Goal: Submit feedback/report problem: Submit feedback/report problem

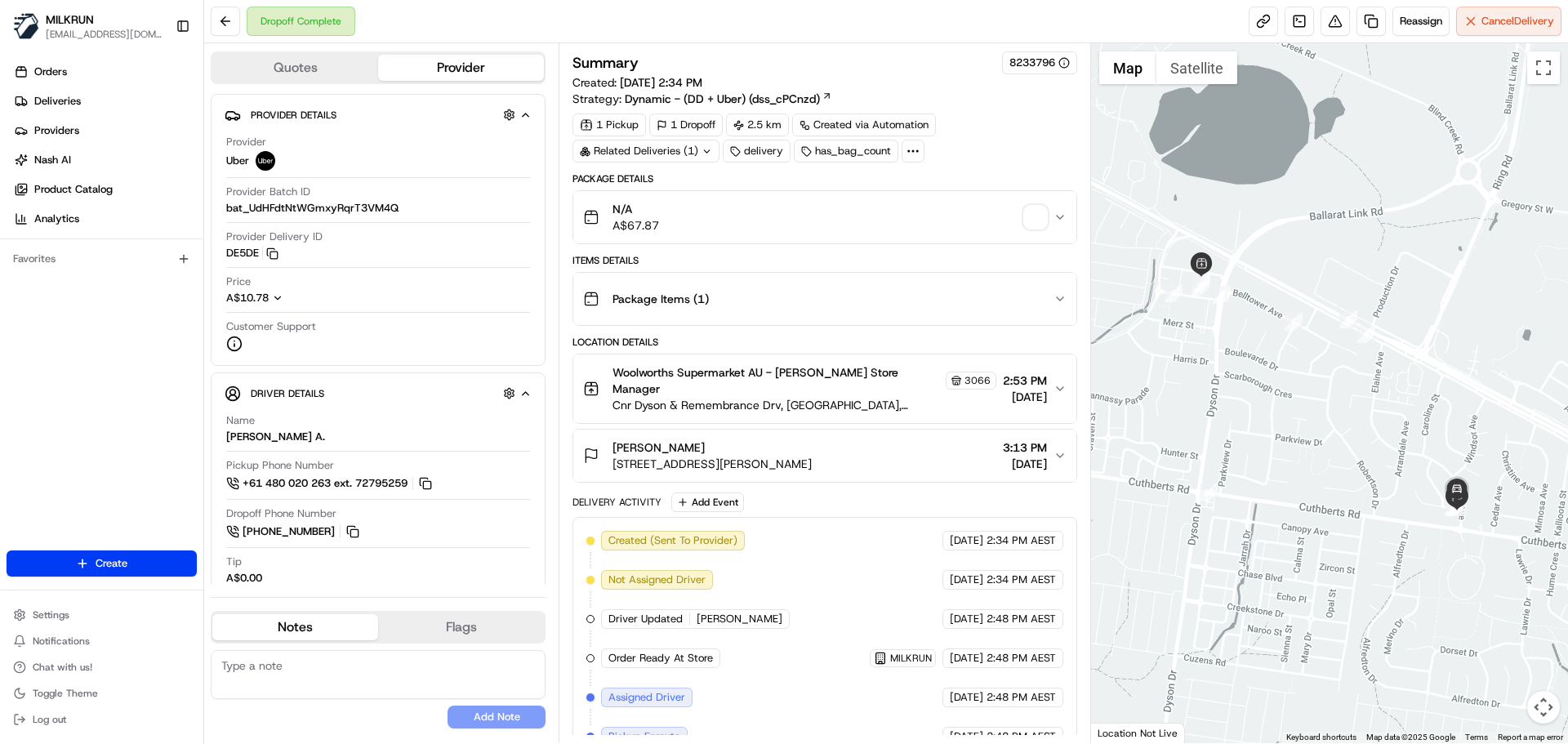
drag, startPoint x: 1059, startPoint y: 435, endPoint x: 1070, endPoint y: 442, distance: 13.0
click at [1067, 436] on button "jess McFadden 3 Elaine Ave, Alfredton, VIC 3350, AU 3:13 PM 20/08/2025" at bounding box center [824, 455] width 503 height 52
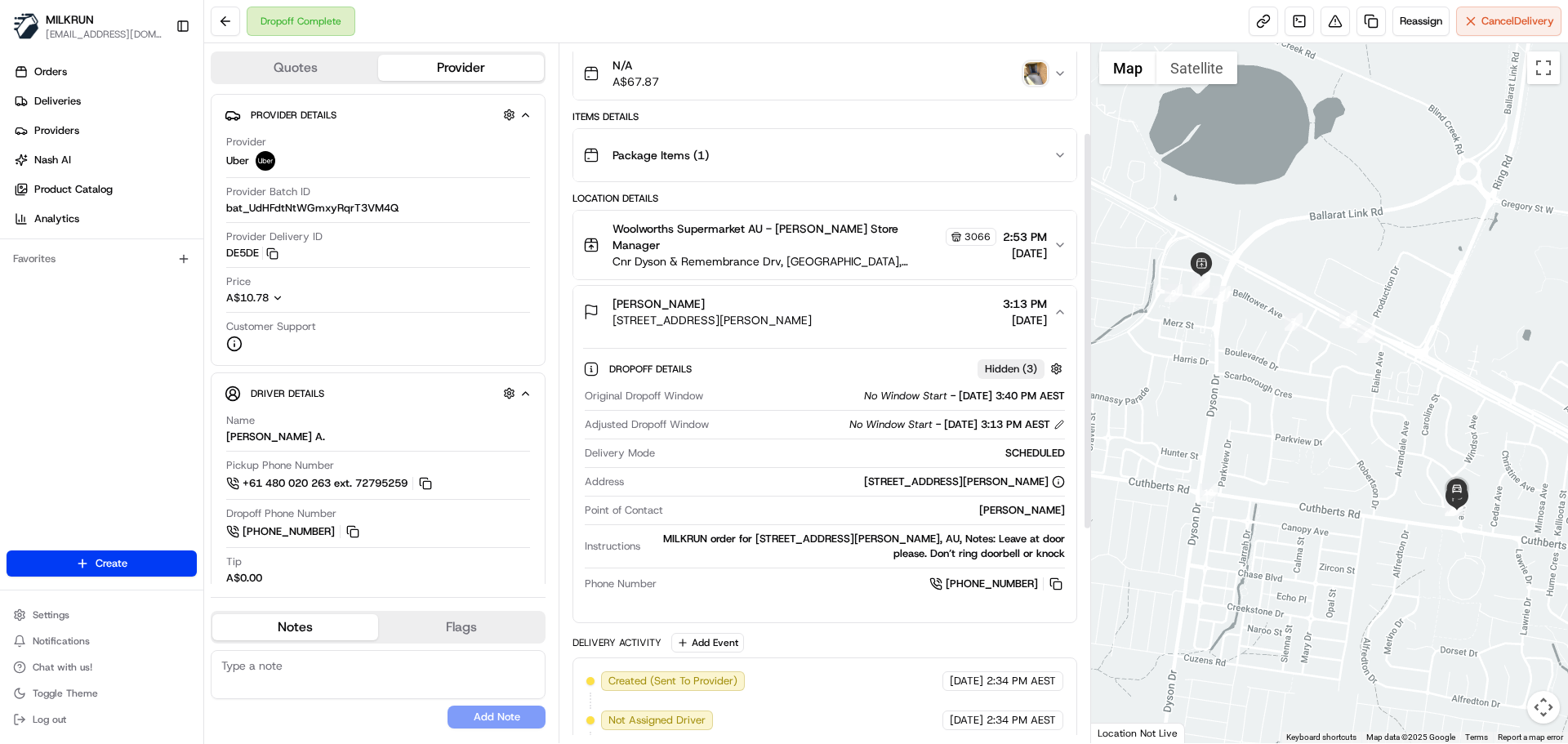
scroll to position [164, 0]
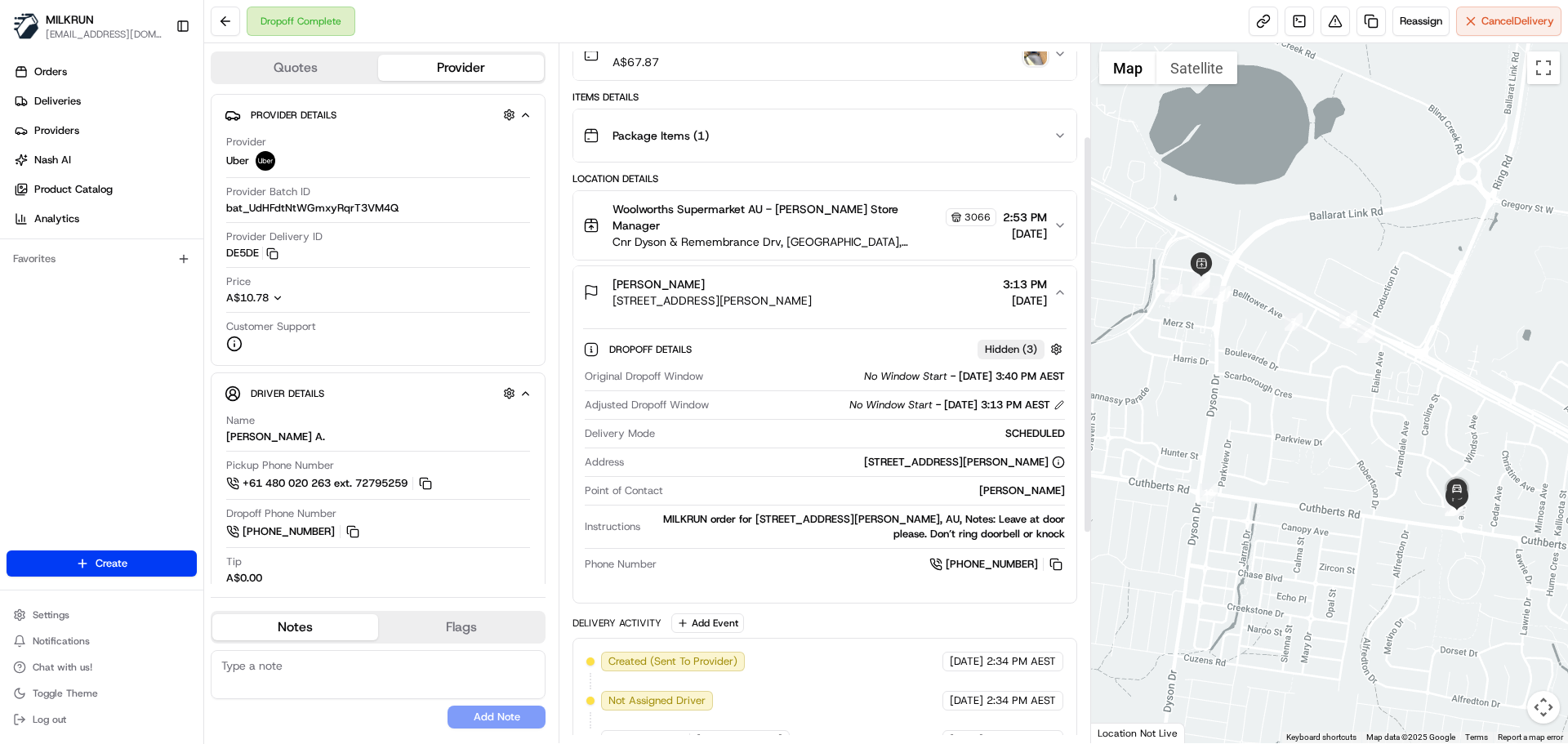
click at [1056, 219] on icon "button" at bounding box center [1059, 225] width 13 height 13
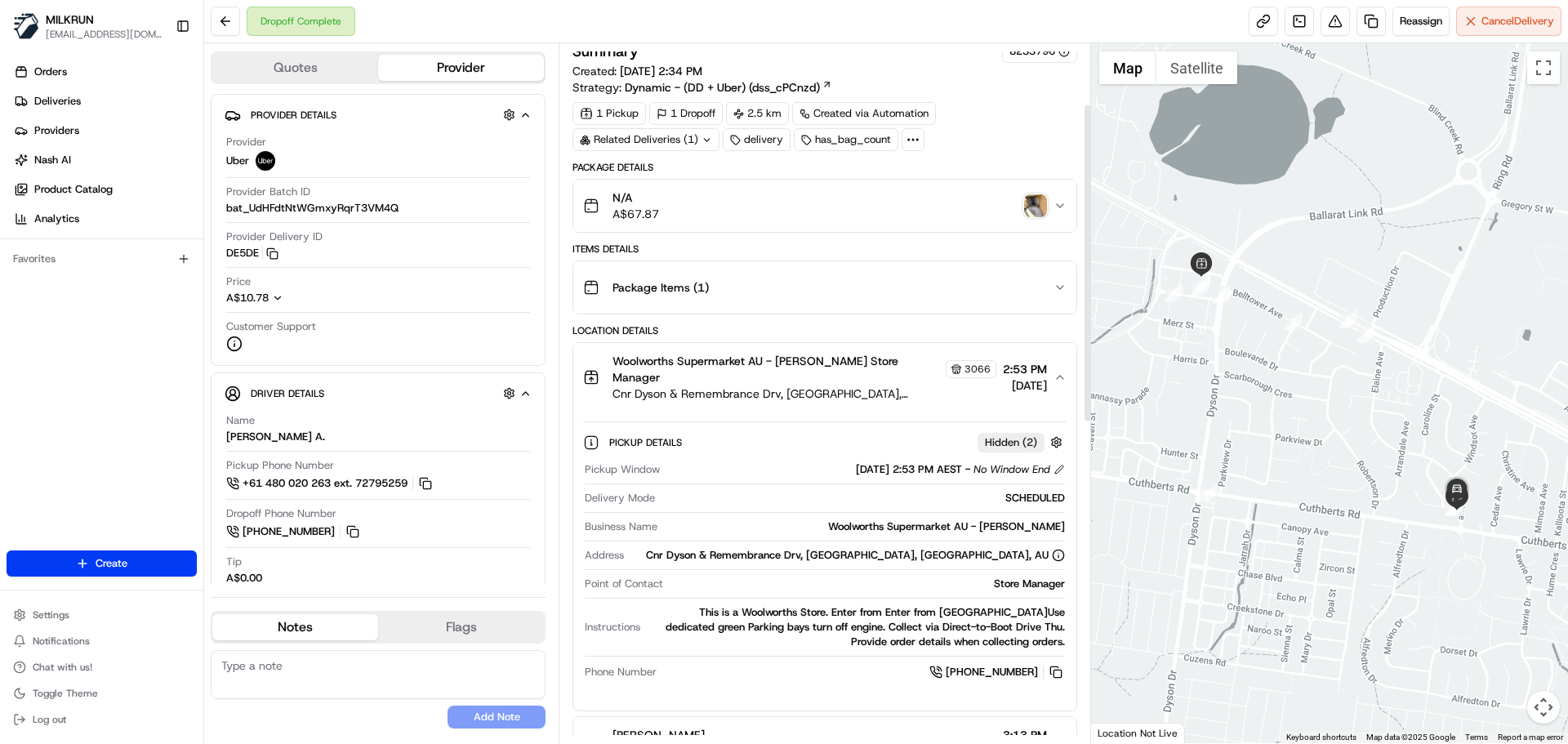
scroll to position [0, 0]
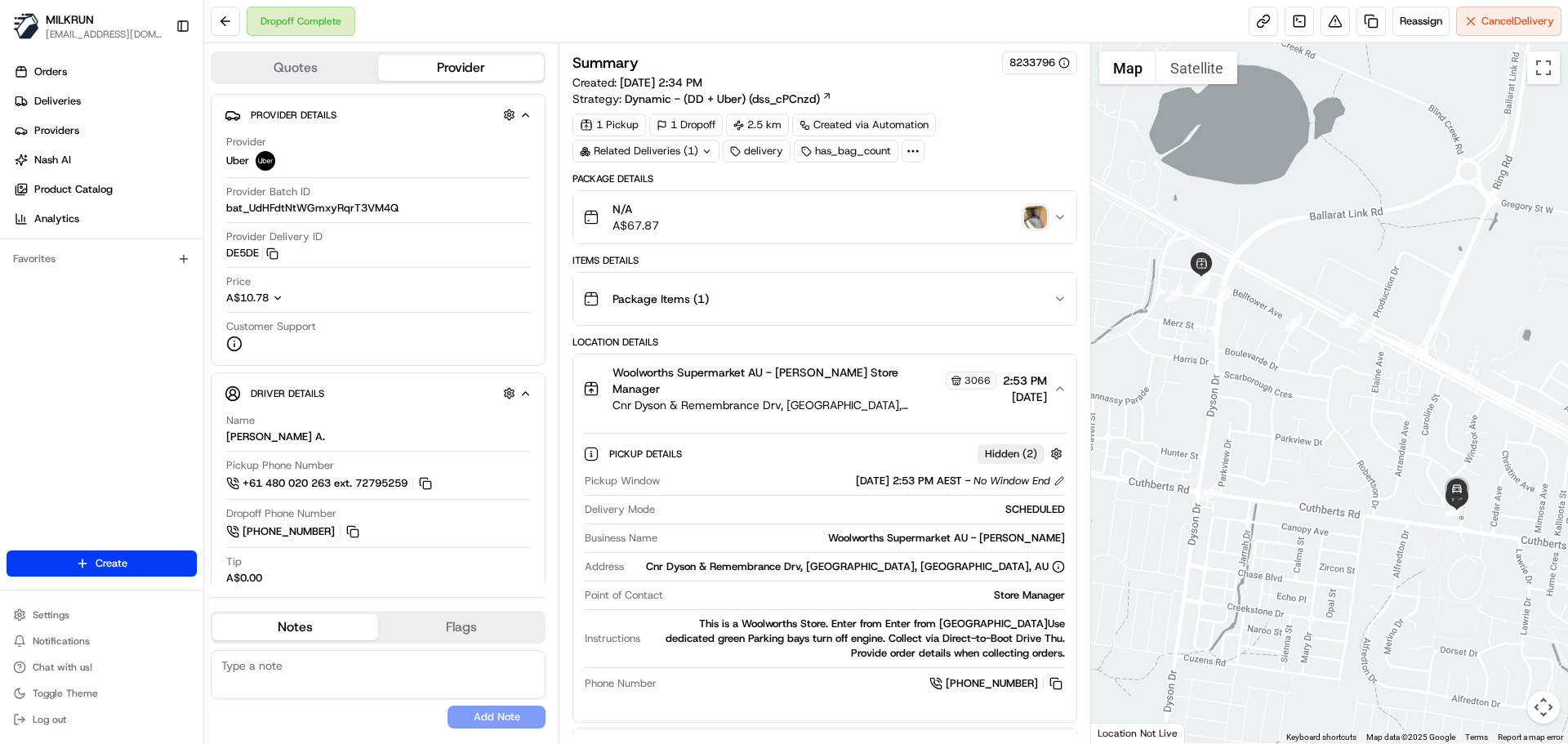
click at [1060, 293] on icon "button" at bounding box center [1059, 298] width 13 height 13
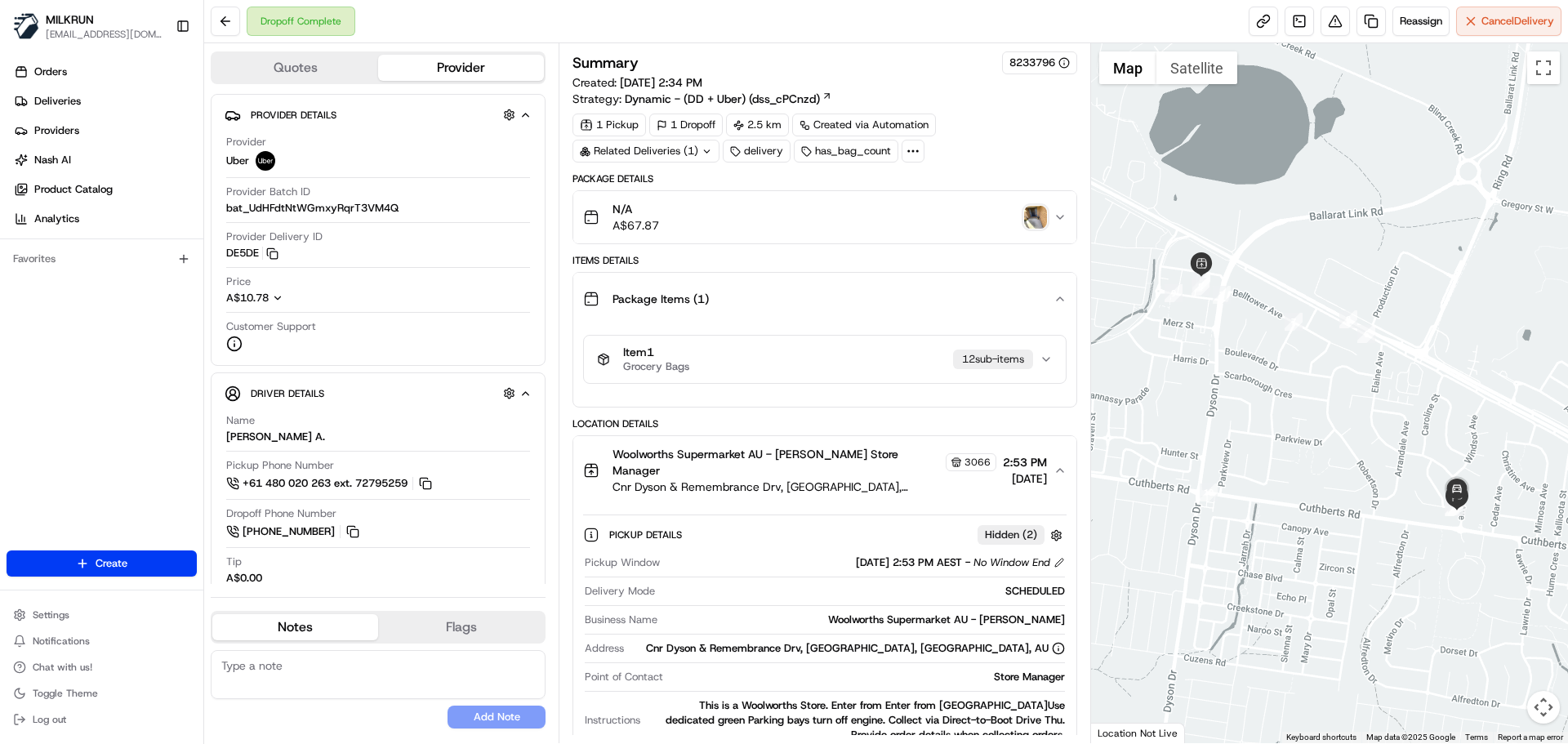
click at [1054, 360] on button "Item 1 Grocery Bags 12 sub-item s" at bounding box center [825, 359] width 481 height 47
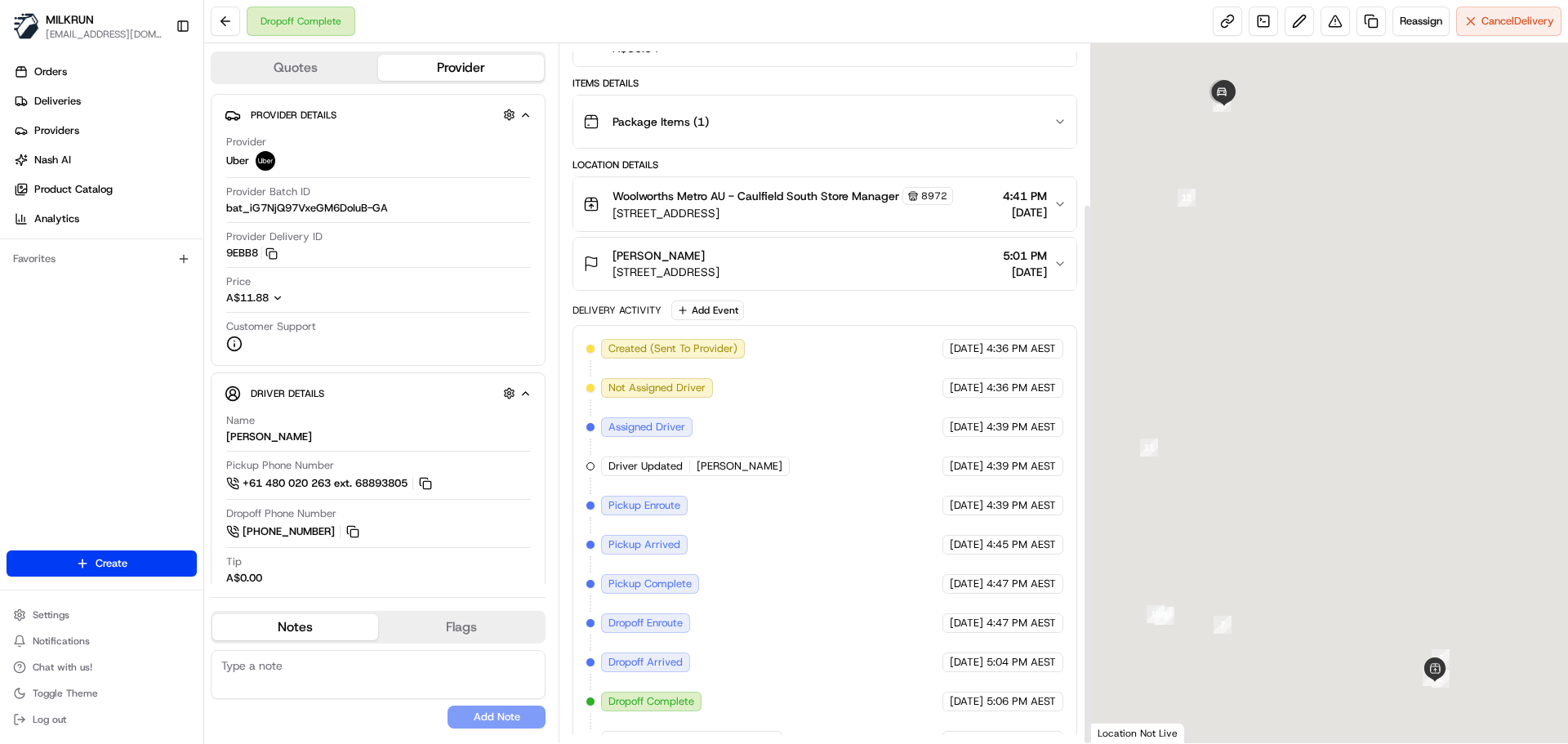
scroll to position [206, 0]
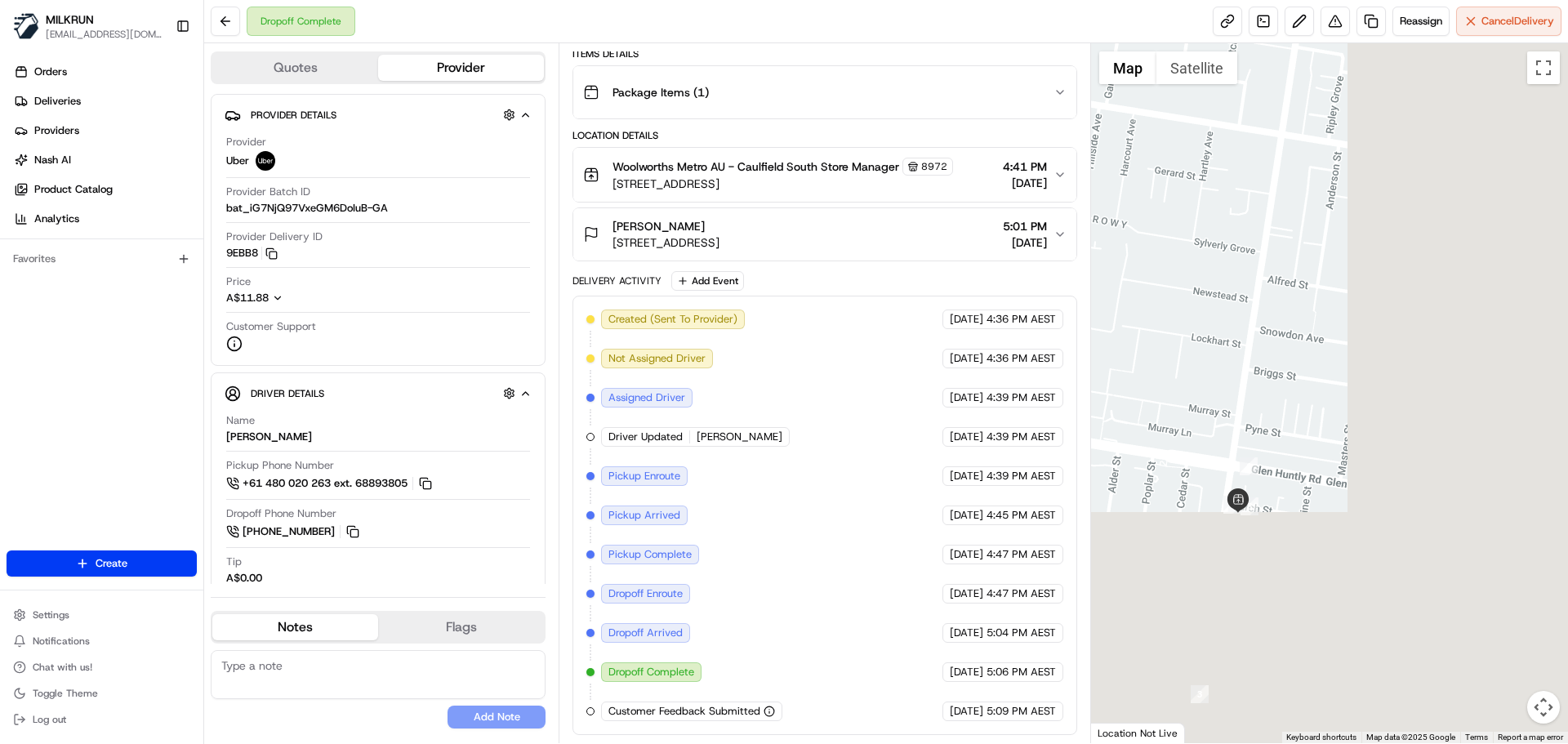
drag, startPoint x: 1259, startPoint y: 512, endPoint x: 980, endPoint y: 295, distance: 353.5
click at [868, 168] on div "Quotes Provider Provider Details Hidden ( 3 ) Provider Uber Provider Batch ID b…" at bounding box center [885, 393] width 1364 height 699
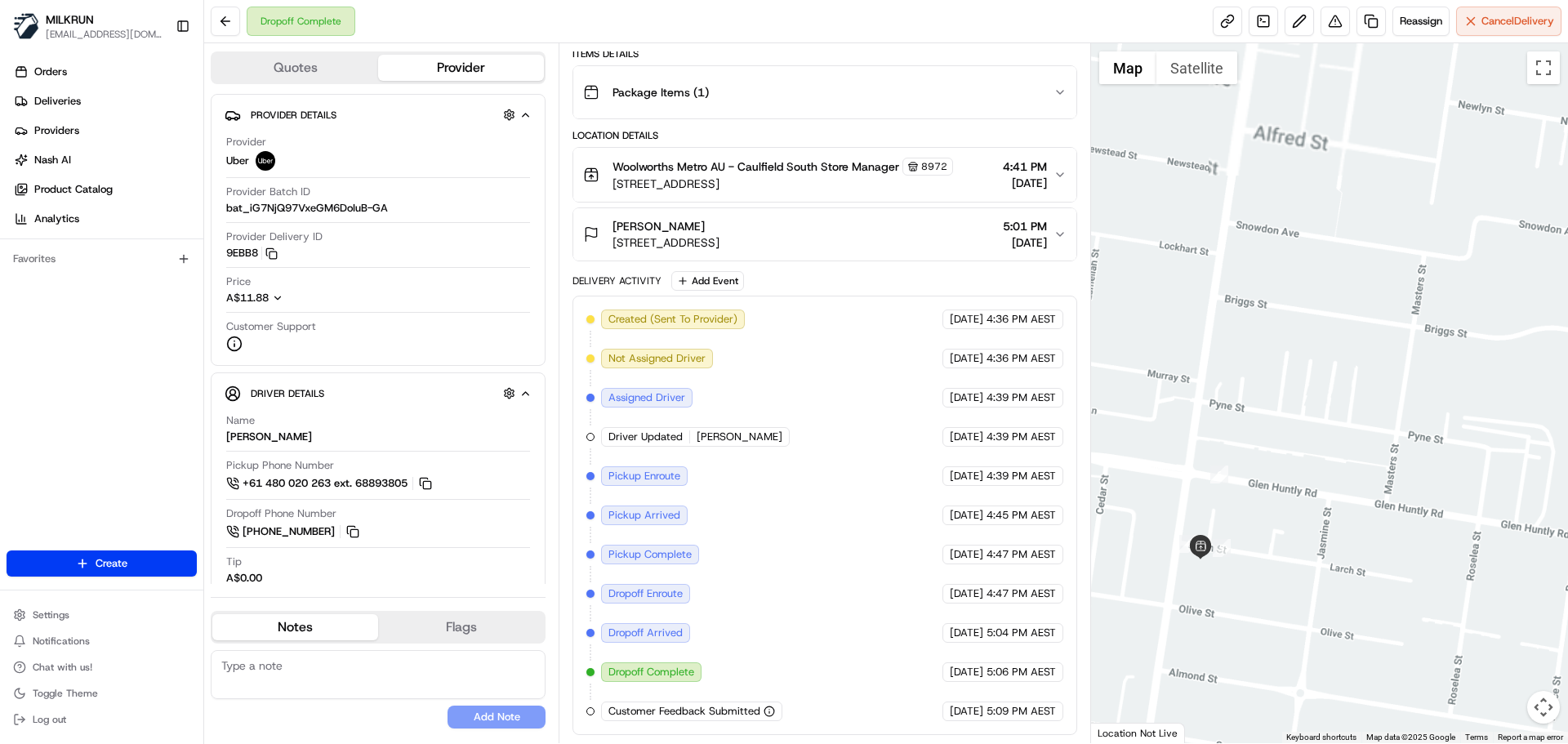
drag, startPoint x: 1221, startPoint y: 432, endPoint x: 1279, endPoint y: 452, distance: 61.4
click at [1279, 452] on div at bounding box center [1330, 393] width 478 height 699
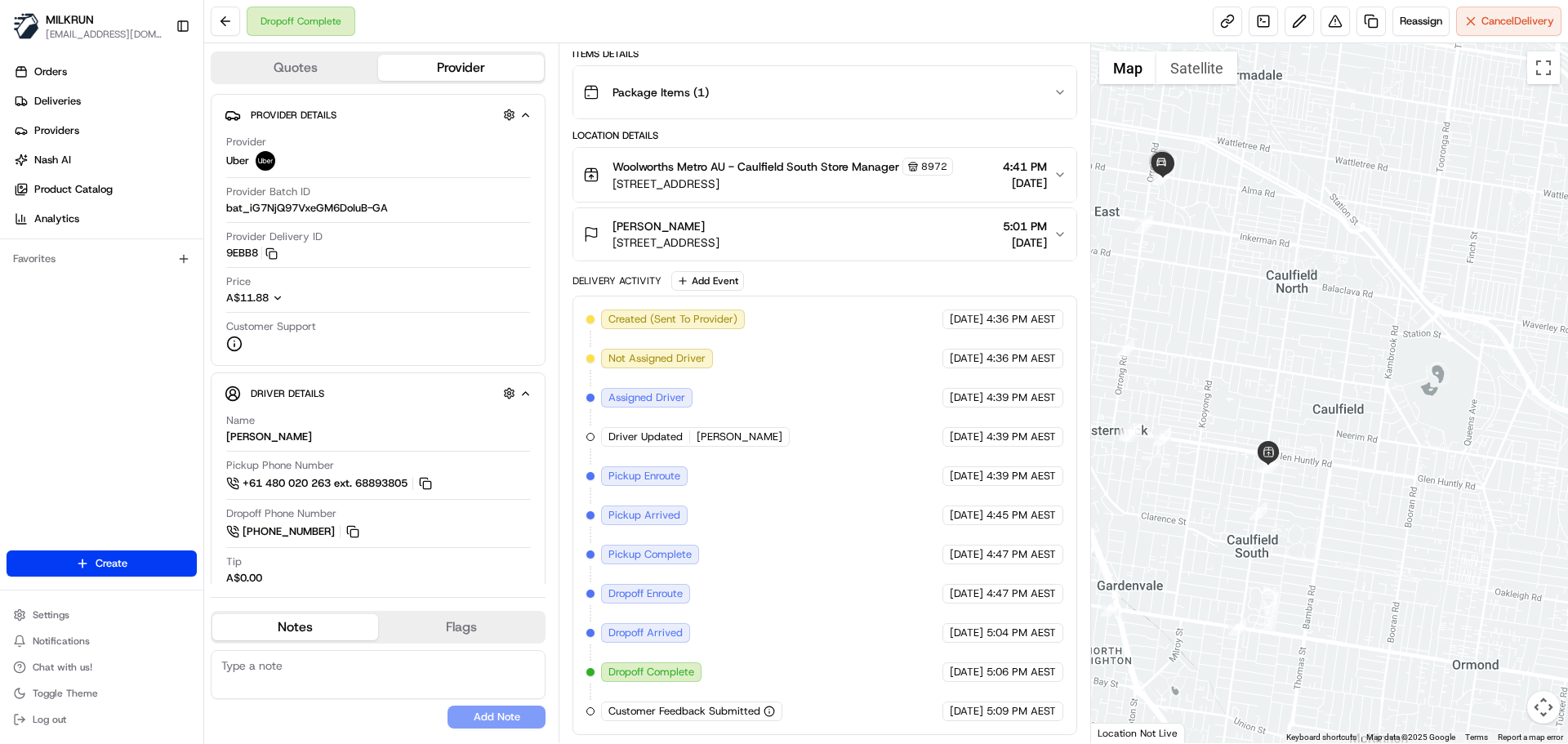
drag, startPoint x: 1187, startPoint y: 354, endPoint x: 1256, endPoint y: 437, distance: 107.9
click at [1256, 437] on div at bounding box center [1330, 393] width 478 height 699
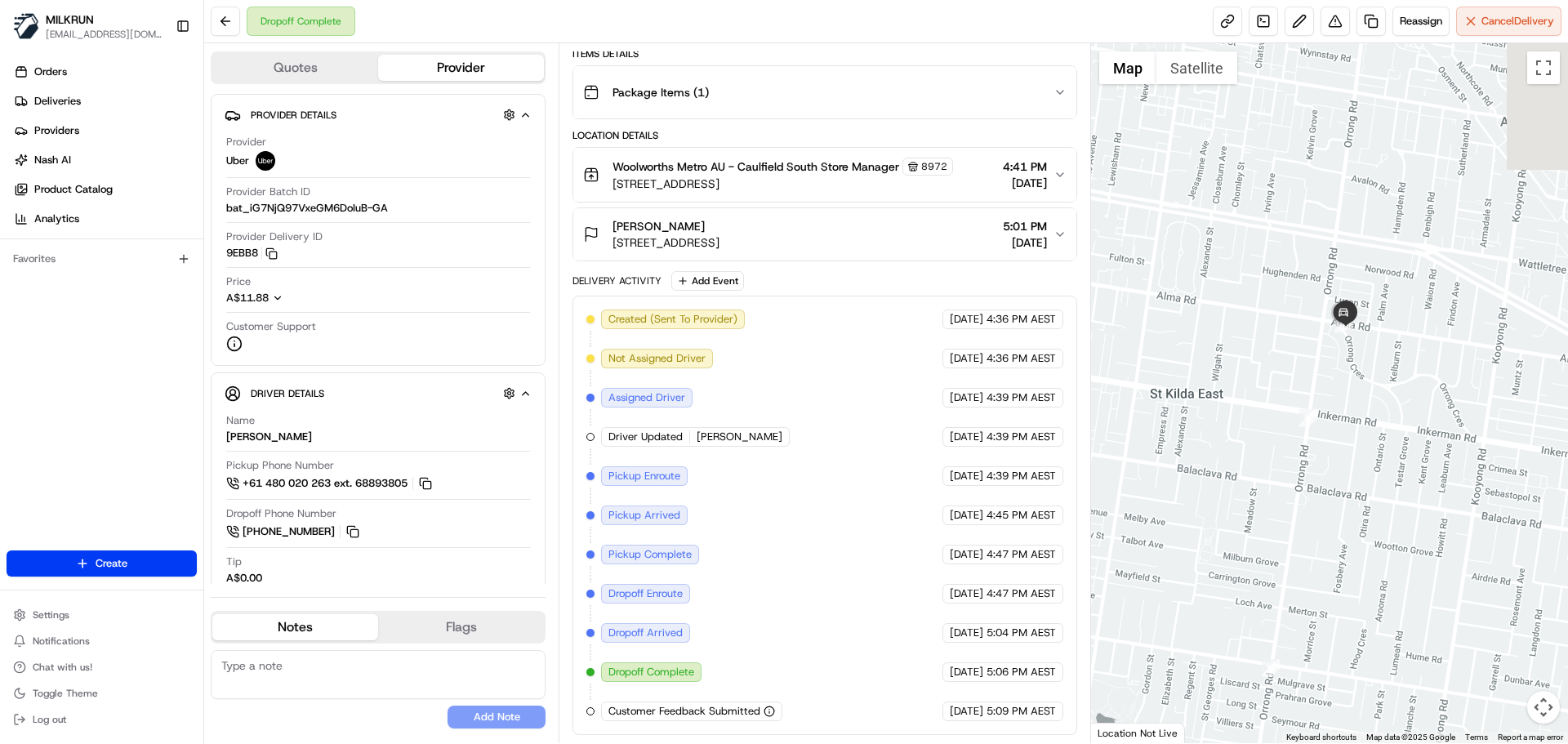
drag, startPoint x: 1248, startPoint y: 291, endPoint x: 1154, endPoint y: 308, distance: 95.5
click at [1154, 308] on div at bounding box center [1330, 393] width 478 height 699
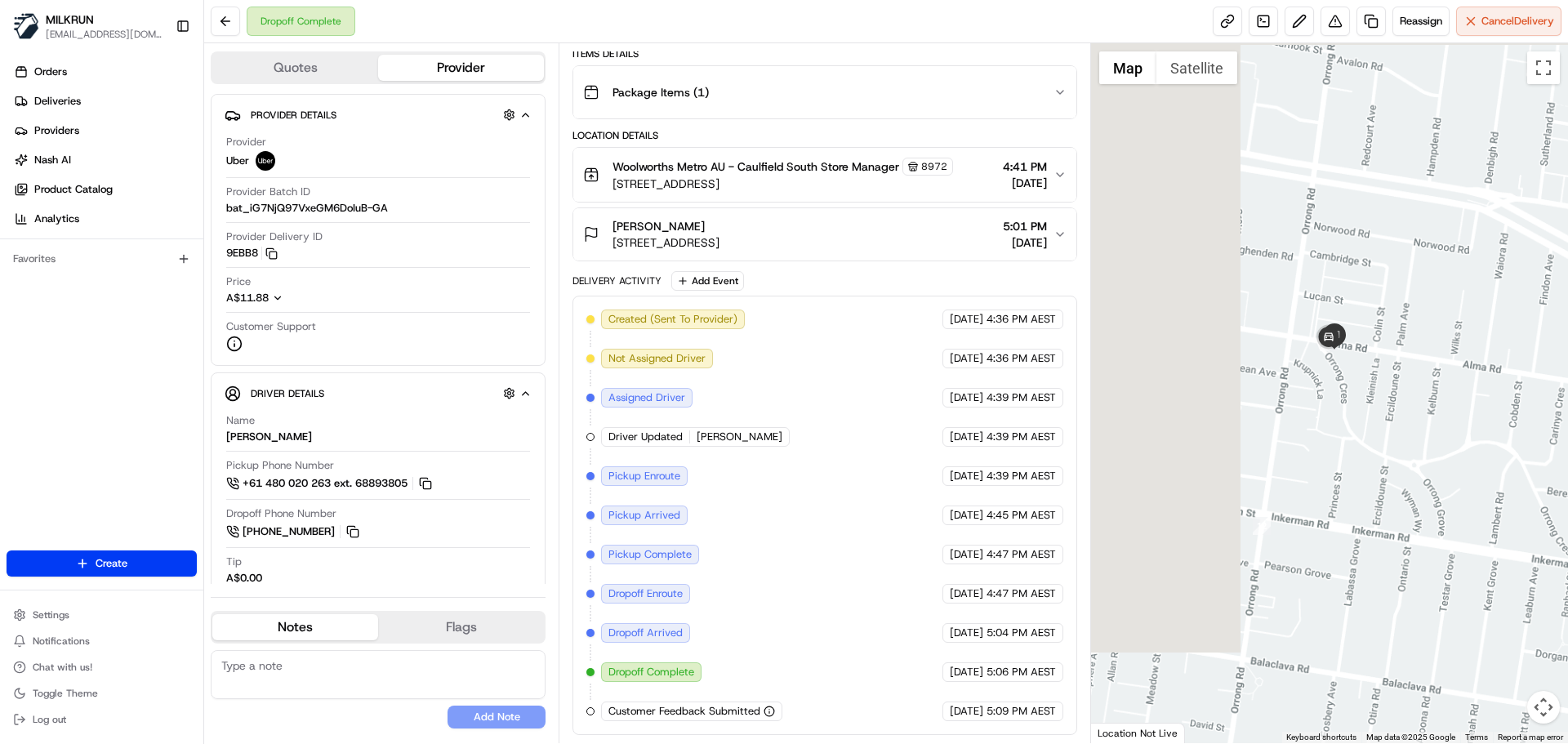
drag, startPoint x: 1311, startPoint y: 408, endPoint x: 1401, endPoint y: 449, distance: 98.9
click at [1499, 430] on div at bounding box center [1330, 393] width 478 height 699
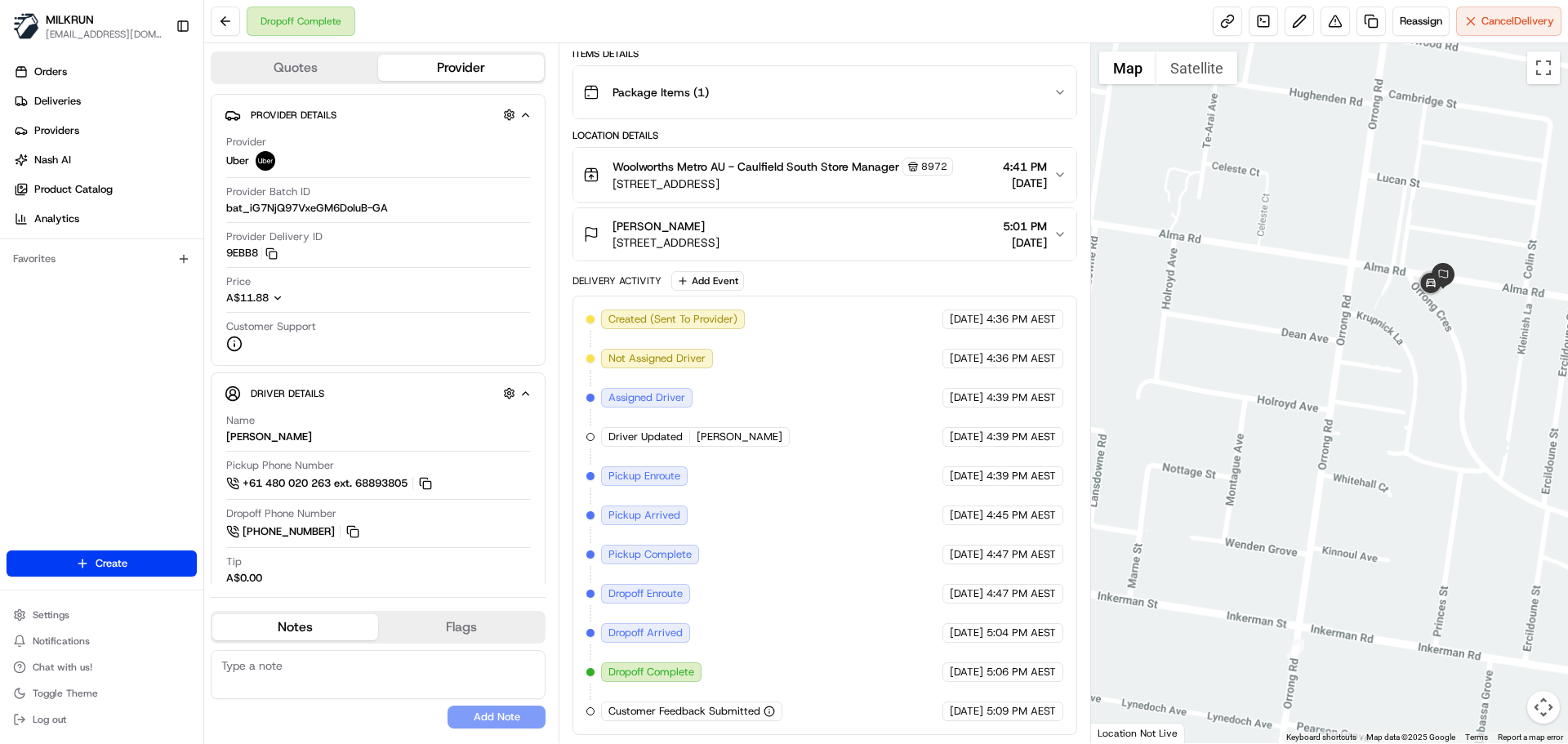
drag, startPoint x: 1413, startPoint y: 393, endPoint x: 1260, endPoint y: 428, distance: 157.0
click at [1260, 427] on div at bounding box center [1330, 393] width 478 height 699
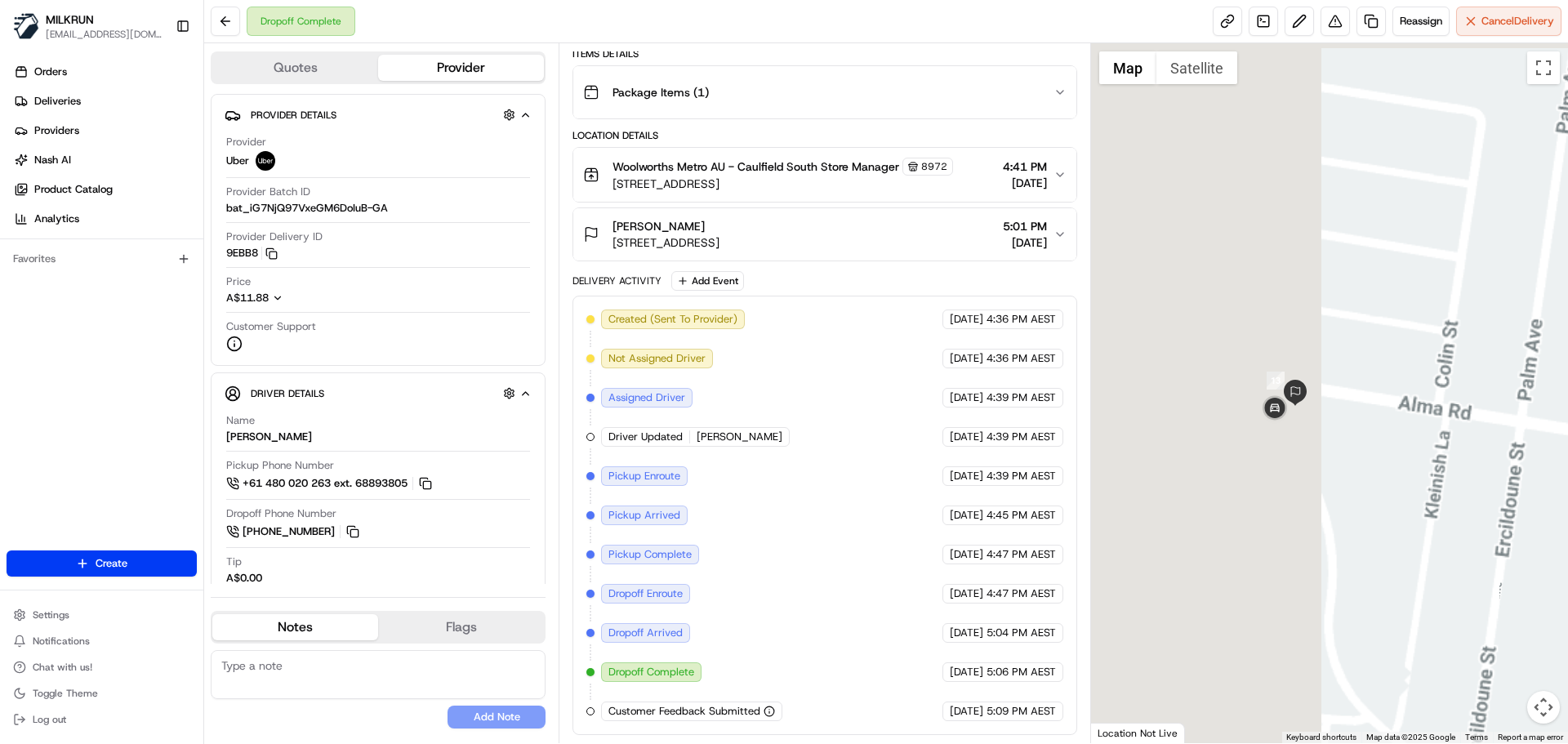
drag, startPoint x: 1287, startPoint y: 414, endPoint x: 1875, endPoint y: 528, distance: 598.9
click at [1567, 528] on html "MILKRUN aoman@woolworths.com.au Toggle Sidebar Orders Deliveries Providers Nash…" at bounding box center [784, 372] width 1568 height 744
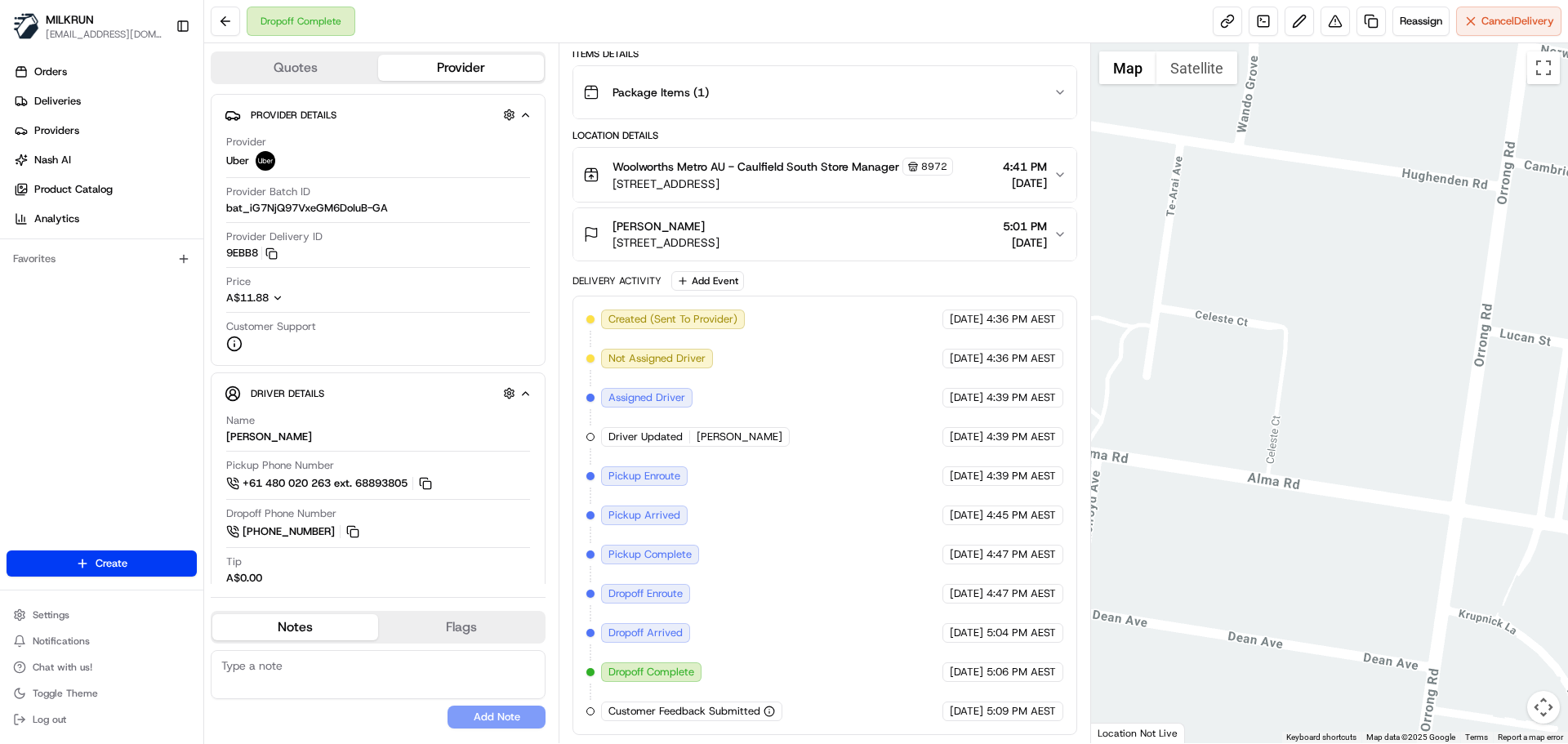
drag, startPoint x: 1243, startPoint y: 354, endPoint x: 987, endPoint y: 283, distance: 265.7
click at [989, 285] on div "Quotes Provider Provider Details Hidden ( 3 ) Provider Uber Provider Batch ID b…" at bounding box center [885, 393] width 1364 height 699
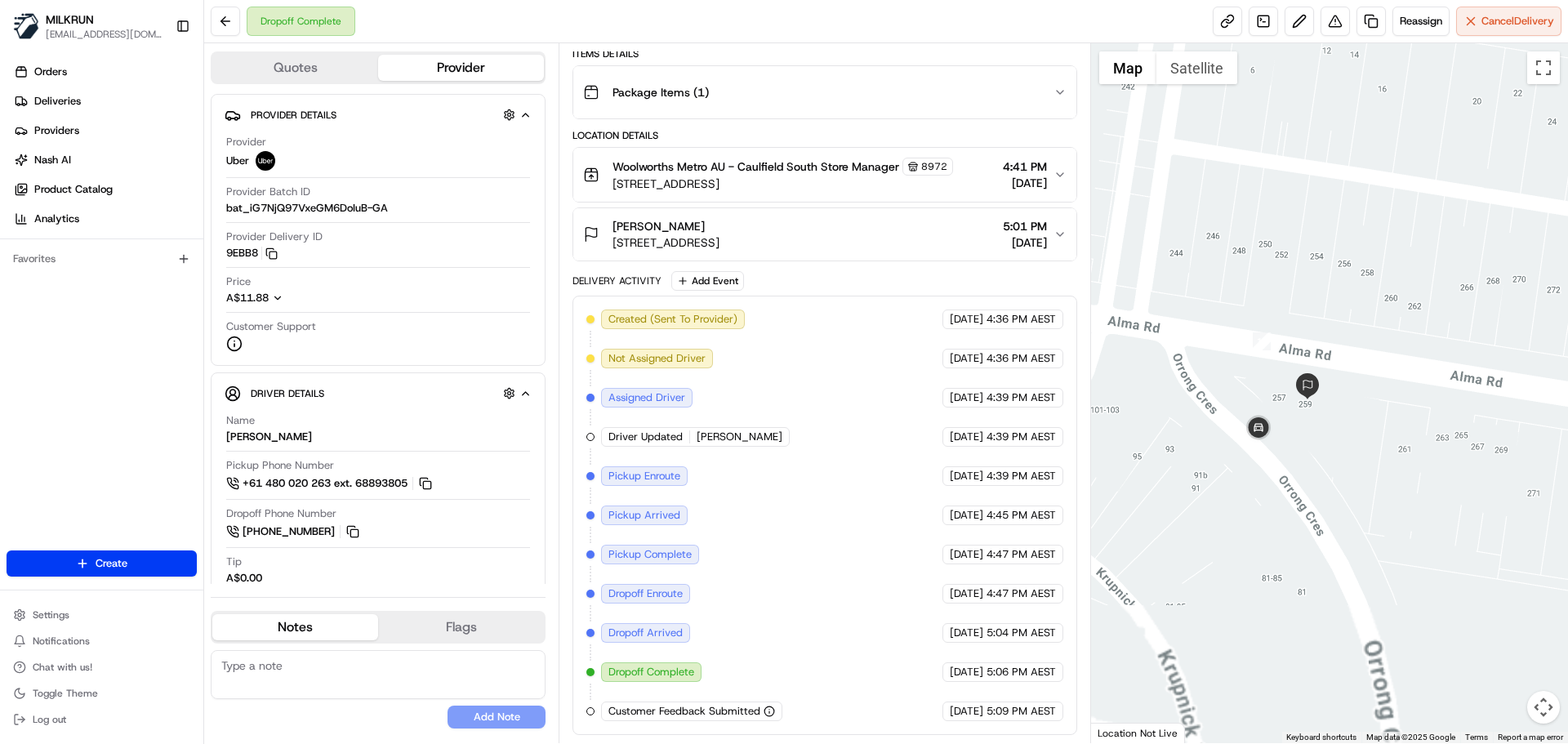
drag, startPoint x: 1339, startPoint y: 403, endPoint x: 1205, endPoint y: 272, distance: 187.4
click at [1205, 271] on div at bounding box center [1330, 393] width 478 height 699
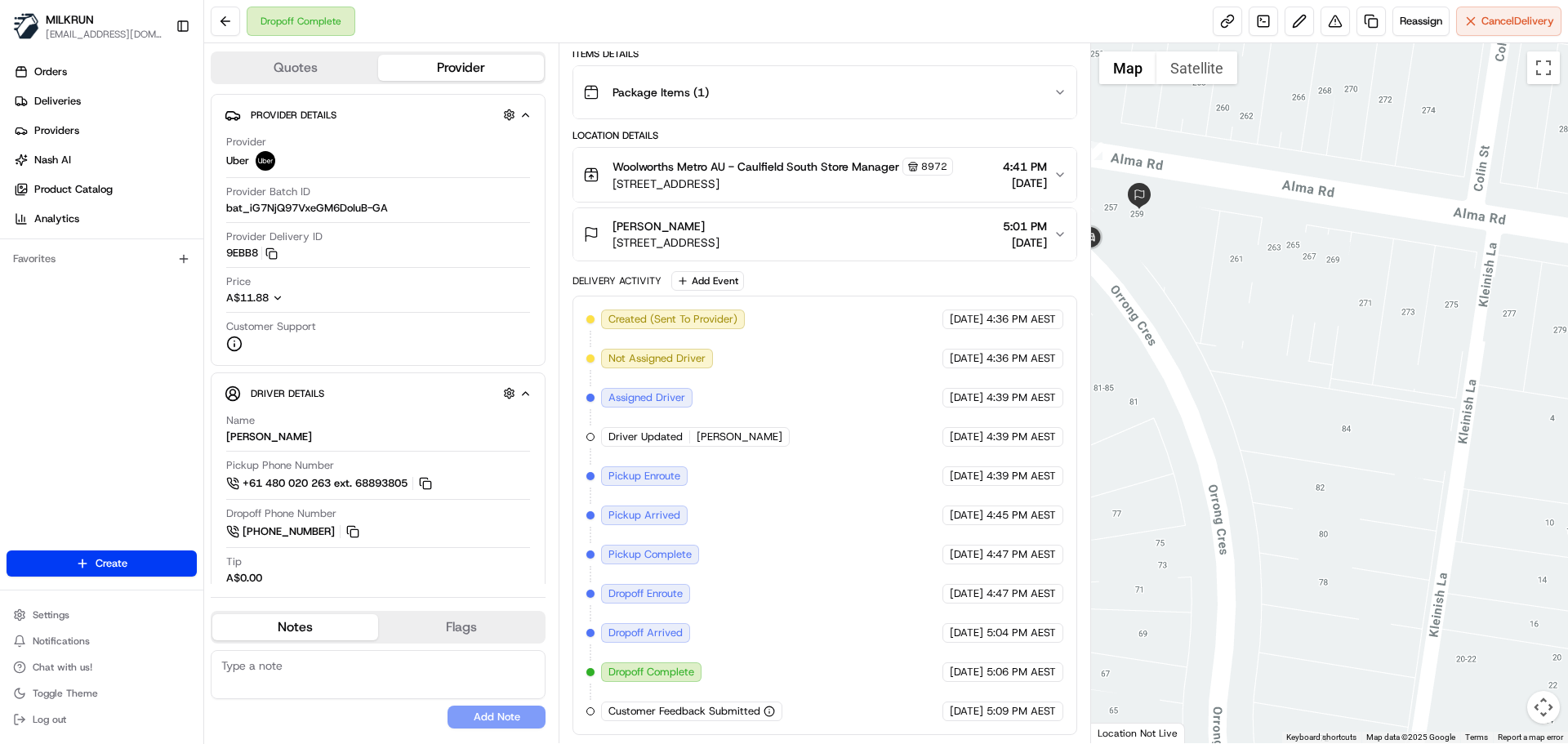
drag, startPoint x: 1257, startPoint y: 371, endPoint x: 1315, endPoint y: 372, distance: 58.0
click at [1315, 372] on div at bounding box center [1330, 393] width 478 height 699
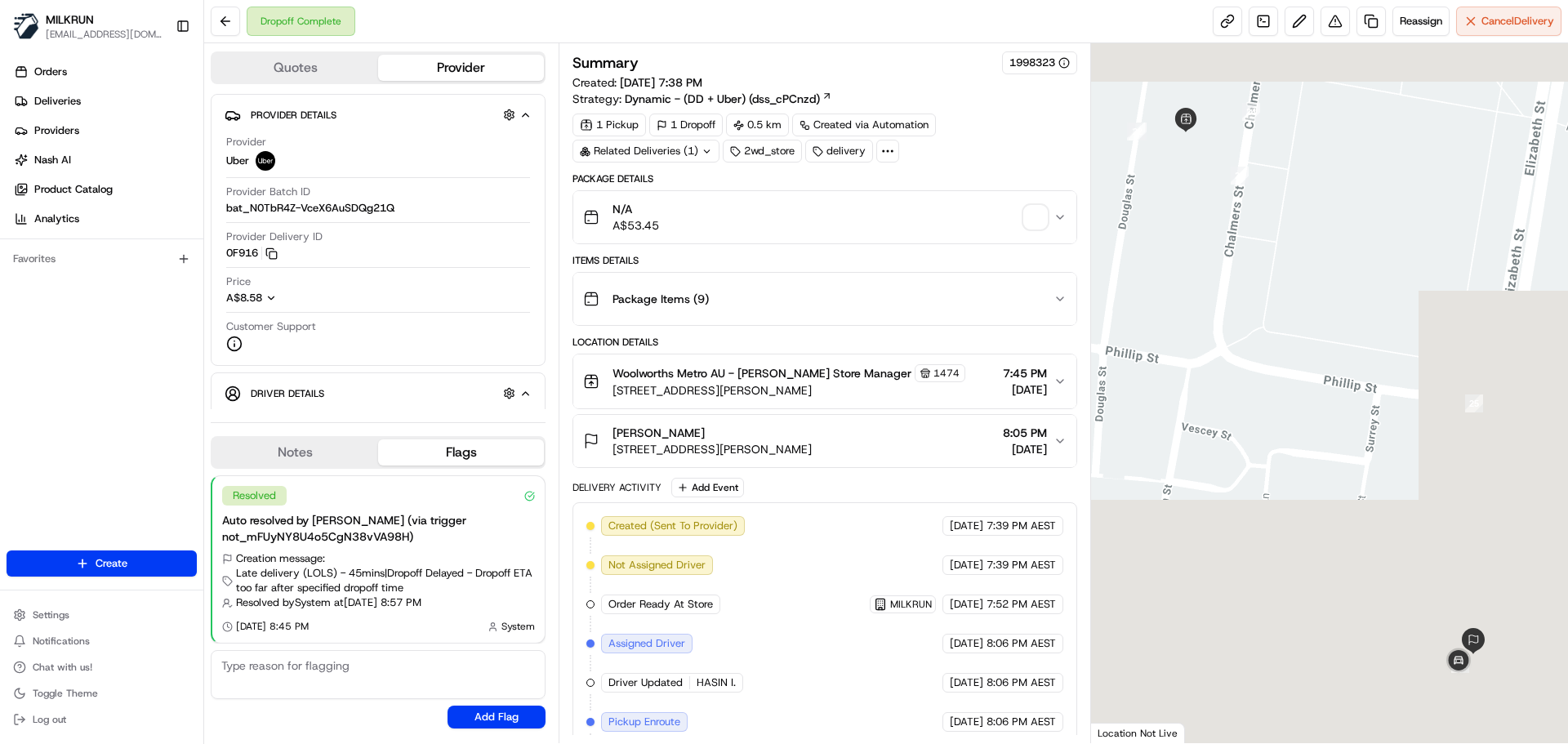
click at [1066, 441] on button "Maria Iti 722 Elizabeth St, Waterloo, NSW 2017, AU 8:05 PM 22/08/2025" at bounding box center [824, 440] width 503 height 52
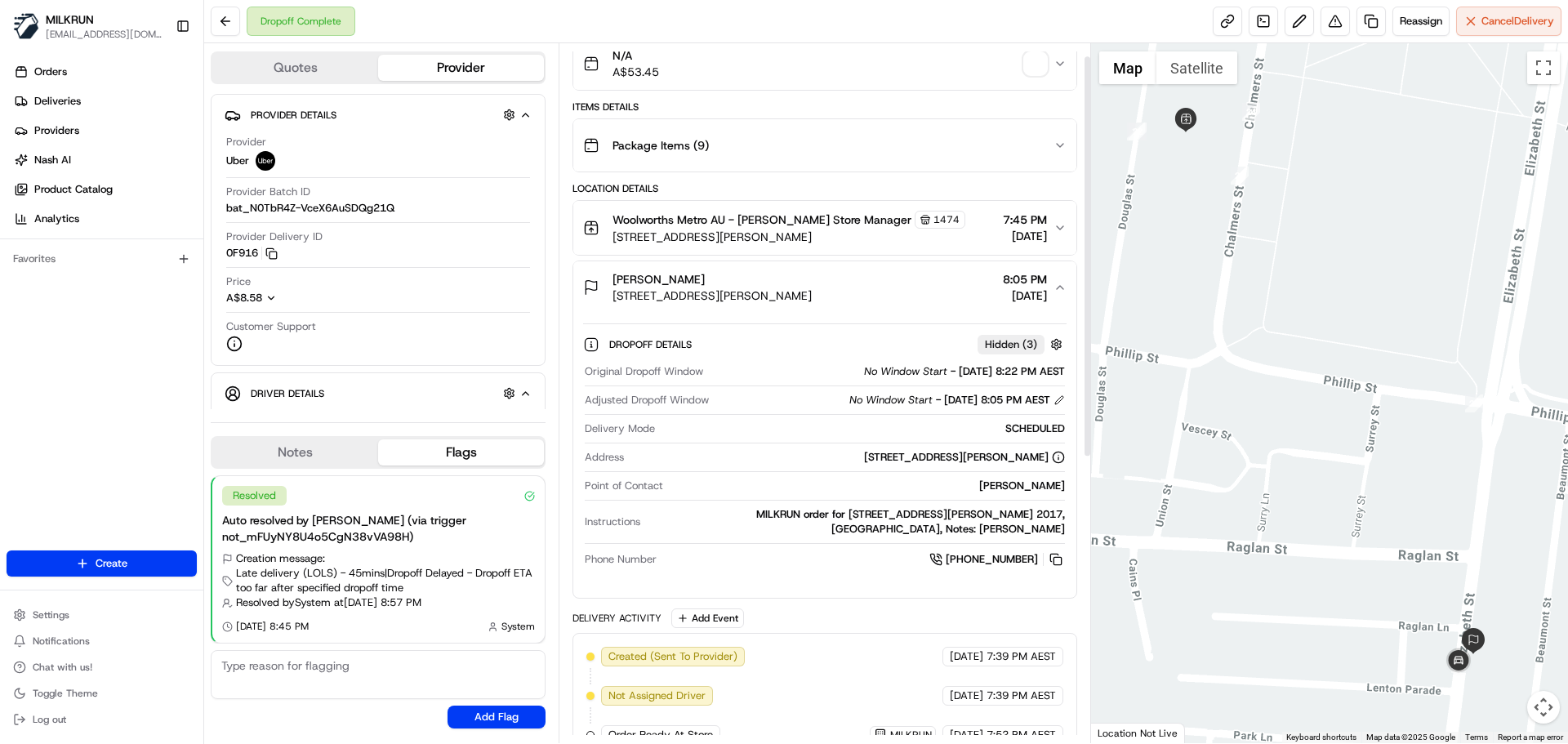
scroll to position [164, 0]
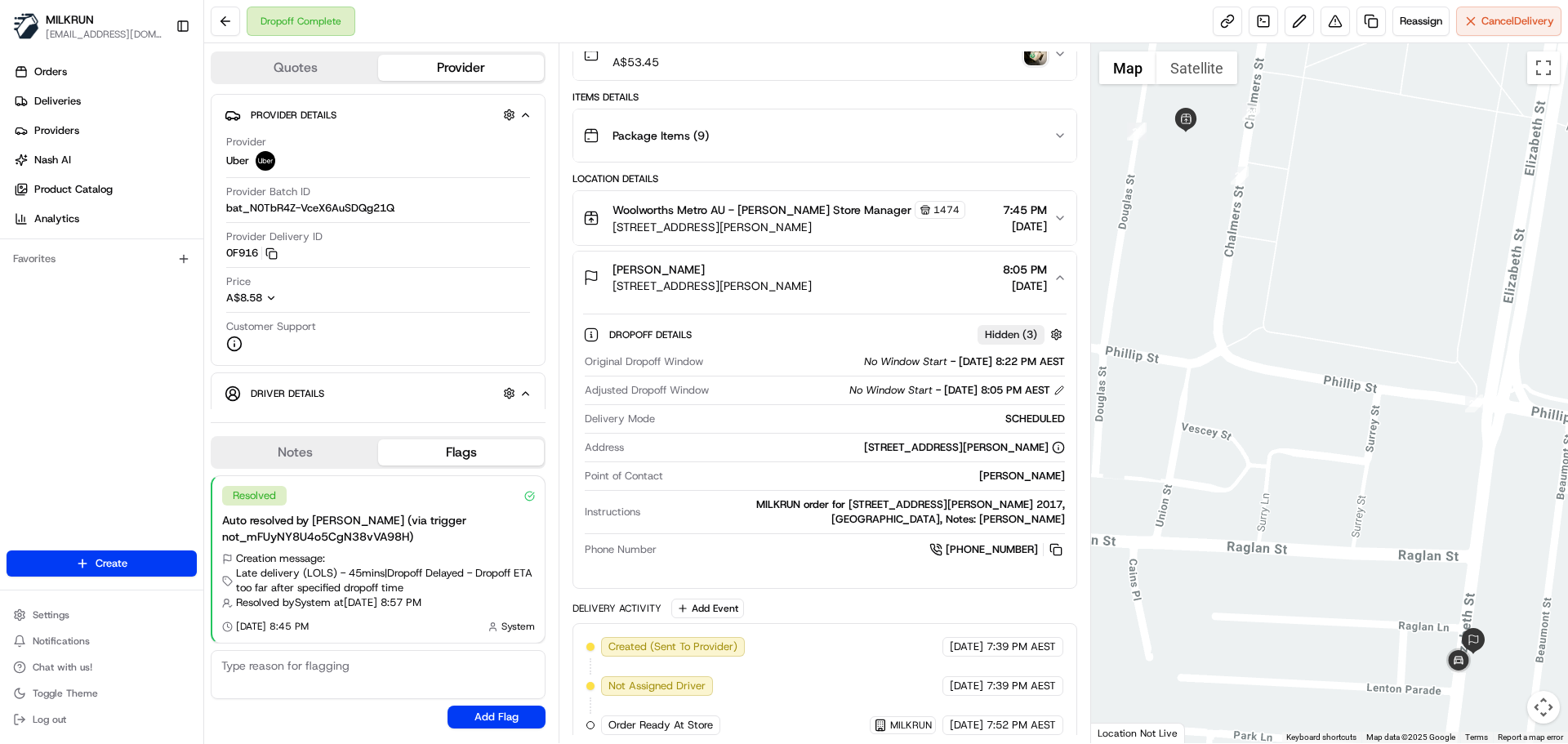
click at [1056, 219] on icon "button" at bounding box center [1059, 217] width 13 height 13
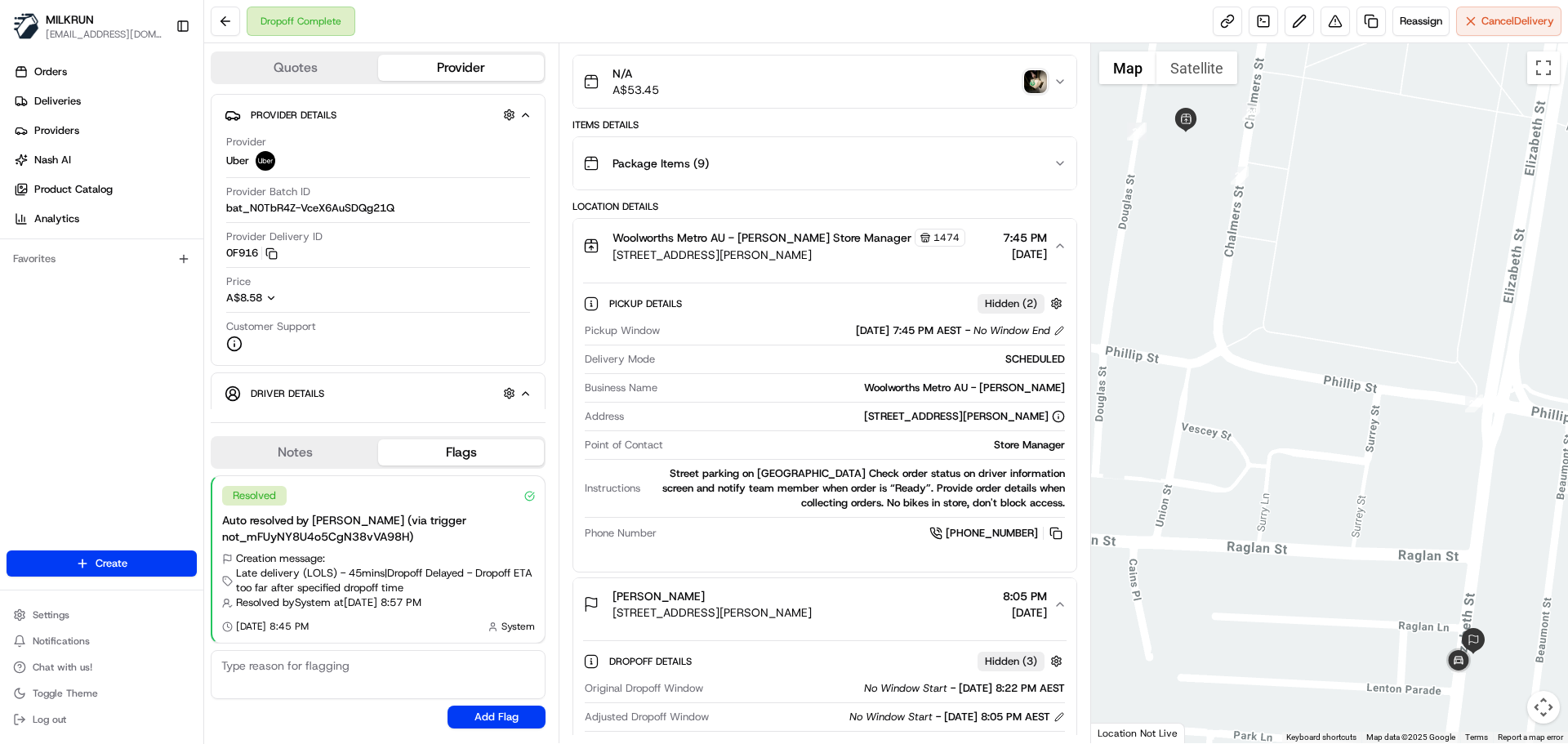
scroll to position [81, 0]
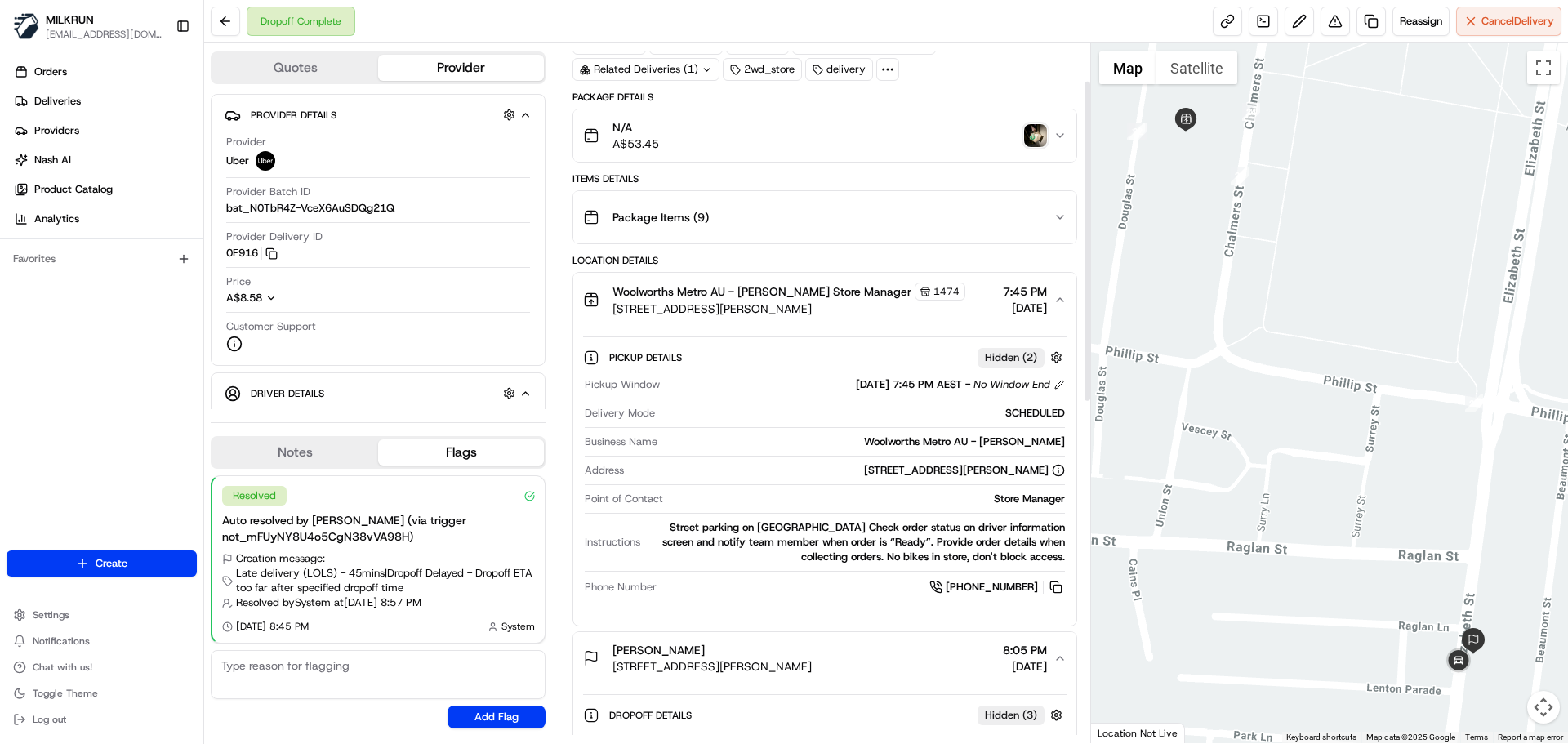
click at [1059, 206] on button "Package Items ( 9 )" at bounding box center [824, 217] width 503 height 52
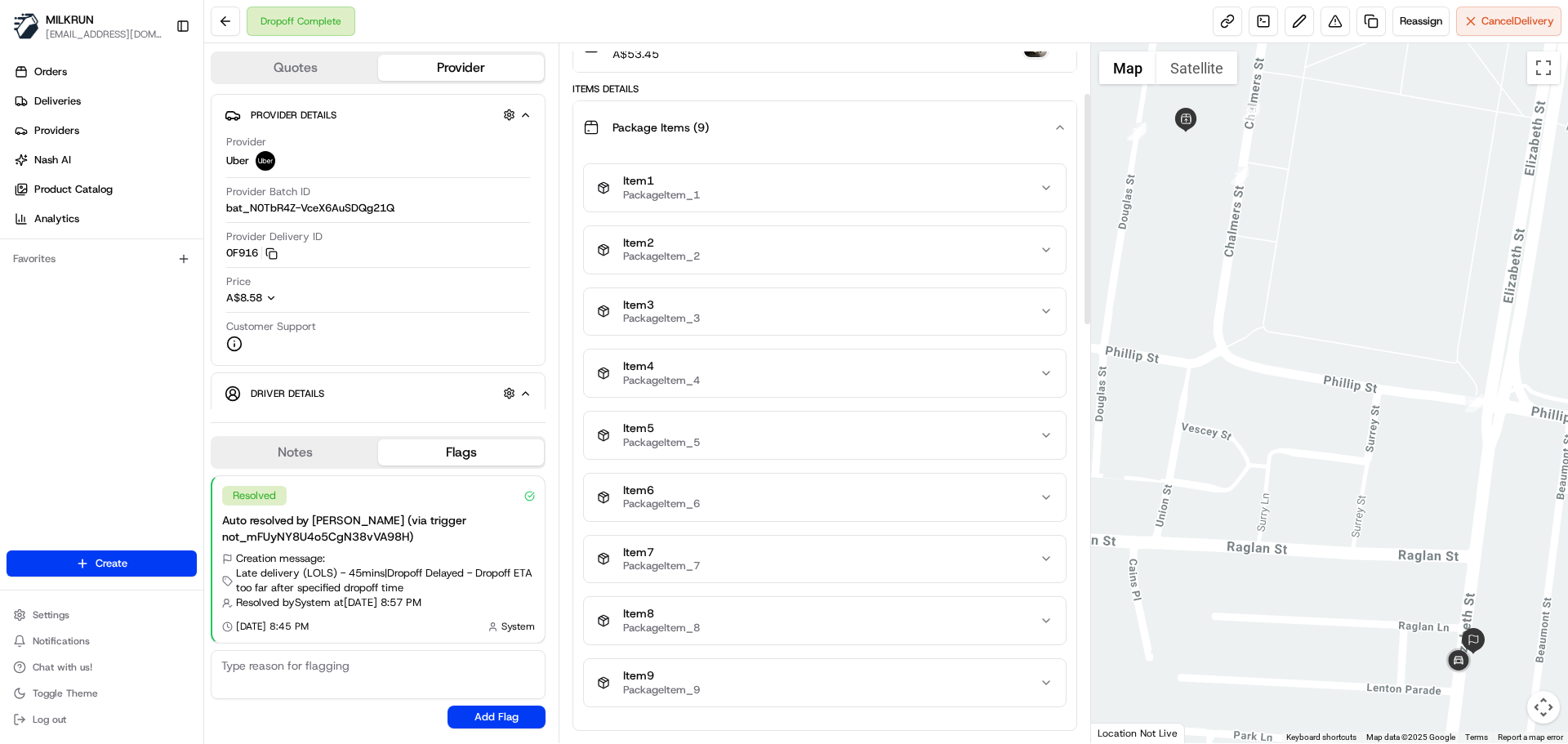
scroll to position [326, 0]
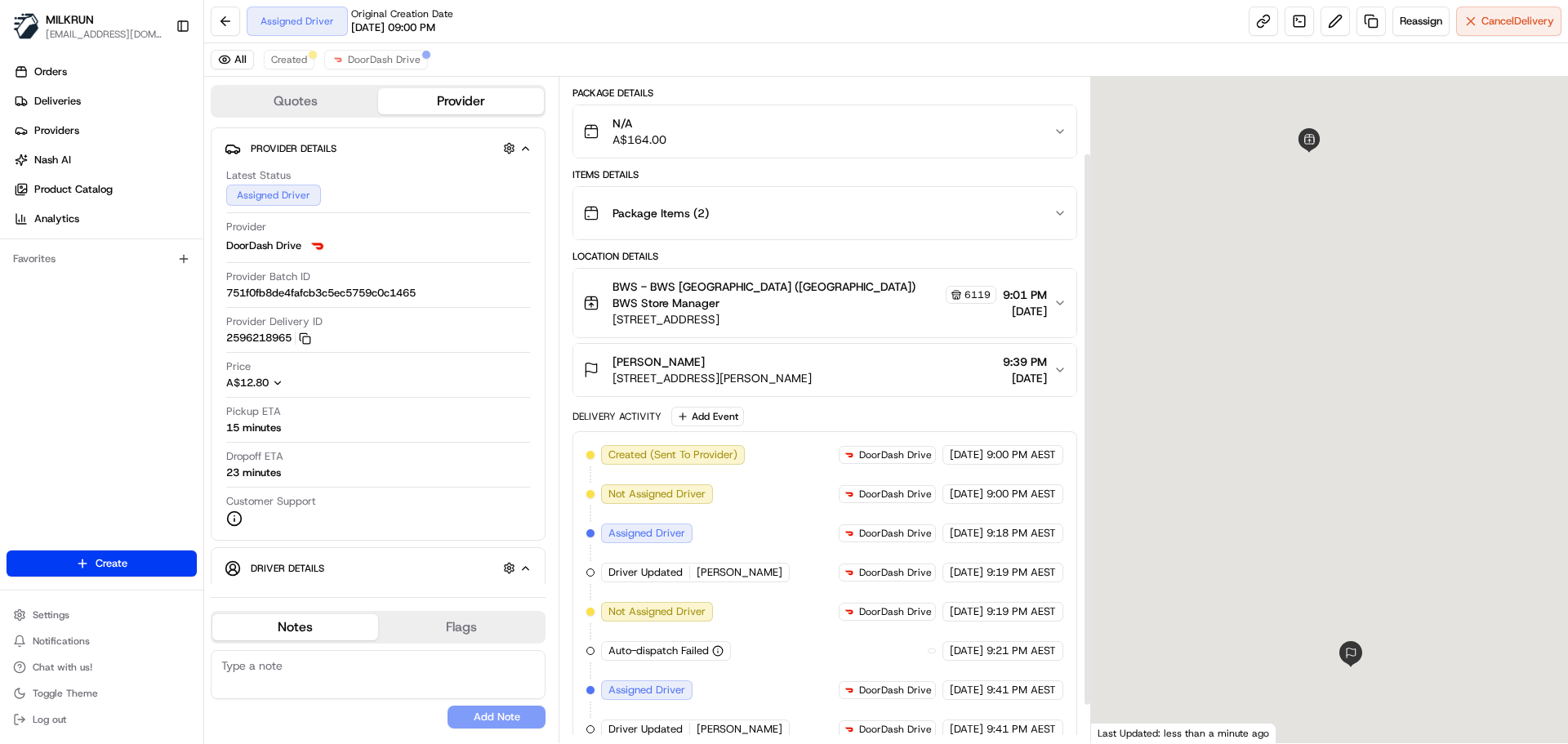
scroll to position [137, 0]
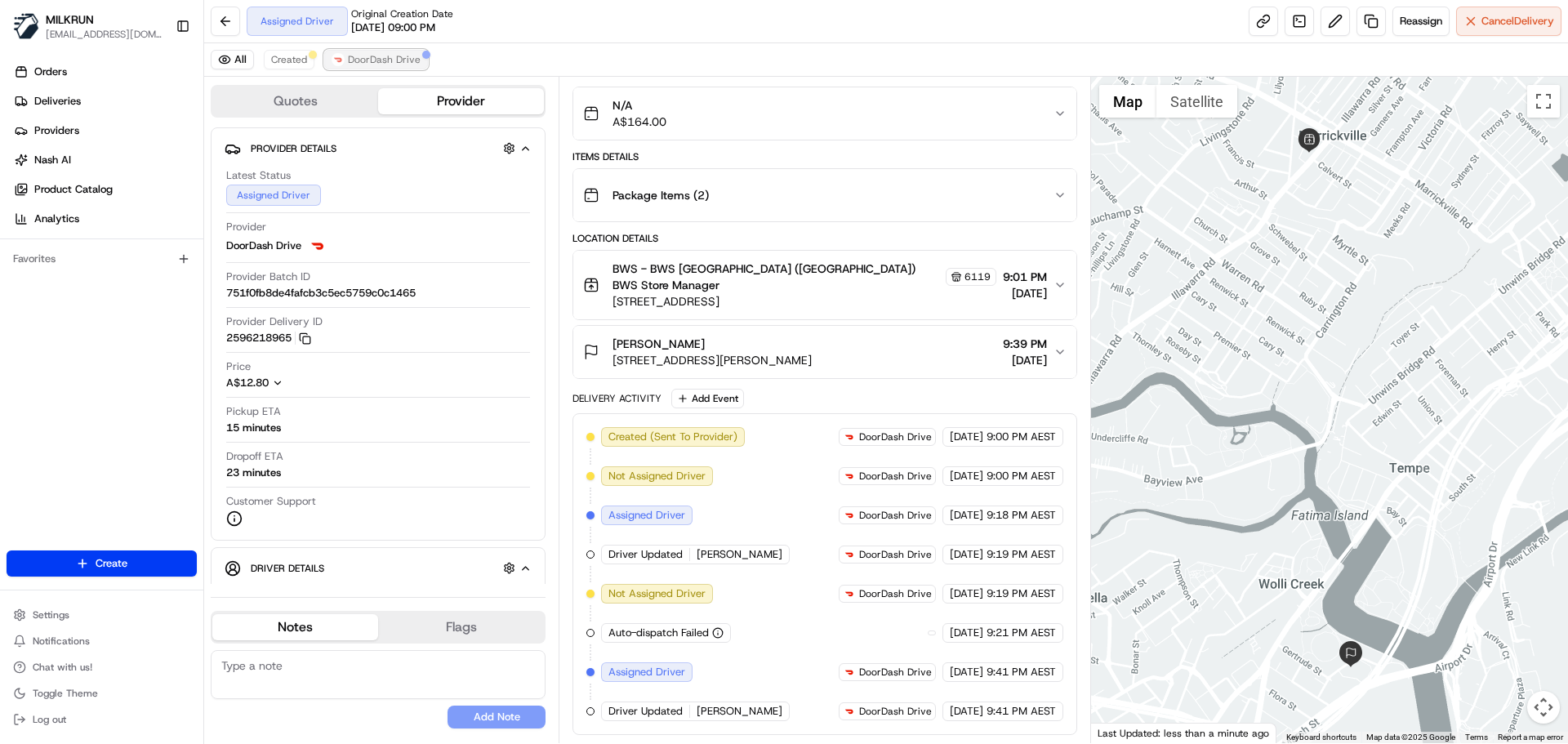
click at [371, 50] on button "DoorDash Drive" at bounding box center [376, 59] width 104 height 20
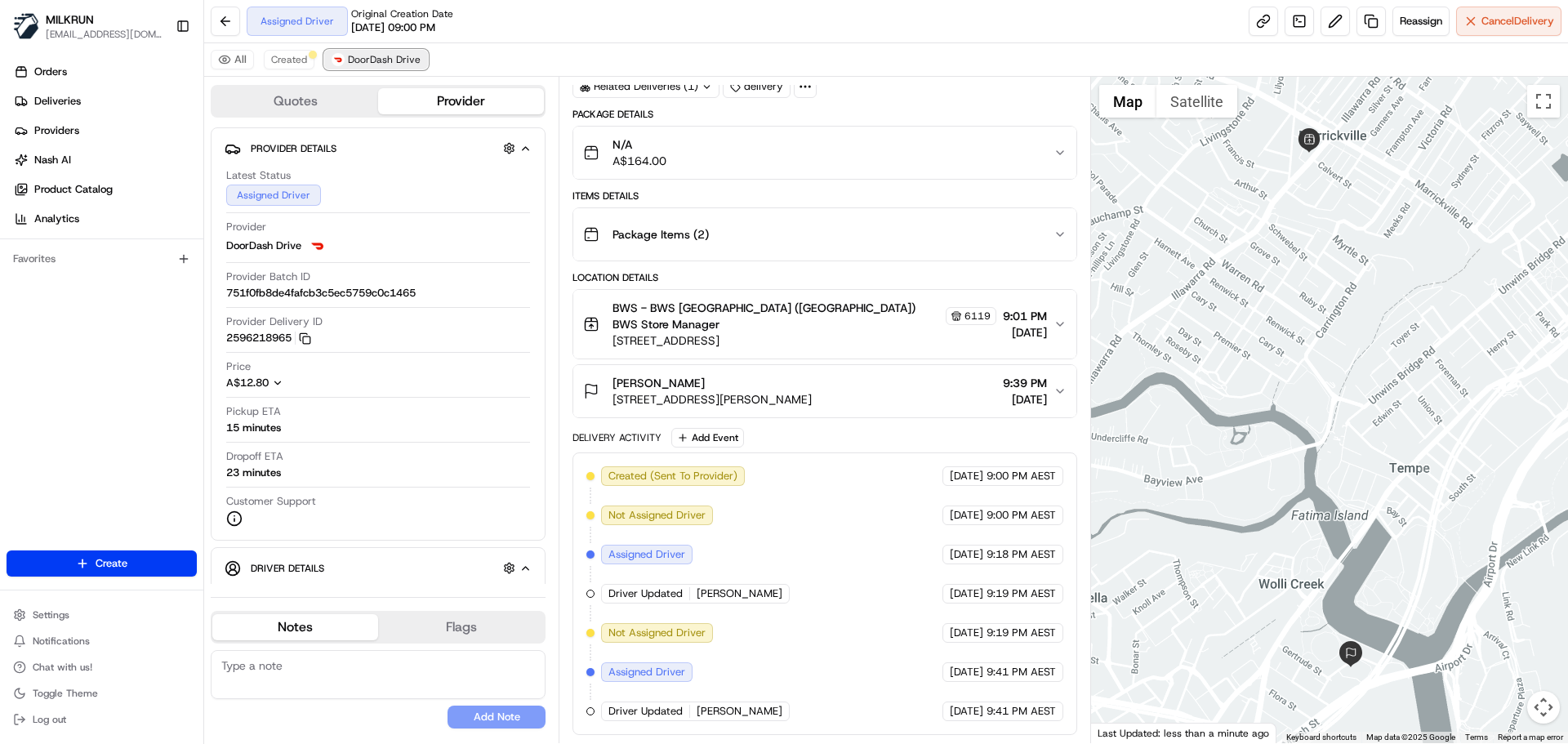
scroll to position [98, 0]
click at [1505, 14] on span "Cancel Delivery" at bounding box center [1517, 21] width 73 height 15
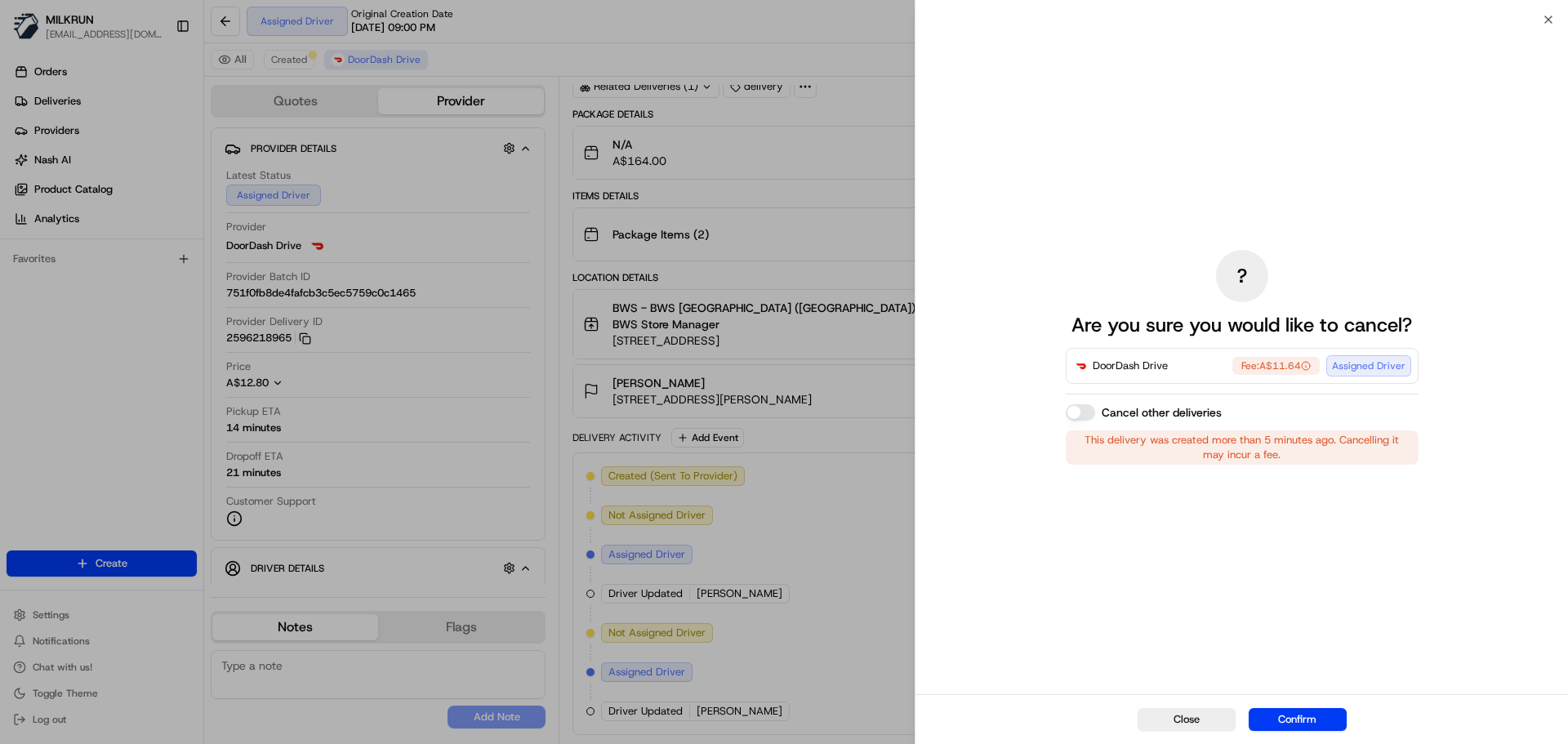
drag, startPoint x: 1304, startPoint y: 718, endPoint x: 1215, endPoint y: 653, distance: 110.2
click at [1302, 717] on button "Confirm" at bounding box center [1297, 719] width 98 height 23
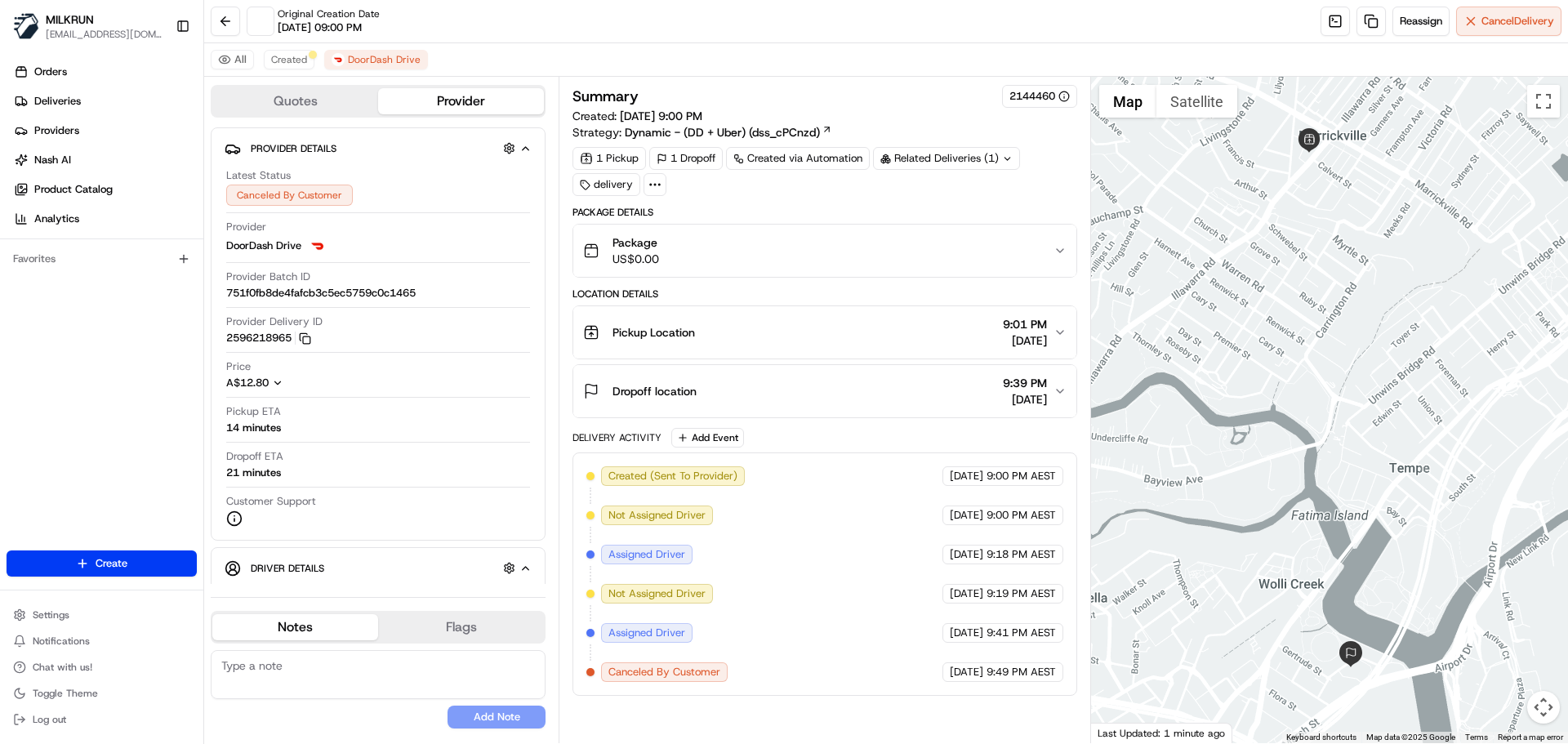
scroll to position [0, 0]
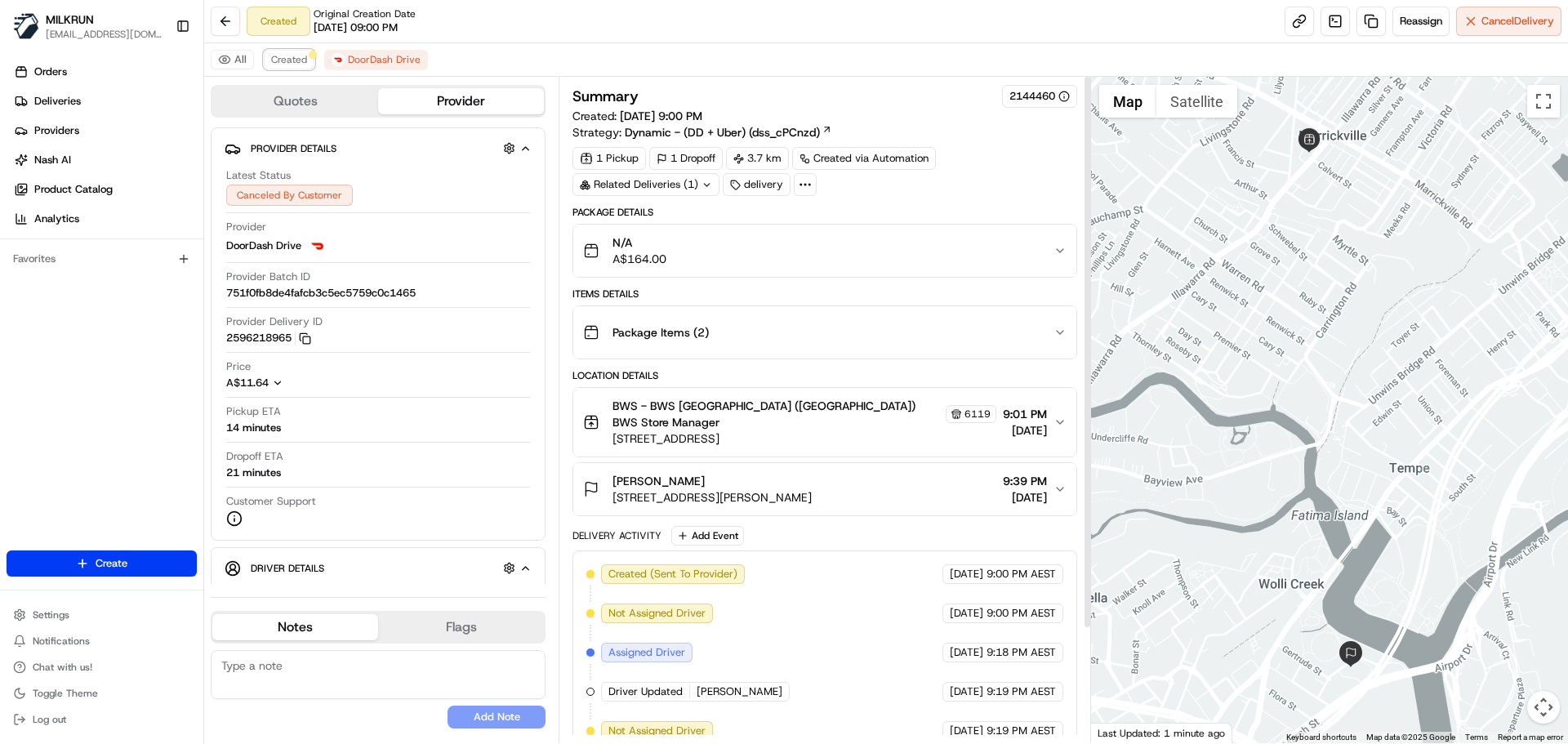
click at [288, 58] on span "Created" at bounding box center [289, 59] width 36 height 13
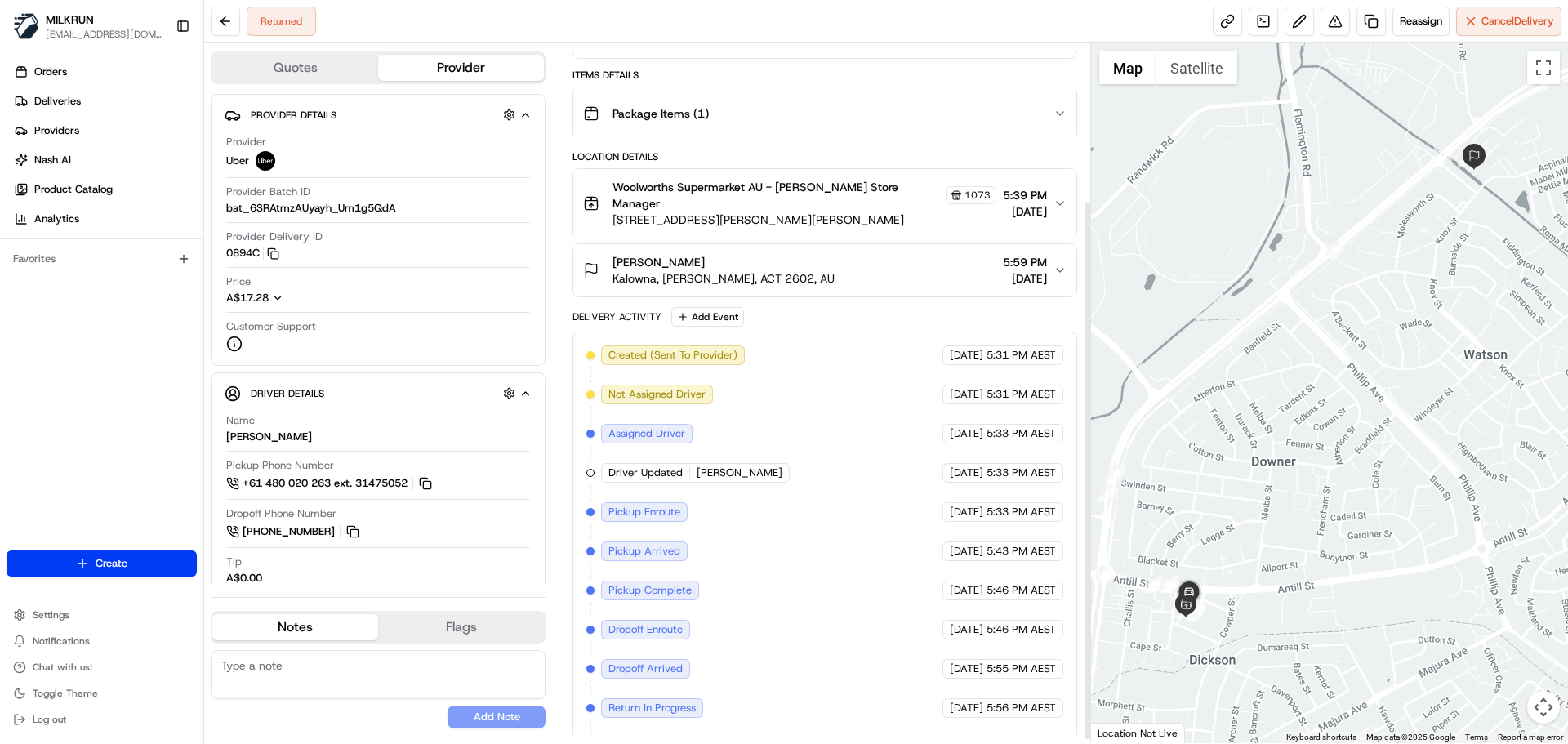
scroll to position [206, 0]
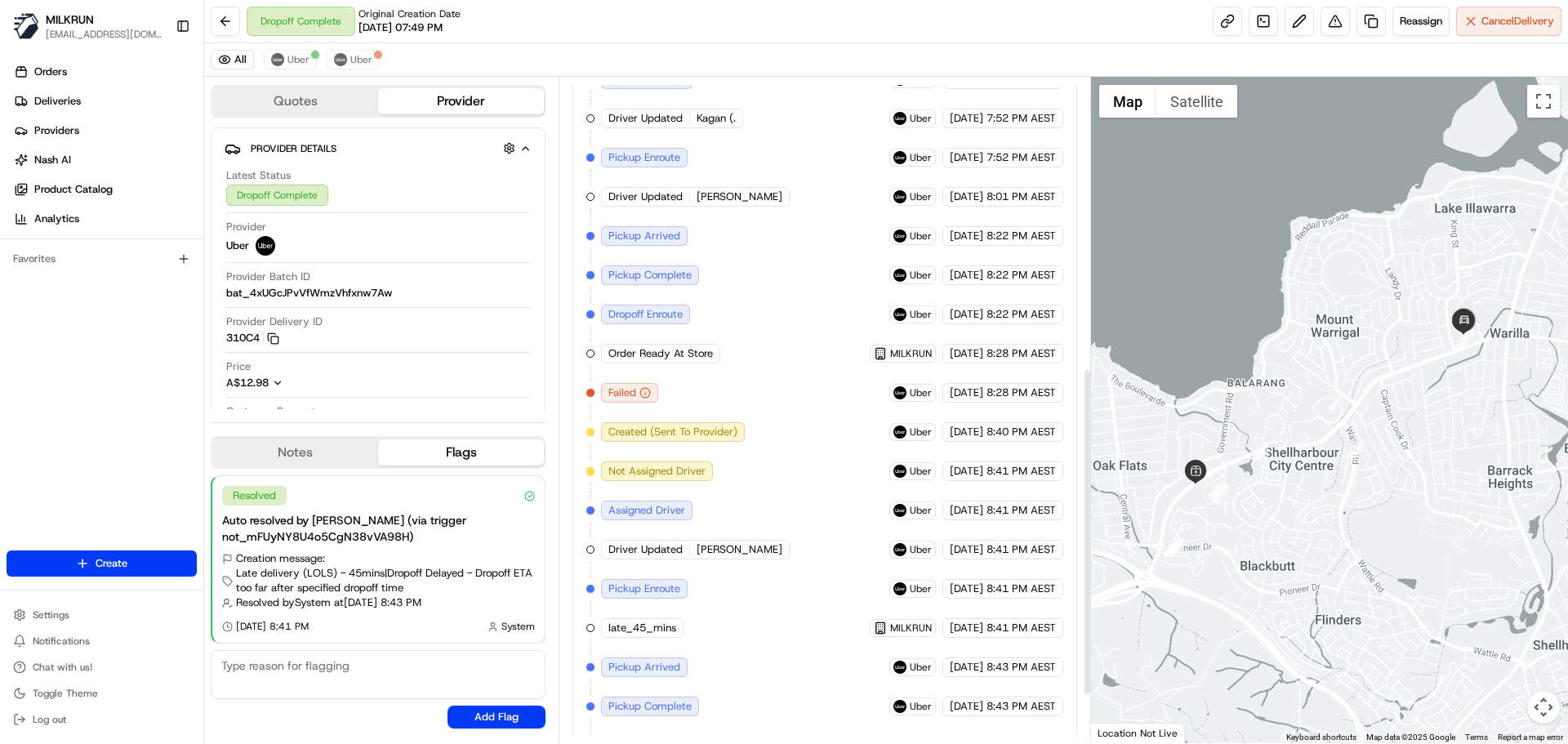
scroll to position [441, 0]
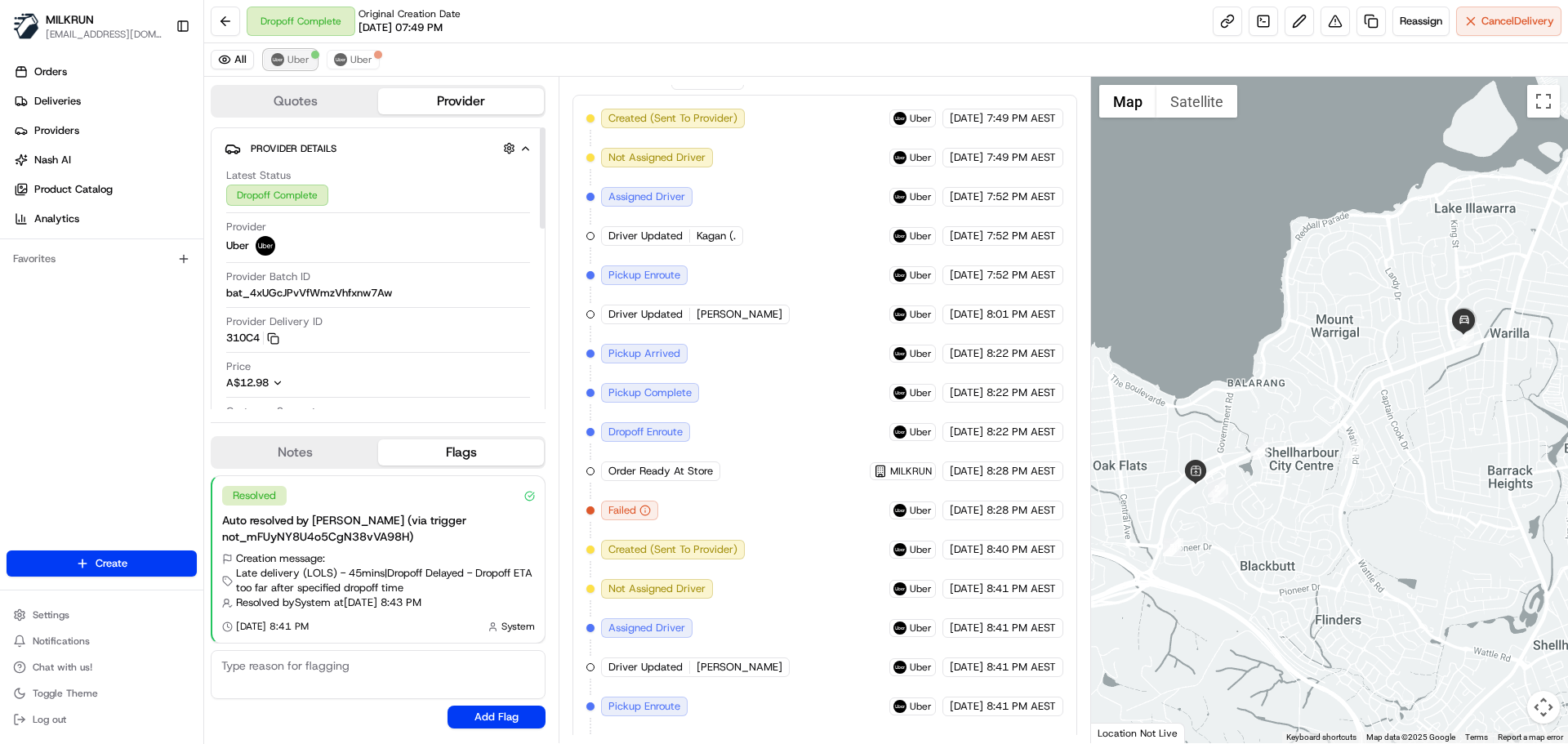
click at [301, 56] on span "Uber" at bounding box center [299, 59] width 22 height 13
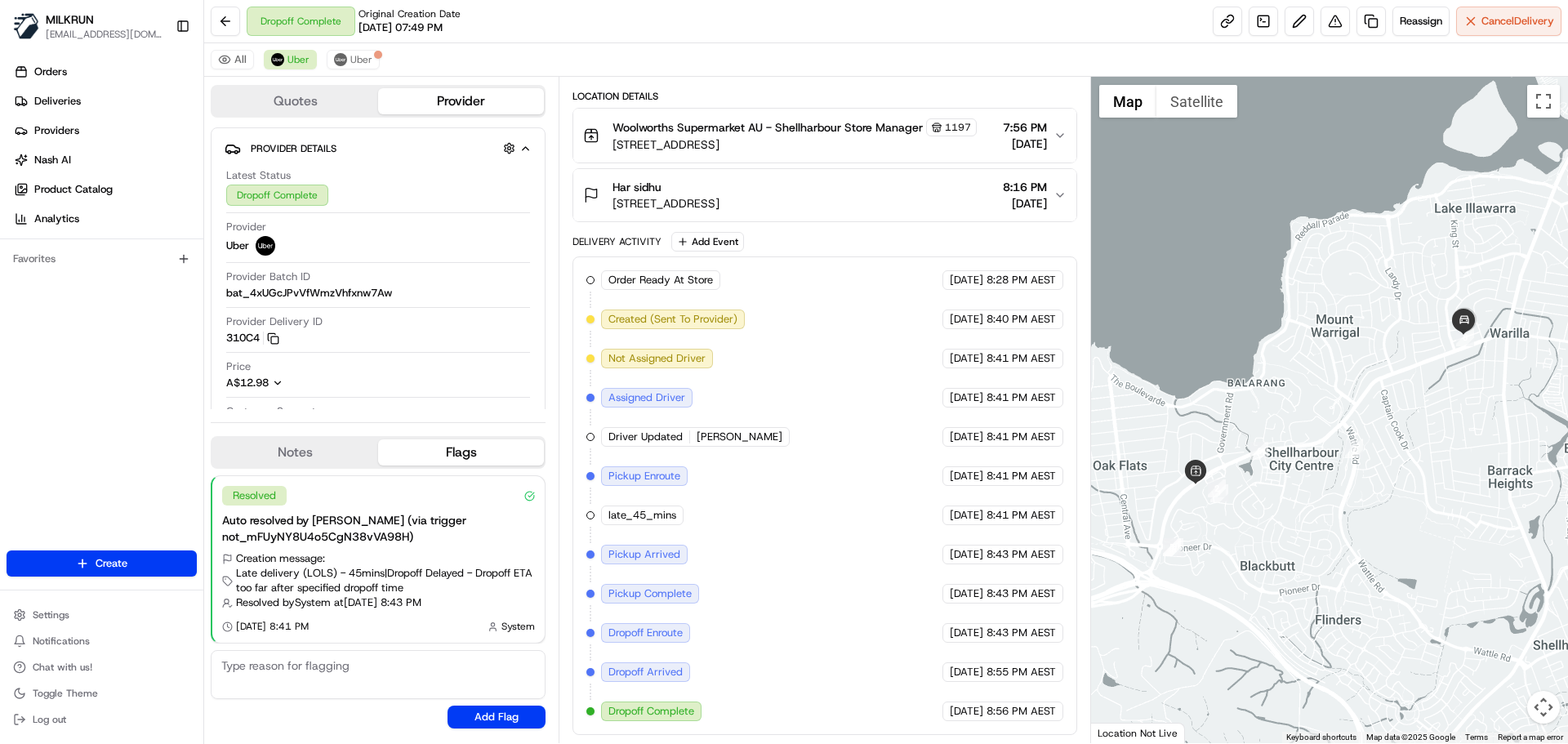
click at [1423, 419] on div at bounding box center [1330, 410] width 478 height 666
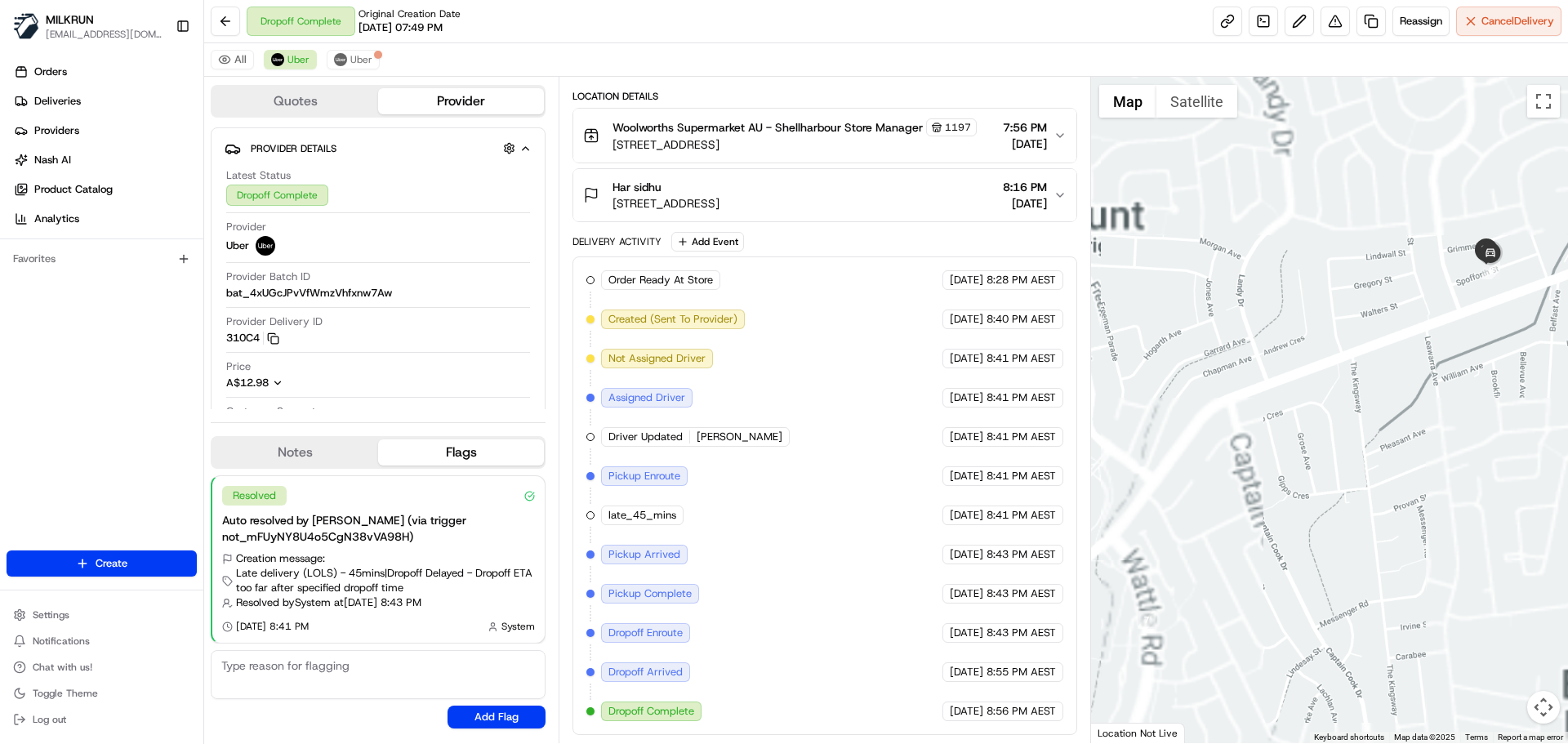
drag, startPoint x: 1420, startPoint y: 332, endPoint x: 1354, endPoint y: 393, distance: 89.9
click at [1354, 393] on div at bounding box center [1330, 410] width 478 height 666
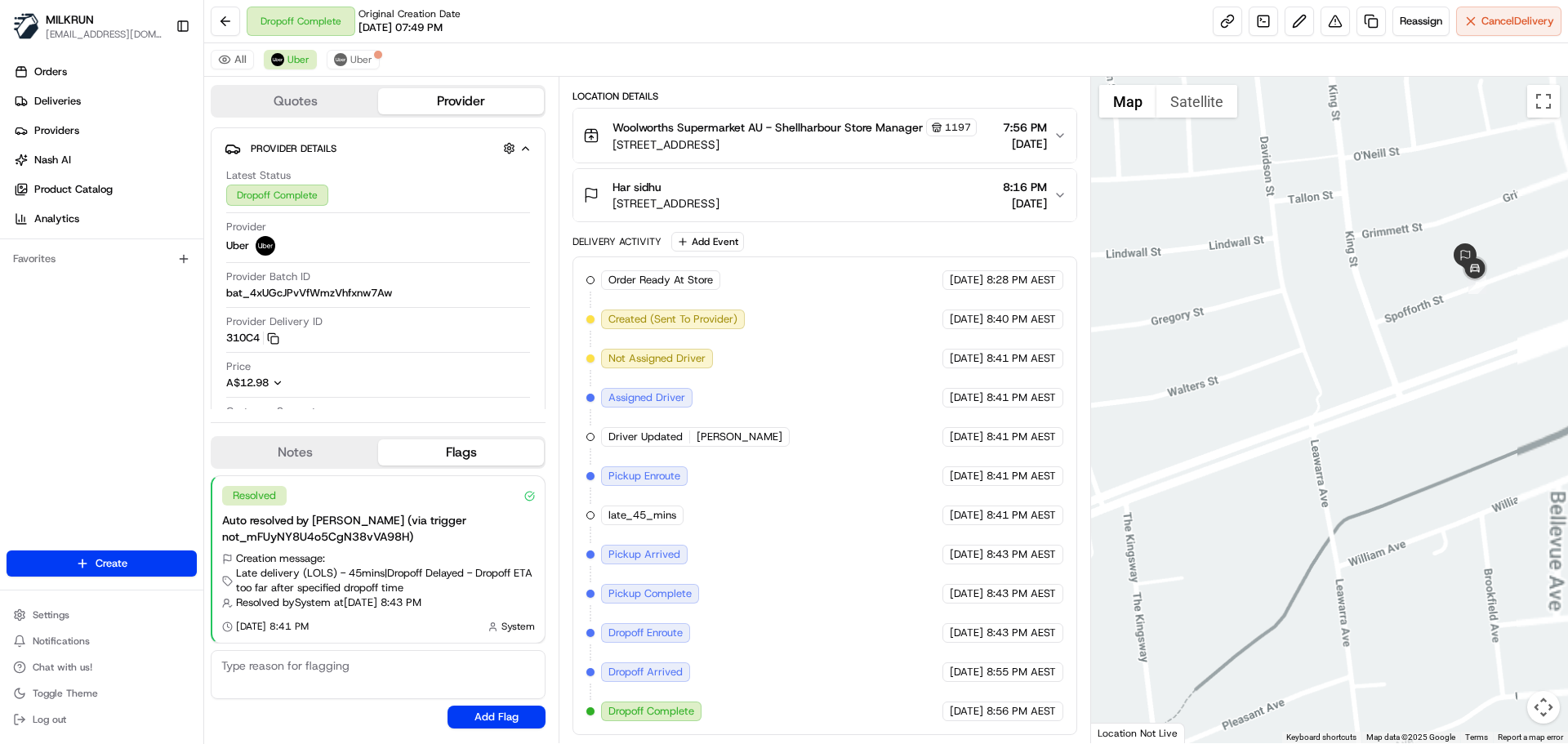
drag, startPoint x: 1398, startPoint y: 313, endPoint x: 1316, endPoint y: 405, distance: 123.2
click at [1316, 405] on div at bounding box center [1330, 410] width 478 height 666
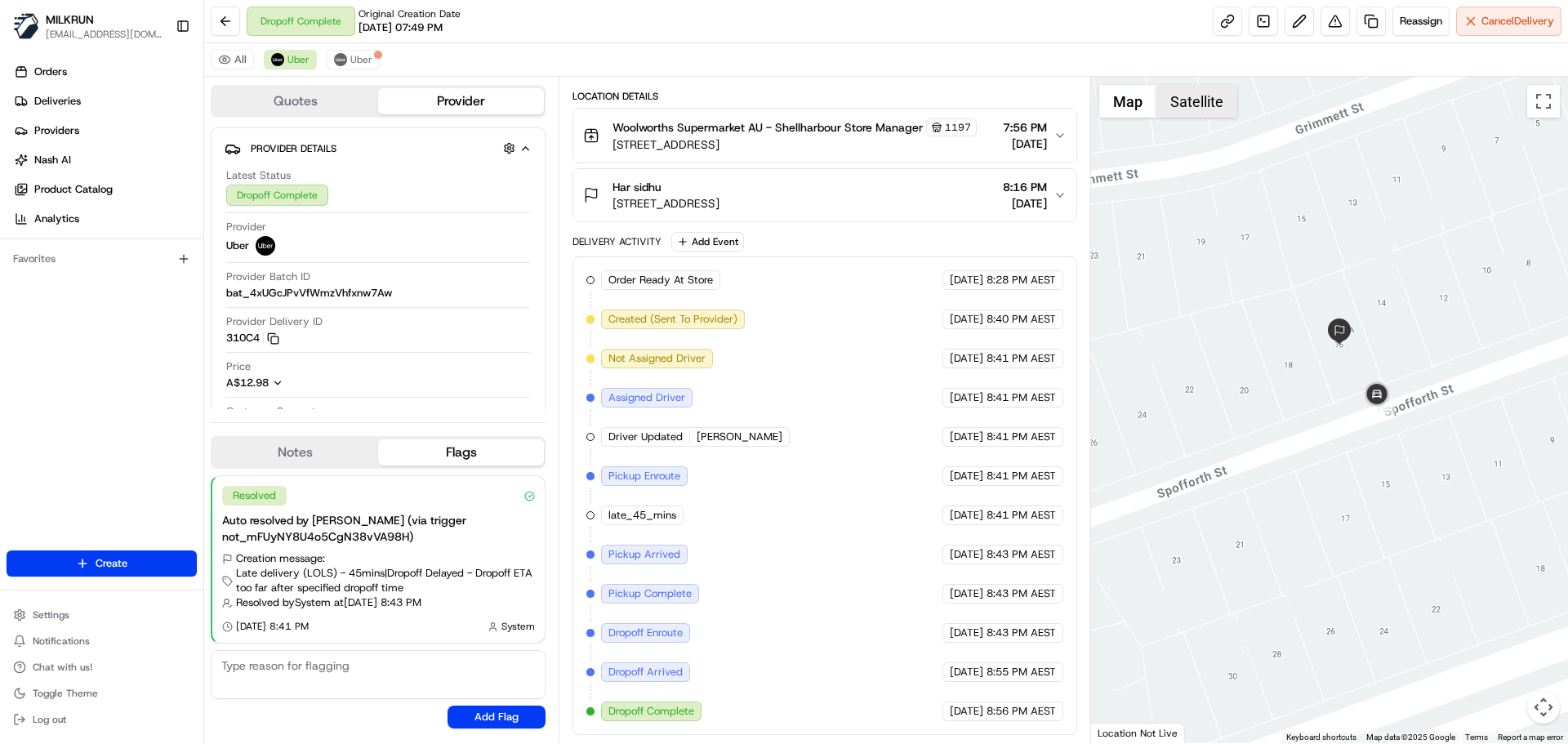
click at [1192, 95] on button "Satellite" at bounding box center [1196, 101] width 80 height 33
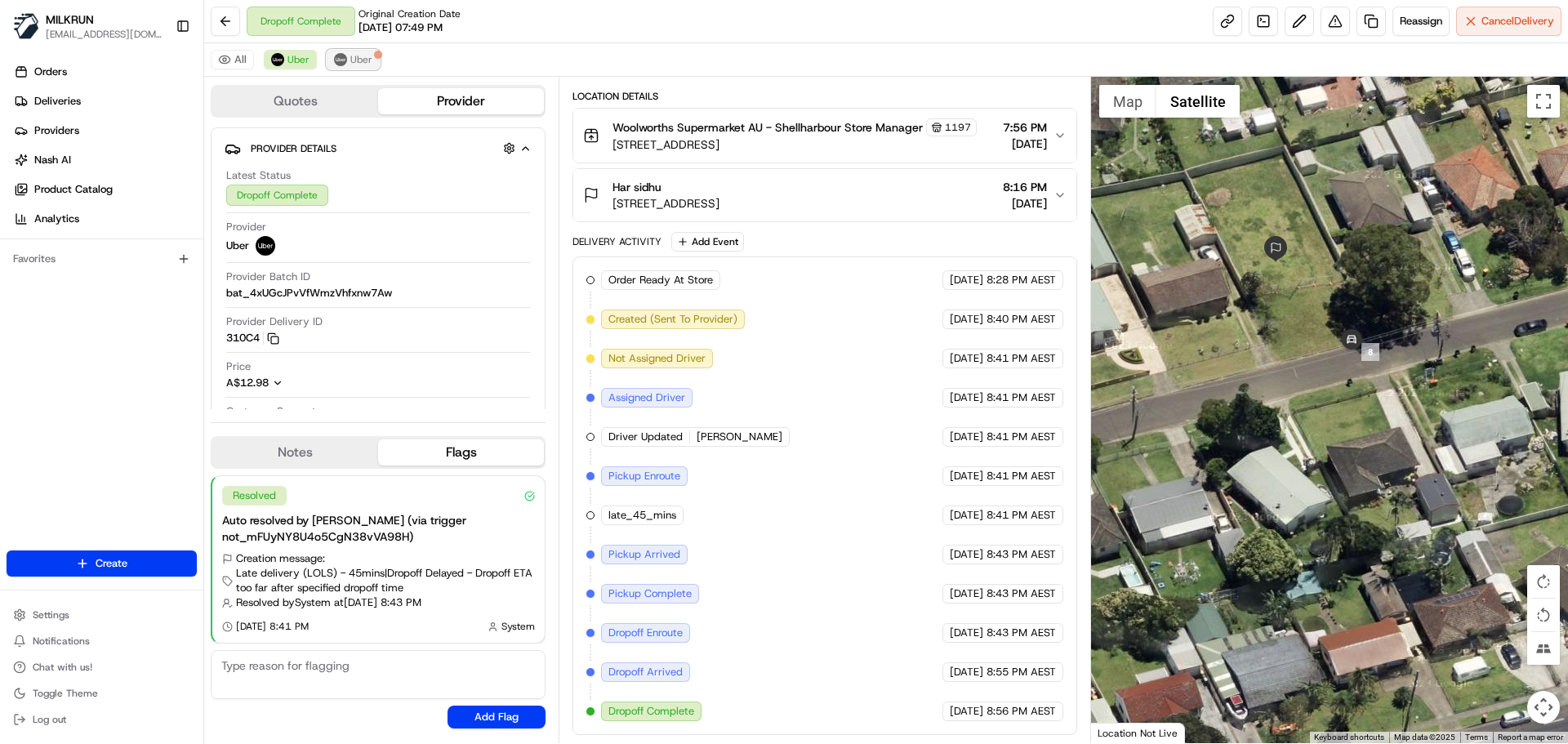
click at [355, 67] on button "Uber" at bounding box center [353, 59] width 53 height 20
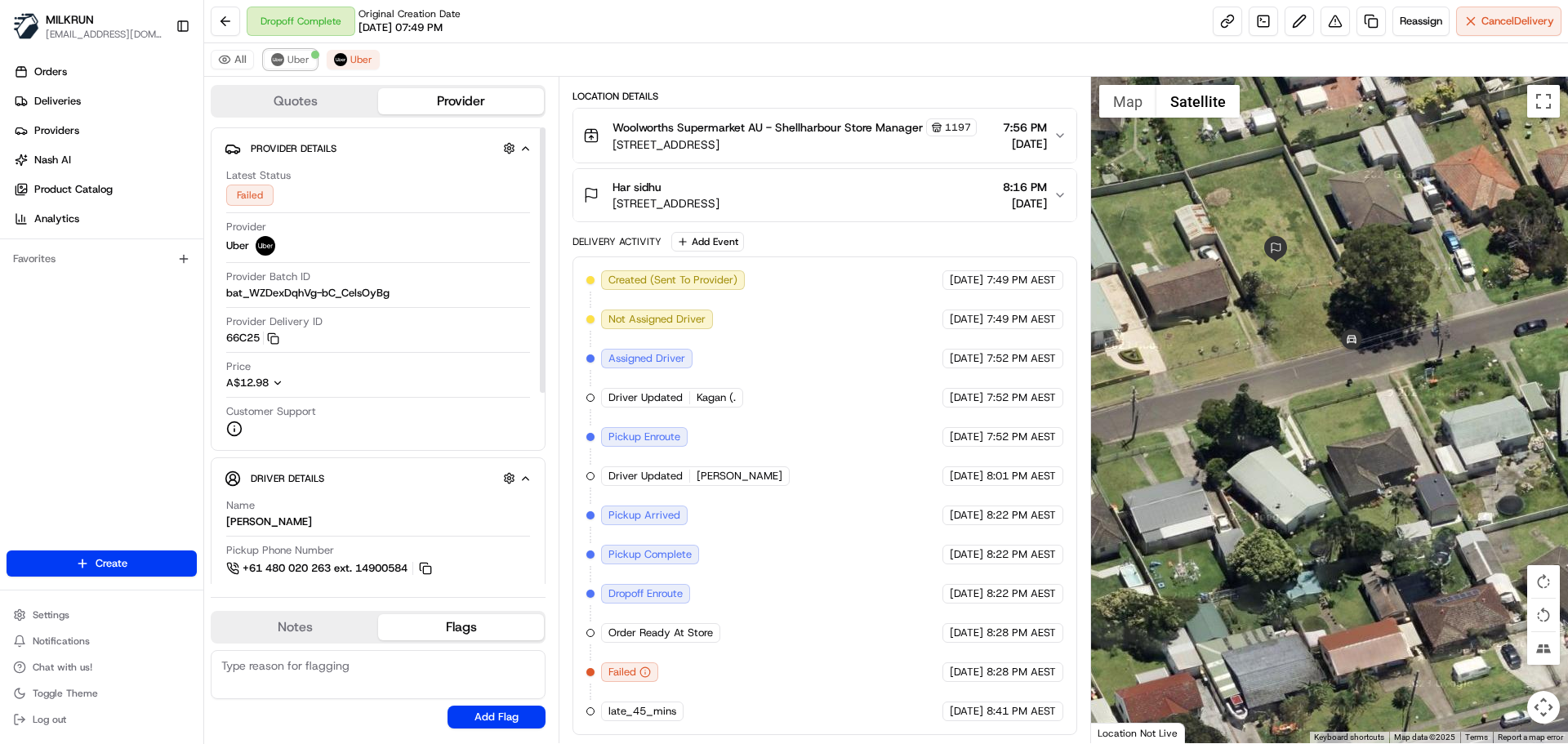
drag, startPoint x: 291, startPoint y: 60, endPoint x: 734, endPoint y: 332, distance: 519.8
click at [291, 60] on span "Uber" at bounding box center [299, 59] width 22 height 13
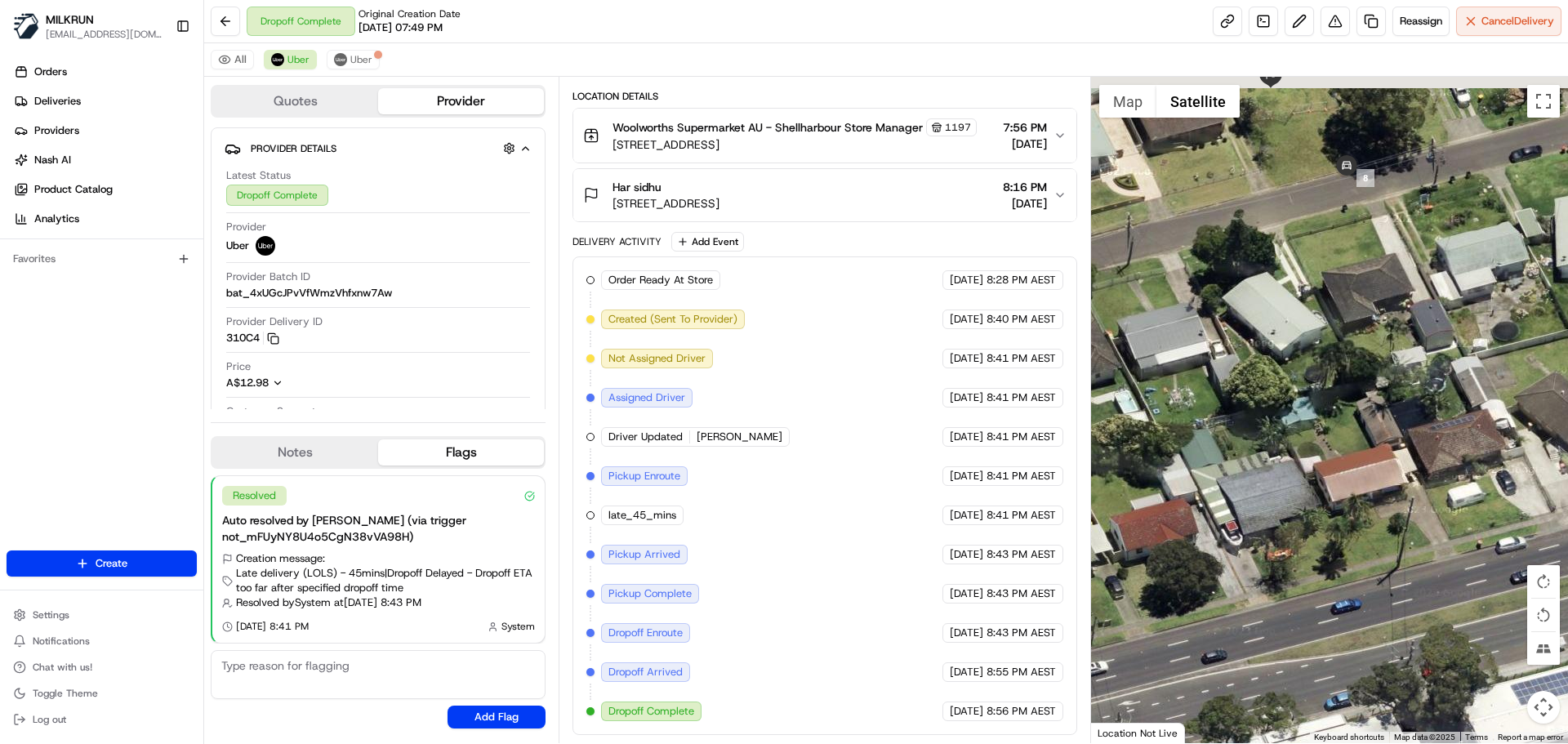
drag, startPoint x: 1398, startPoint y: 440, endPoint x: 1304, endPoint y: 421, distance: 95.9
click at [1438, 515] on div at bounding box center [1330, 410] width 478 height 666
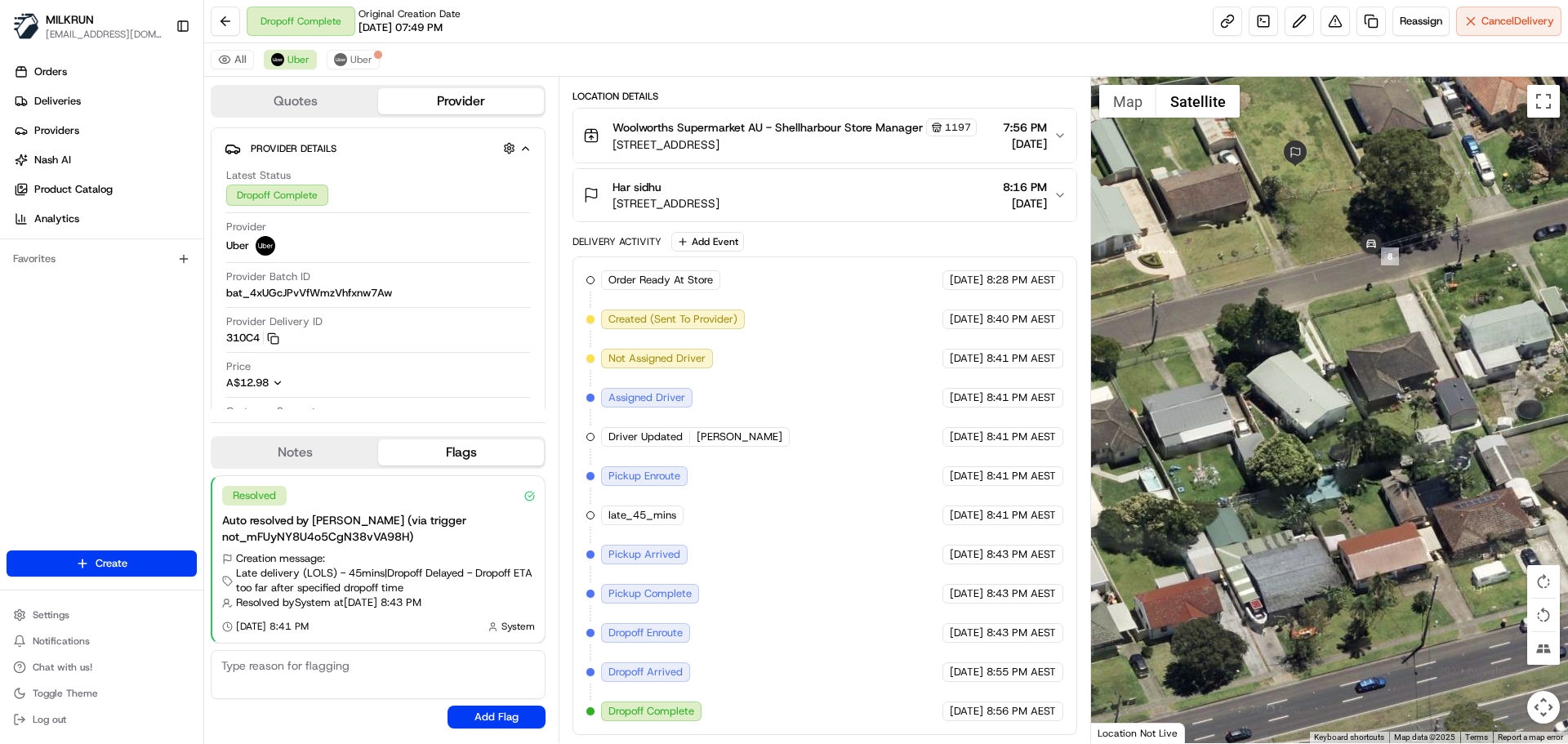
drag, startPoint x: 1430, startPoint y: 361, endPoint x: 925, endPoint y: 198, distance: 530.7
click at [1406, 454] on div at bounding box center [1330, 410] width 478 height 666
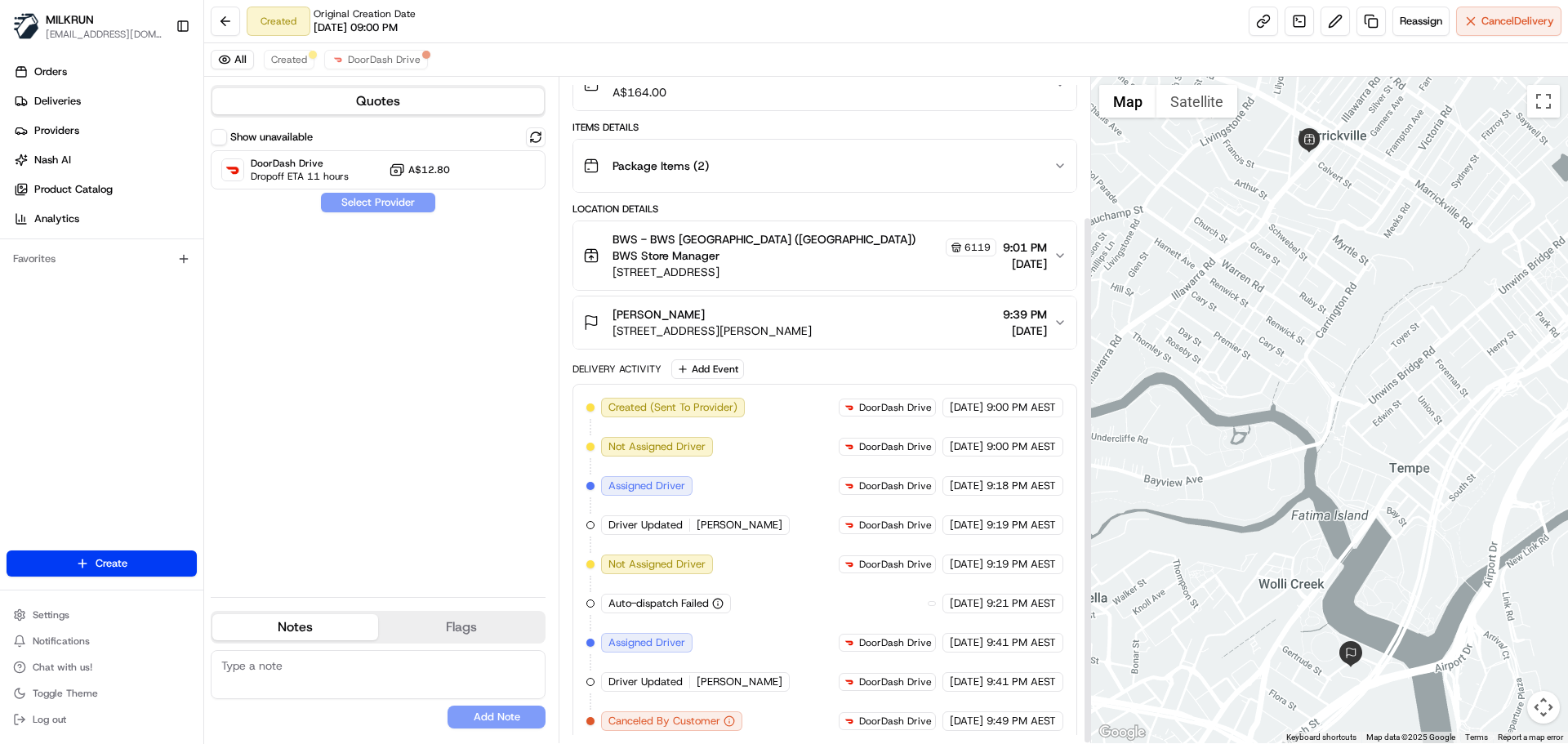
scroll to position [176, 0]
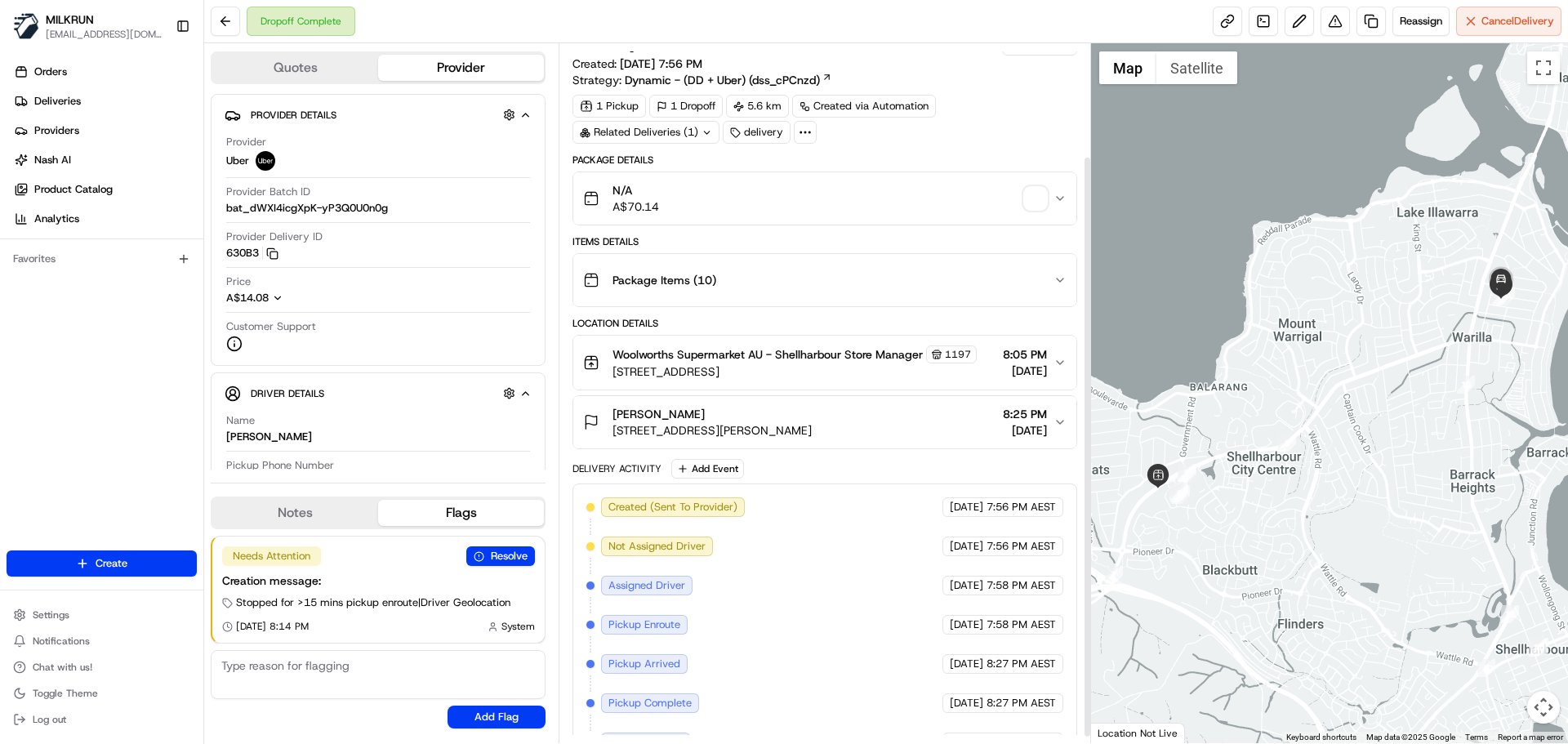
scroll to position [143, 0]
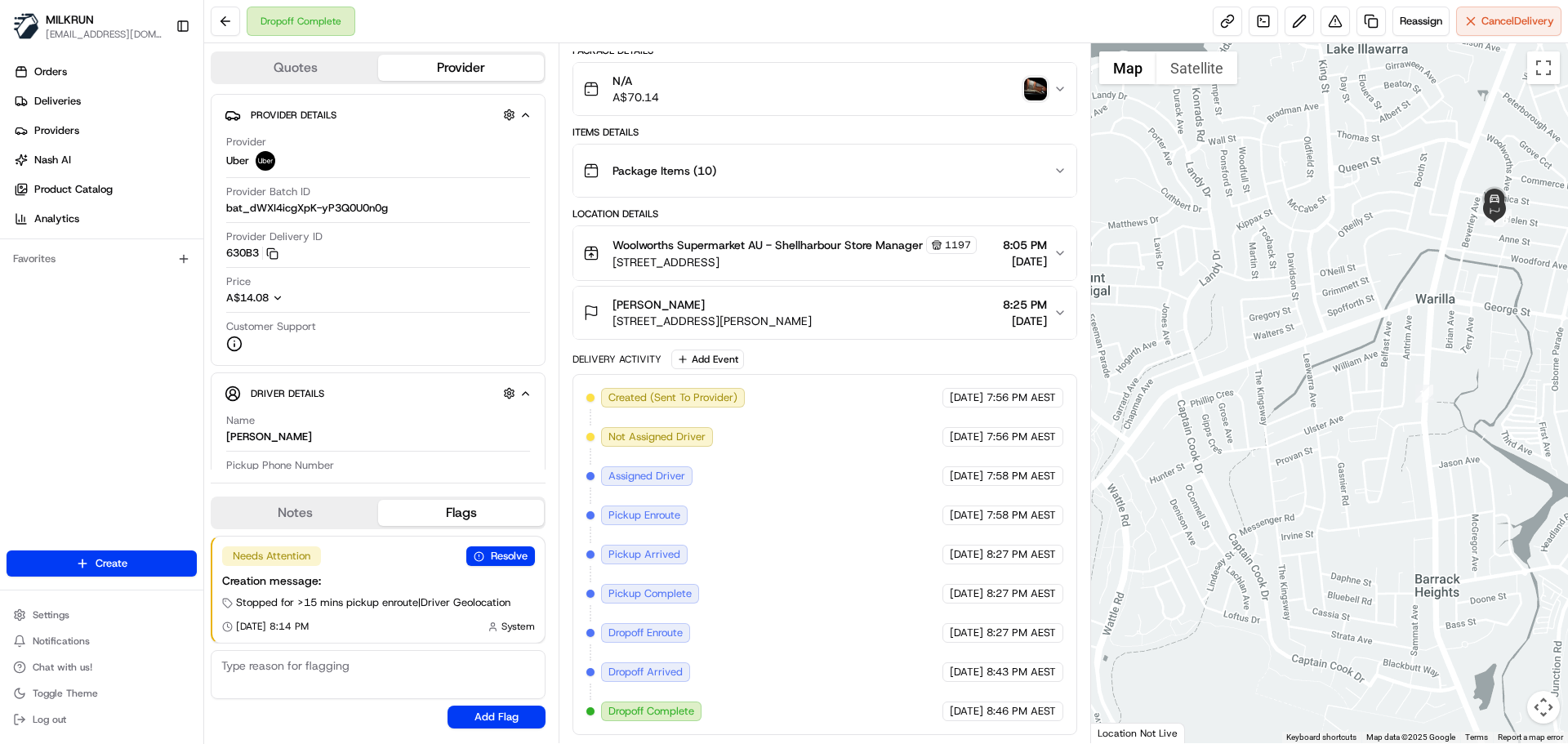
drag, startPoint x: 1266, startPoint y: 444, endPoint x: 1073, endPoint y: 526, distance: 209.7
click at [1073, 526] on div "Quotes Provider Provider Details Hidden ( 3 ) Provider Uber Provider Batch ID b…" at bounding box center [885, 393] width 1364 height 699
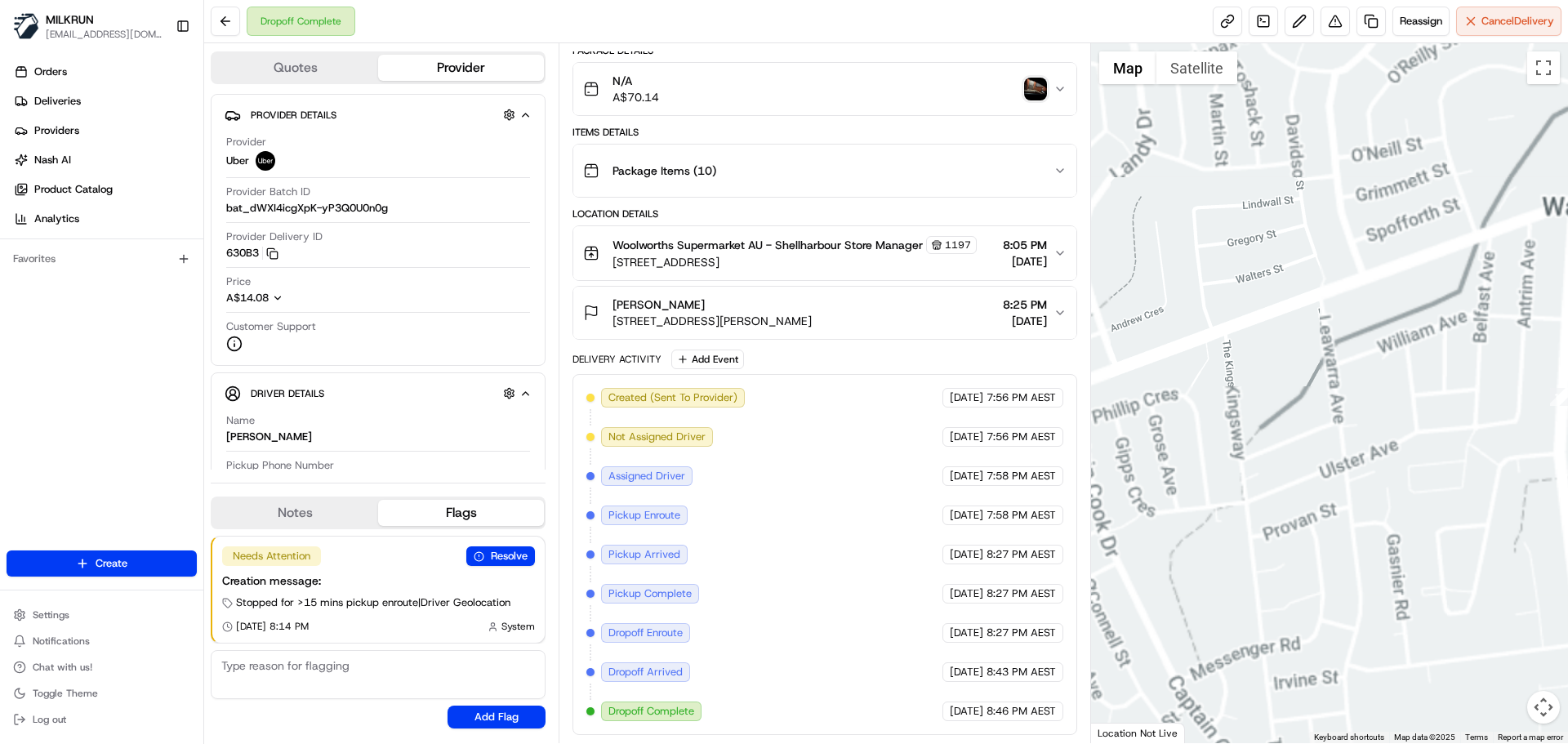
drag, startPoint x: 1325, startPoint y: 374, endPoint x: 1219, endPoint y: 472, distance: 144.4
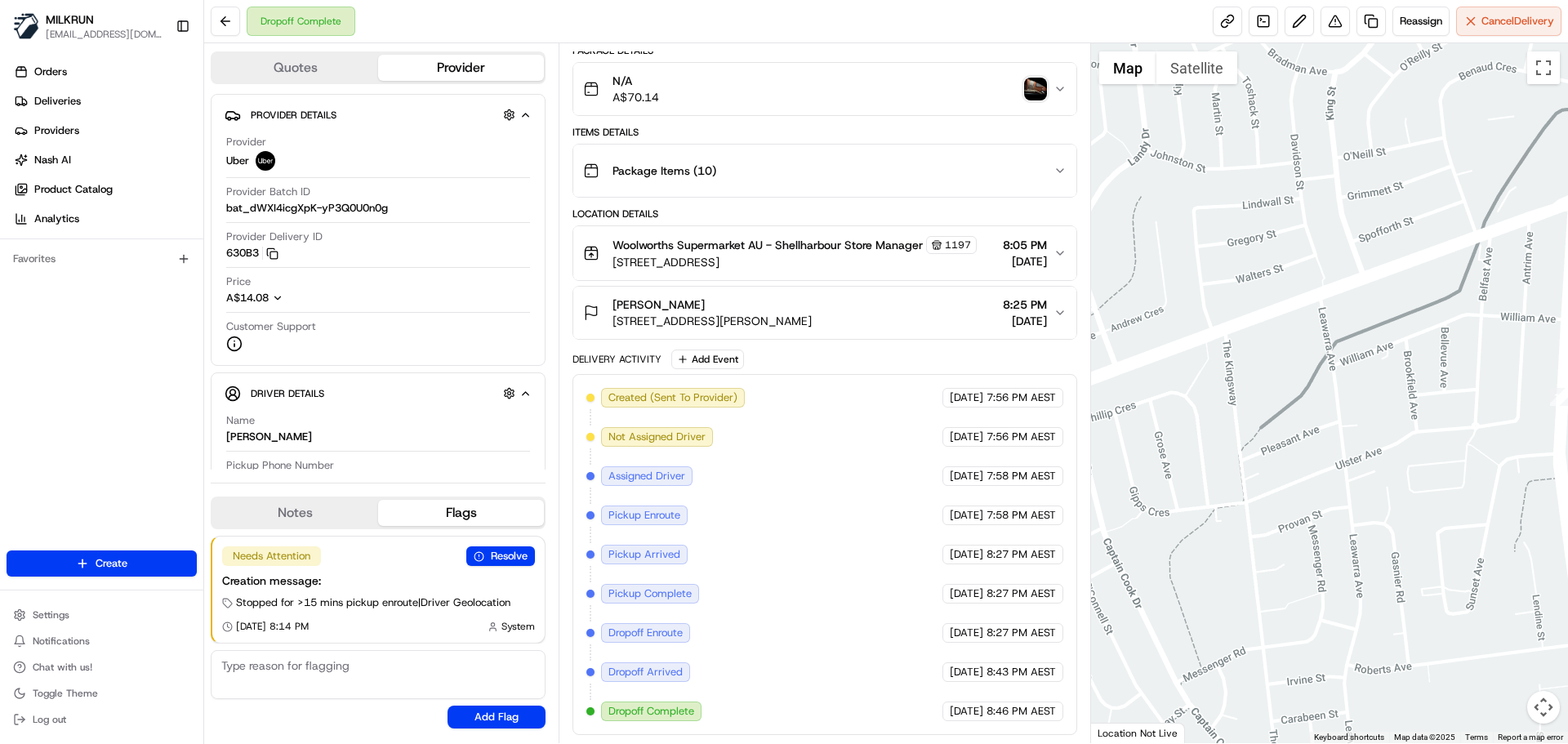
click at [1219, 472] on div at bounding box center [1330, 393] width 478 height 699
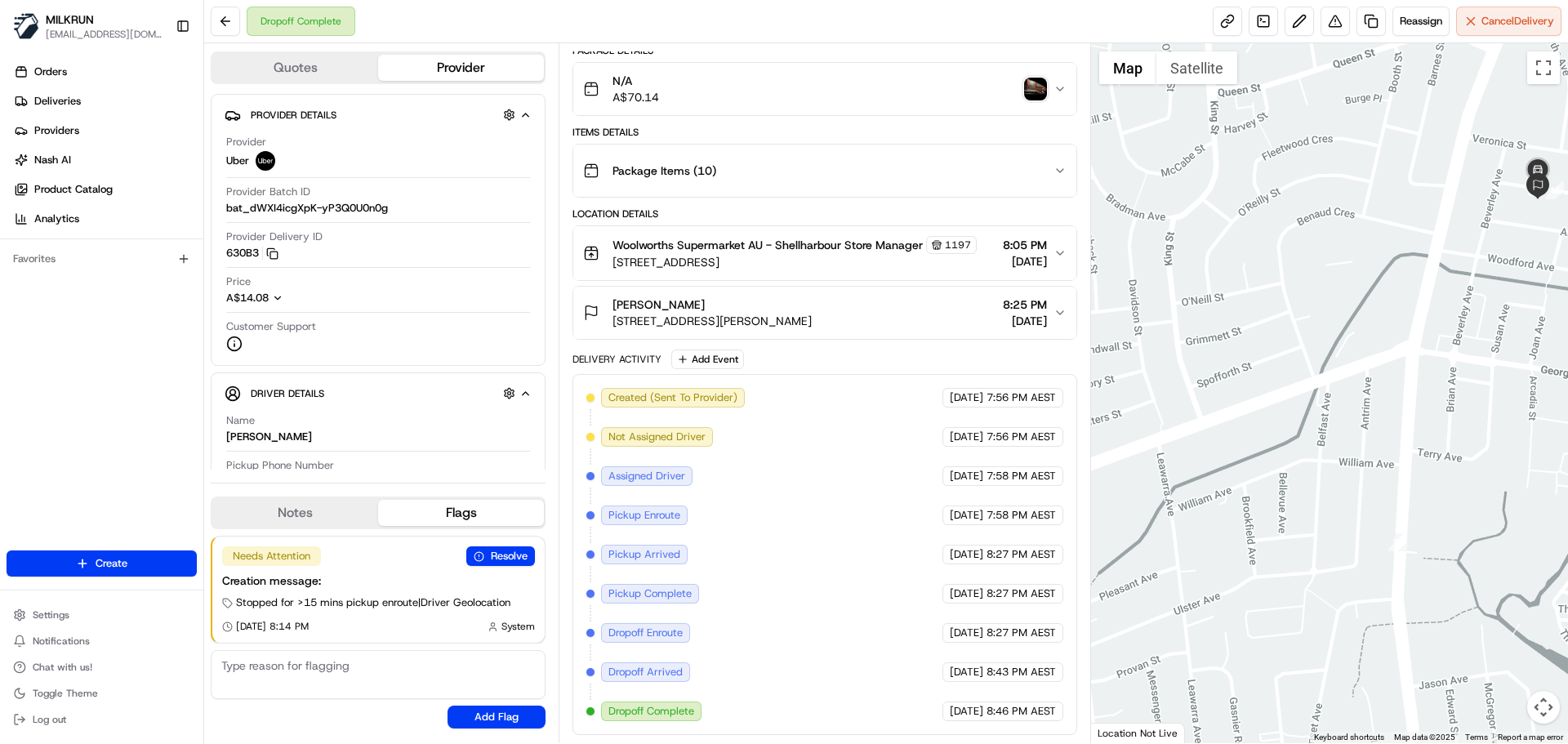
drag, startPoint x: 1327, startPoint y: 332, endPoint x: 1269, endPoint y: 393, distance: 84.2
click at [1237, 432] on div at bounding box center [1330, 393] width 478 height 699
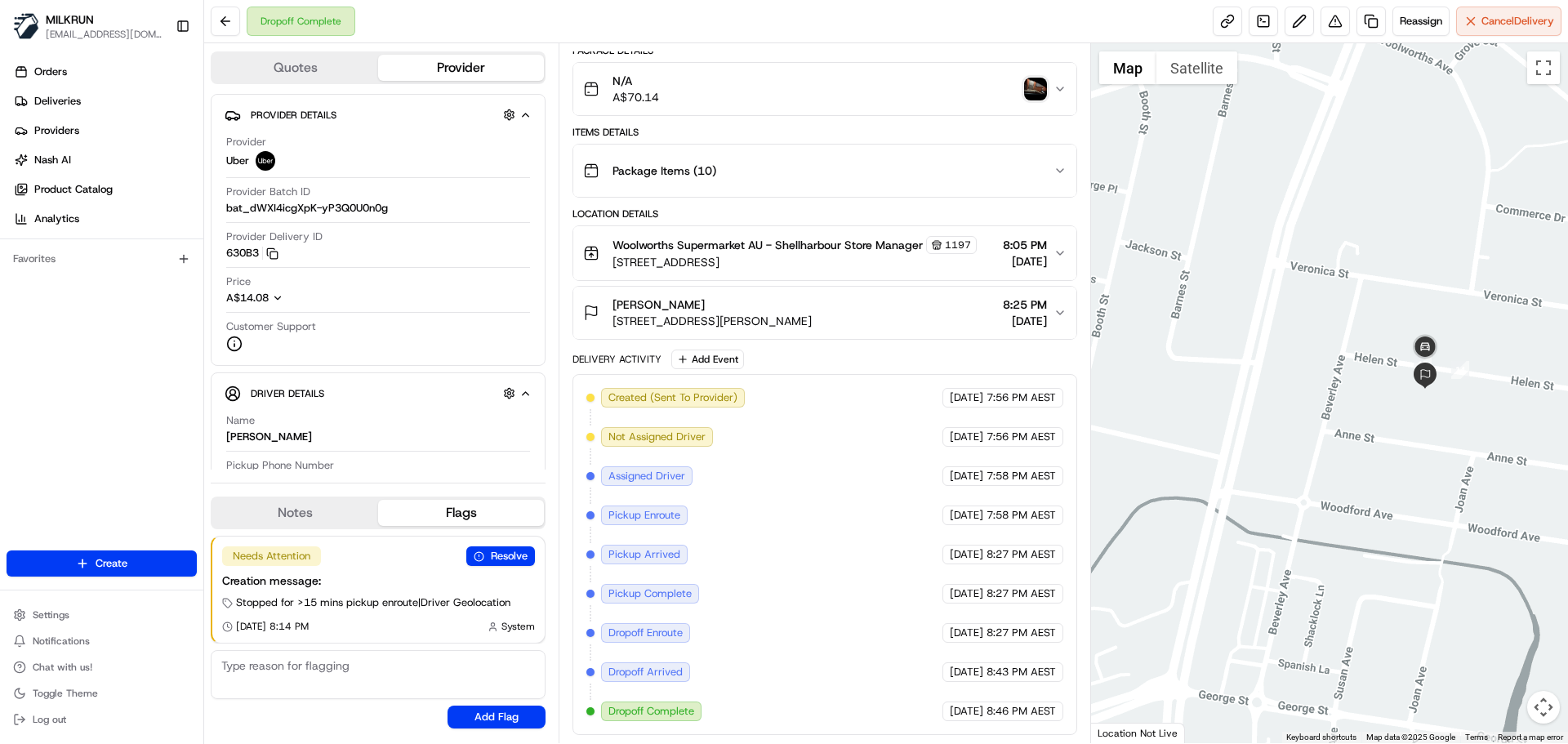
drag, startPoint x: 1304, startPoint y: 361, endPoint x: 1251, endPoint y: 386, distance: 58.6
click at [1247, 380] on div at bounding box center [1330, 393] width 478 height 699
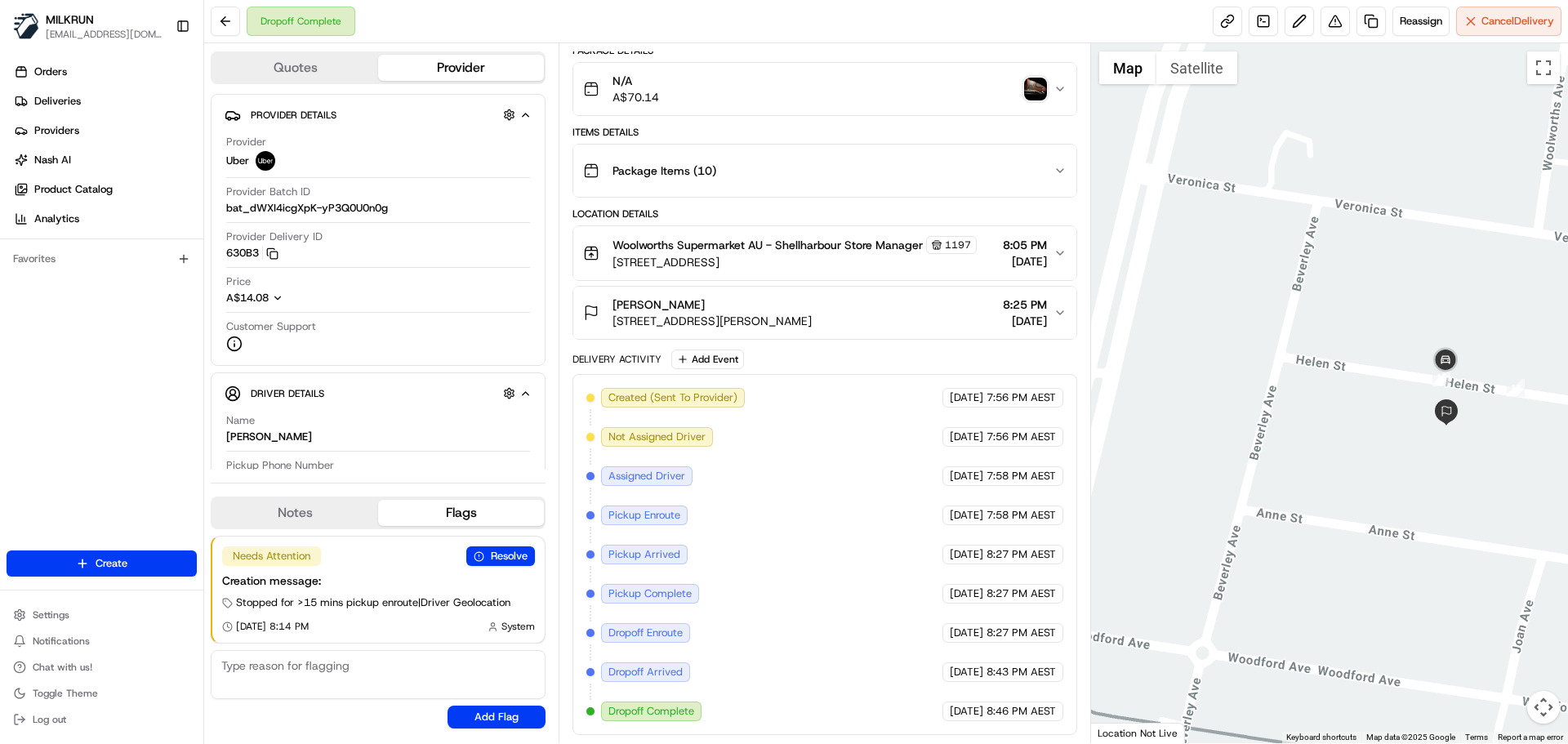
drag, startPoint x: 1294, startPoint y: 342, endPoint x: 1311, endPoint y: 361, distance: 25.5
click at [1256, 349] on div at bounding box center [1330, 393] width 478 height 699
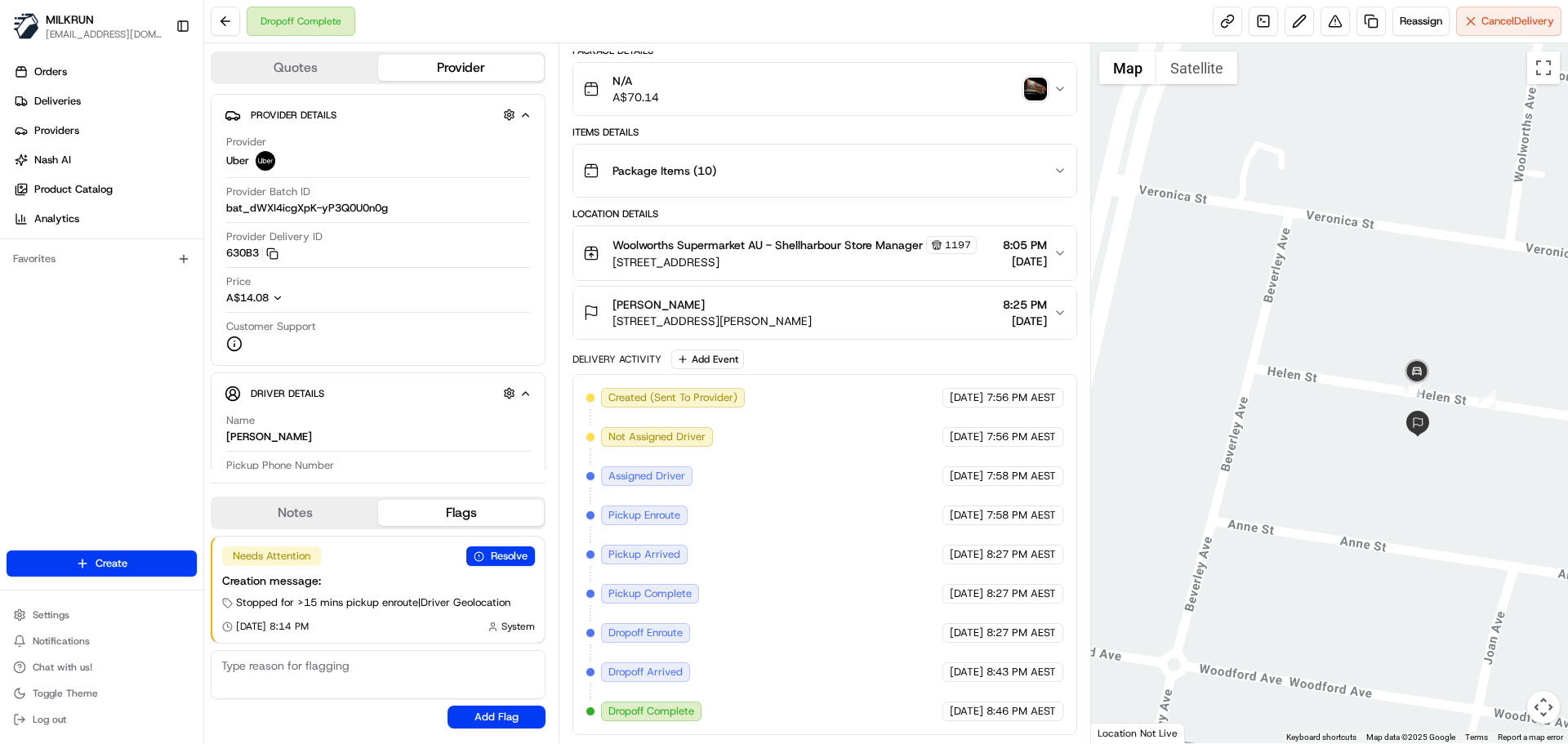
click at [1040, 80] on img "button" at bounding box center [1035, 89] width 23 height 23
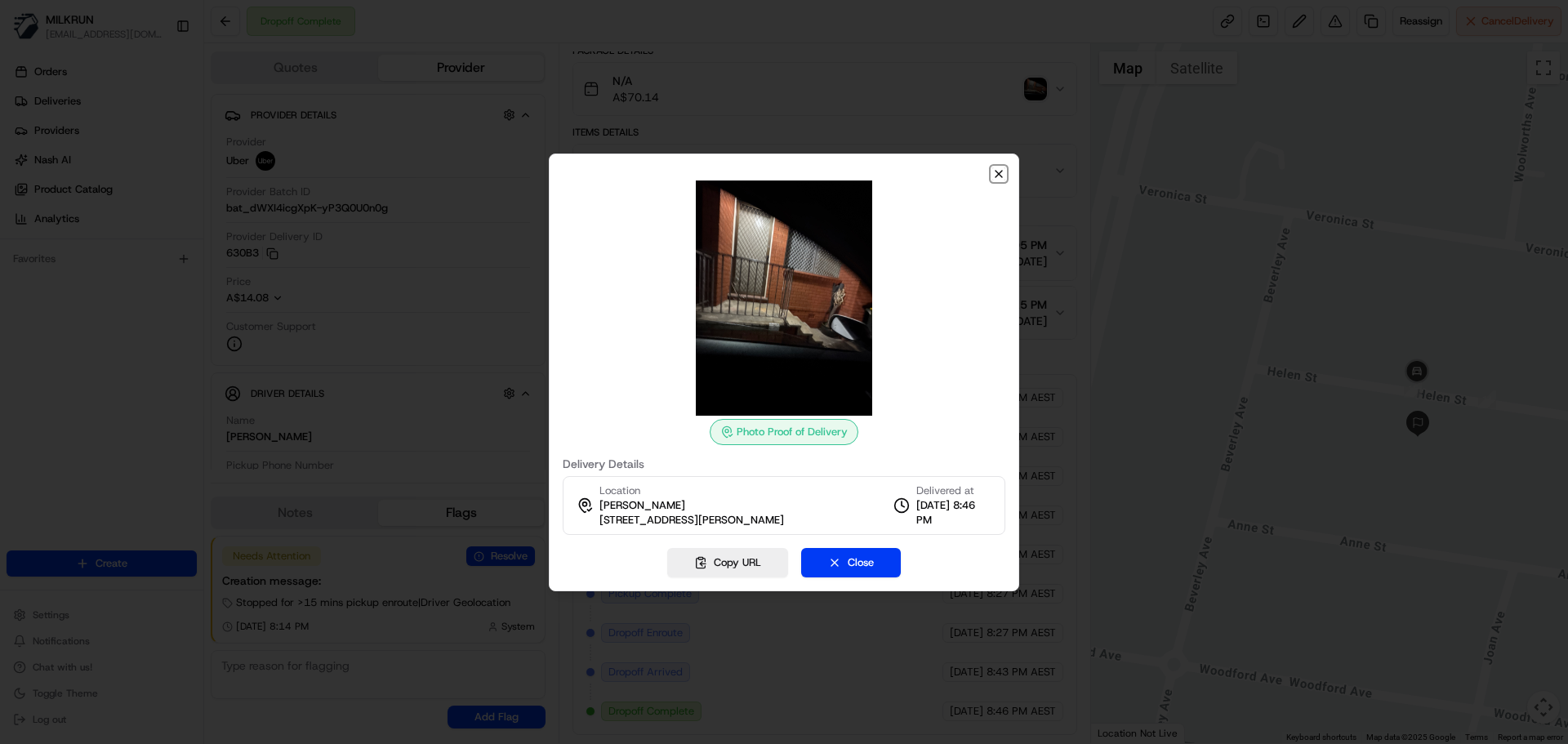
click at [999, 168] on icon "button" at bounding box center [999, 174] width 13 height 13
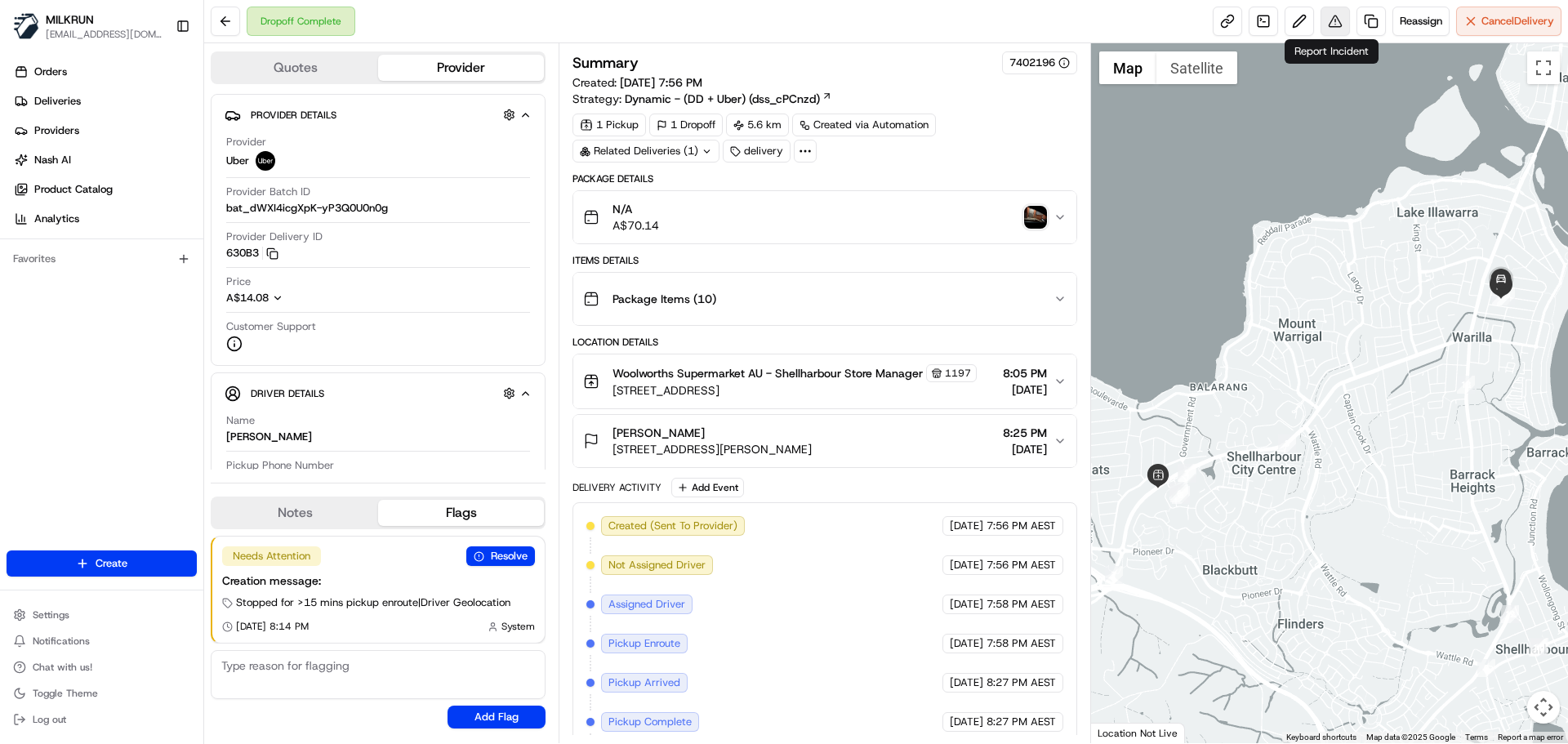
click at [1335, 24] on button at bounding box center [1335, 21] width 29 height 29
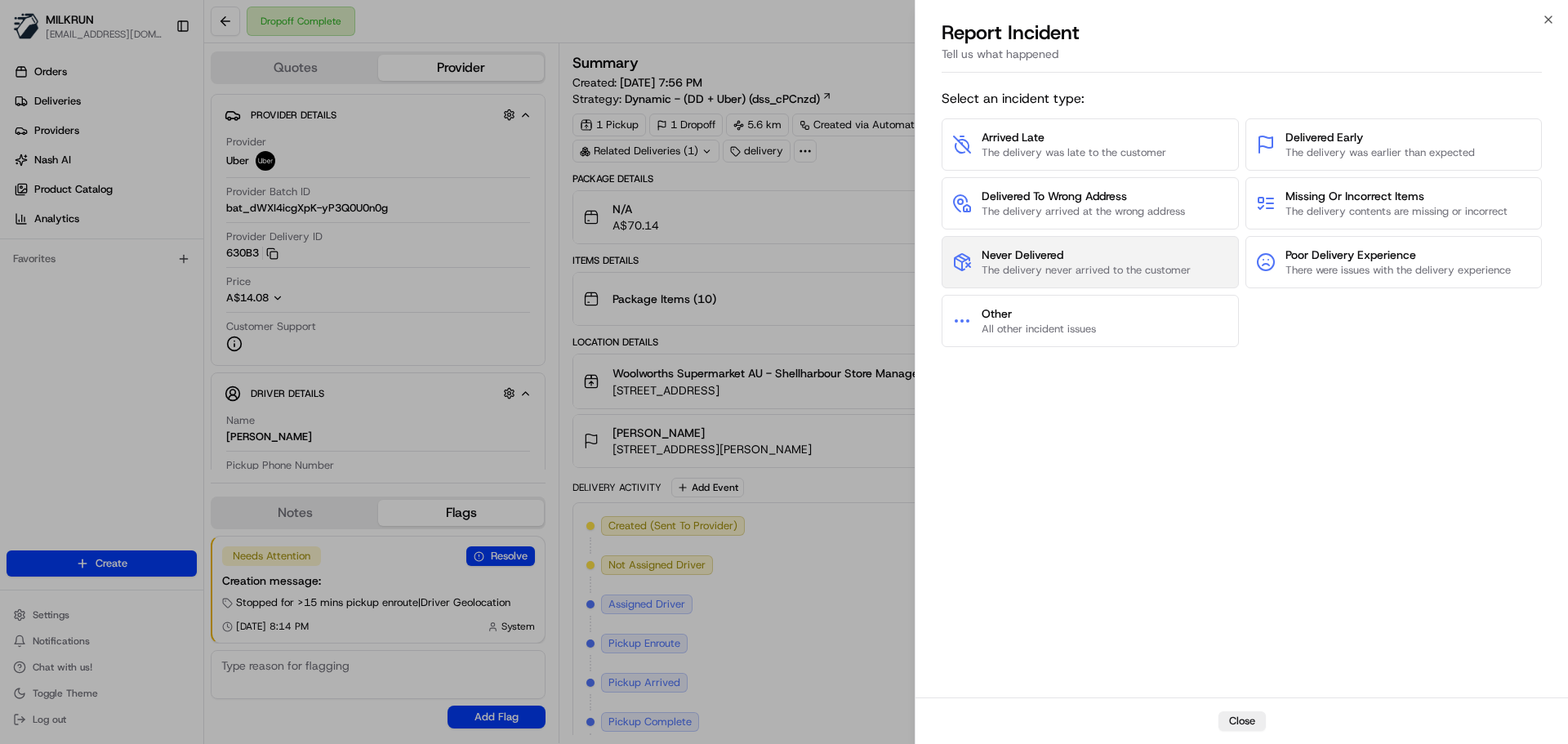
click at [1074, 262] on span "Never Delivered" at bounding box center [1086, 254] width 209 height 16
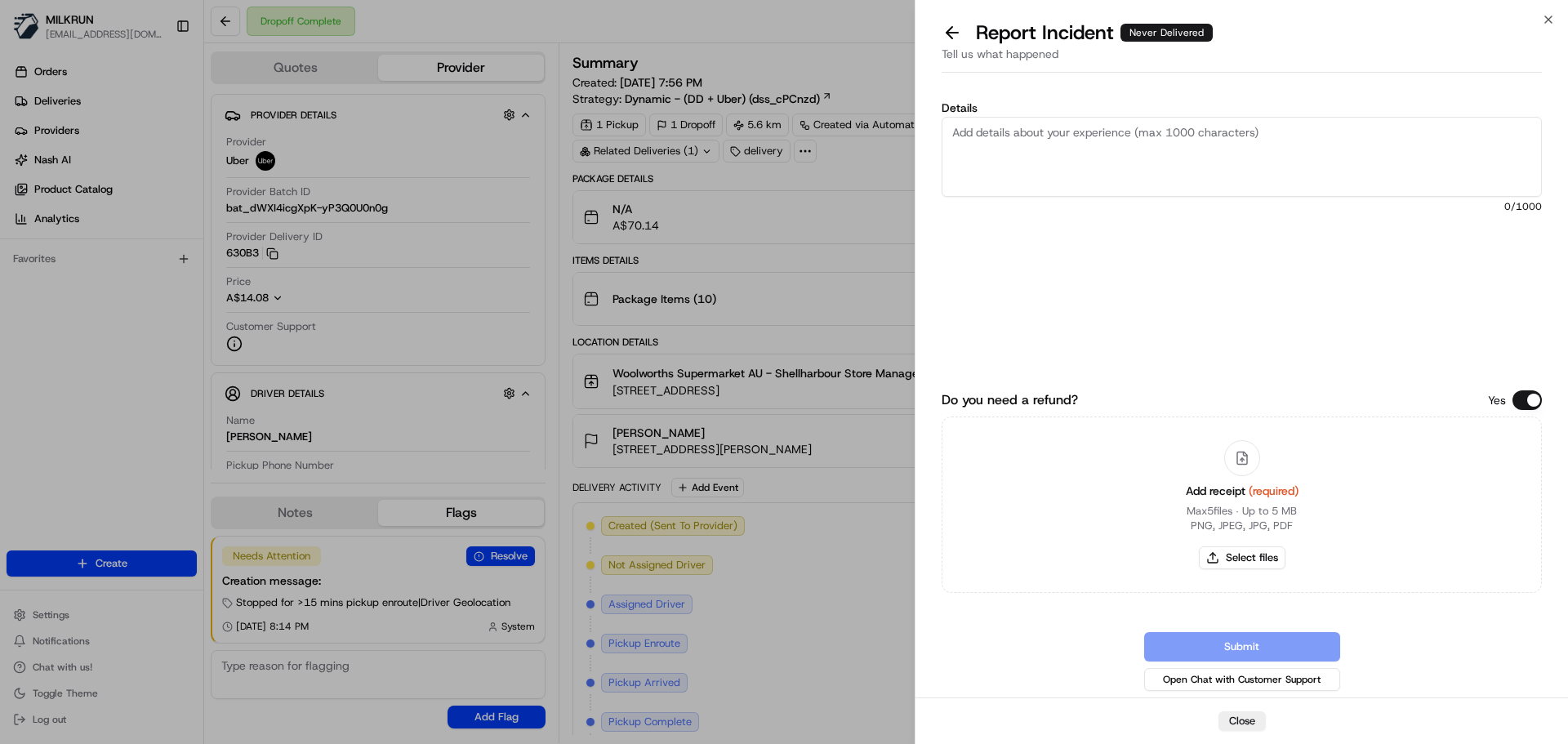
drag, startPoint x: 1037, startPoint y: 154, endPoint x: 1054, endPoint y: 158, distance: 17.5
click at [1041, 155] on textarea "Details" at bounding box center [1242, 156] width 600 height 80
type textarea "C"
type textarea "Order not delivered to customer. POD is showing the entry but there is no order…"
click at [1254, 564] on button "Select files" at bounding box center [1242, 557] width 86 height 23
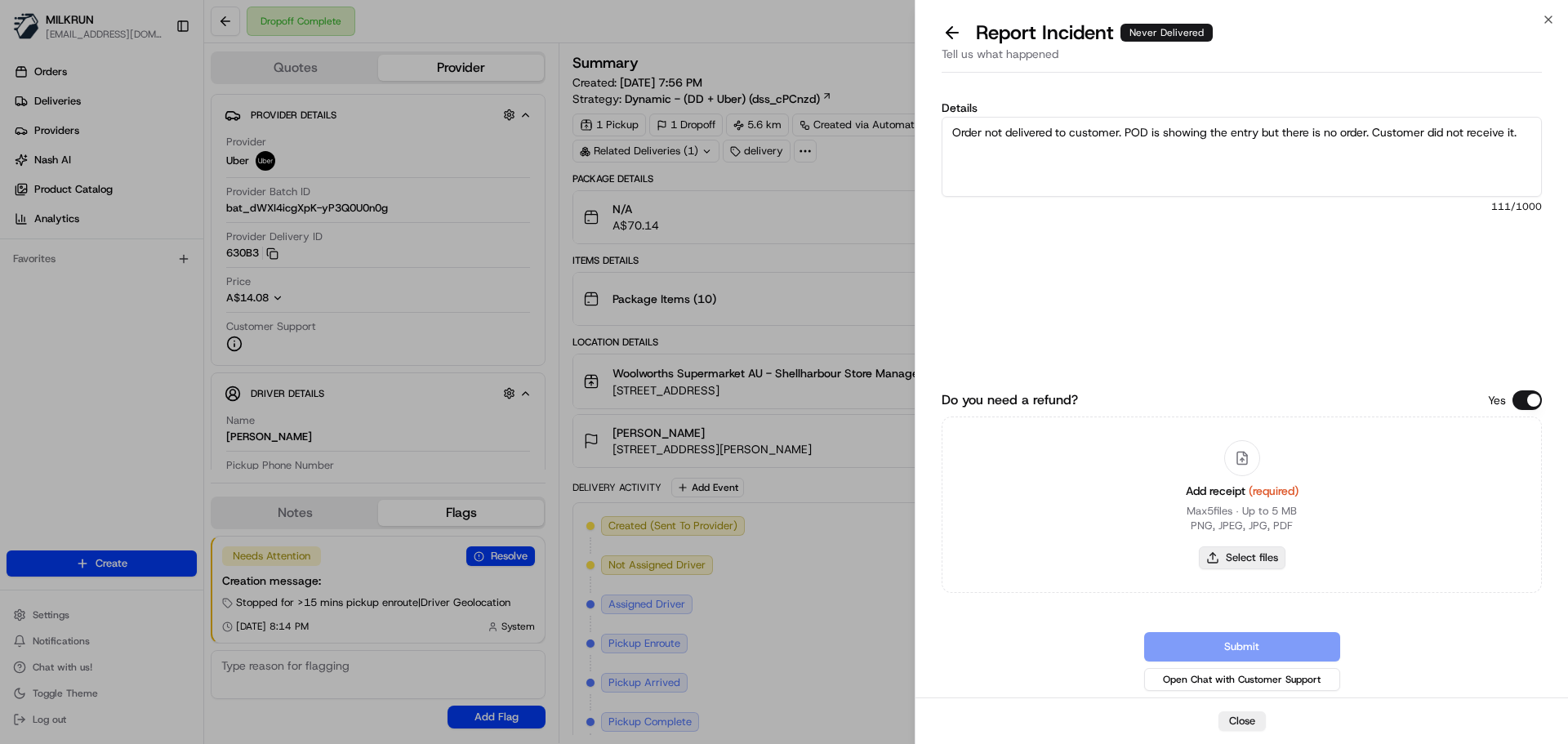
type input "C:\fakepath\Olivia M inv.png"
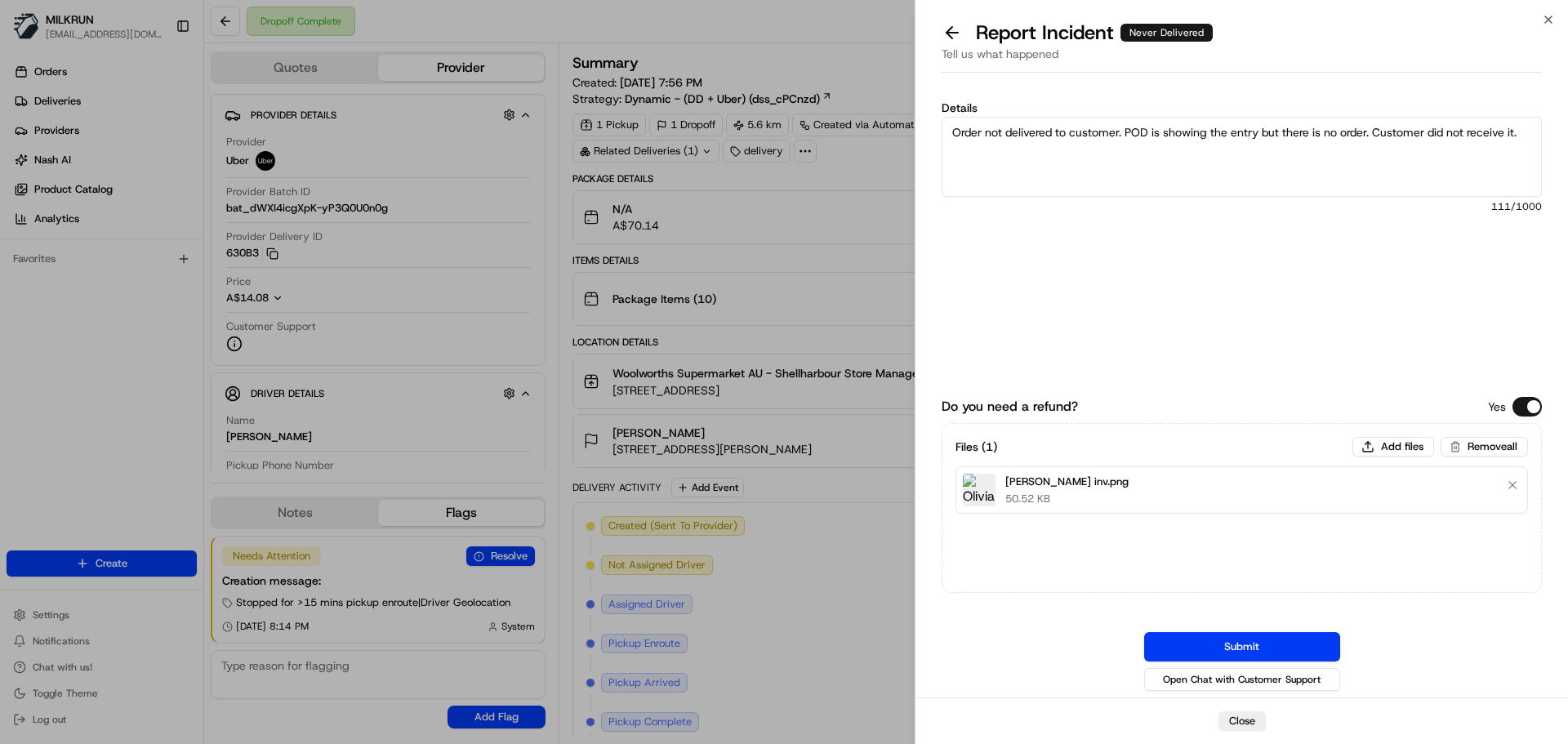
click at [1261, 132] on textarea "Order not delivered to customer. POD is showing the entry but there is no order…" at bounding box center [1242, 156] width 600 height 80
click at [999, 149] on textarea "Order not delivered to customer. POD is showing the entry of customers home but…" at bounding box center [1242, 156] width 600 height 80
drag, startPoint x: 1009, startPoint y: 144, endPoint x: 948, endPoint y: 154, distance: 61.8
click at [948, 154] on textarea "Order not delivered to customer. POD is showing the entry of customers home but…" at bounding box center [1242, 156] width 600 height 80
type textarea "Order not delivered to customer. POD is showing the entry of customers home but…"
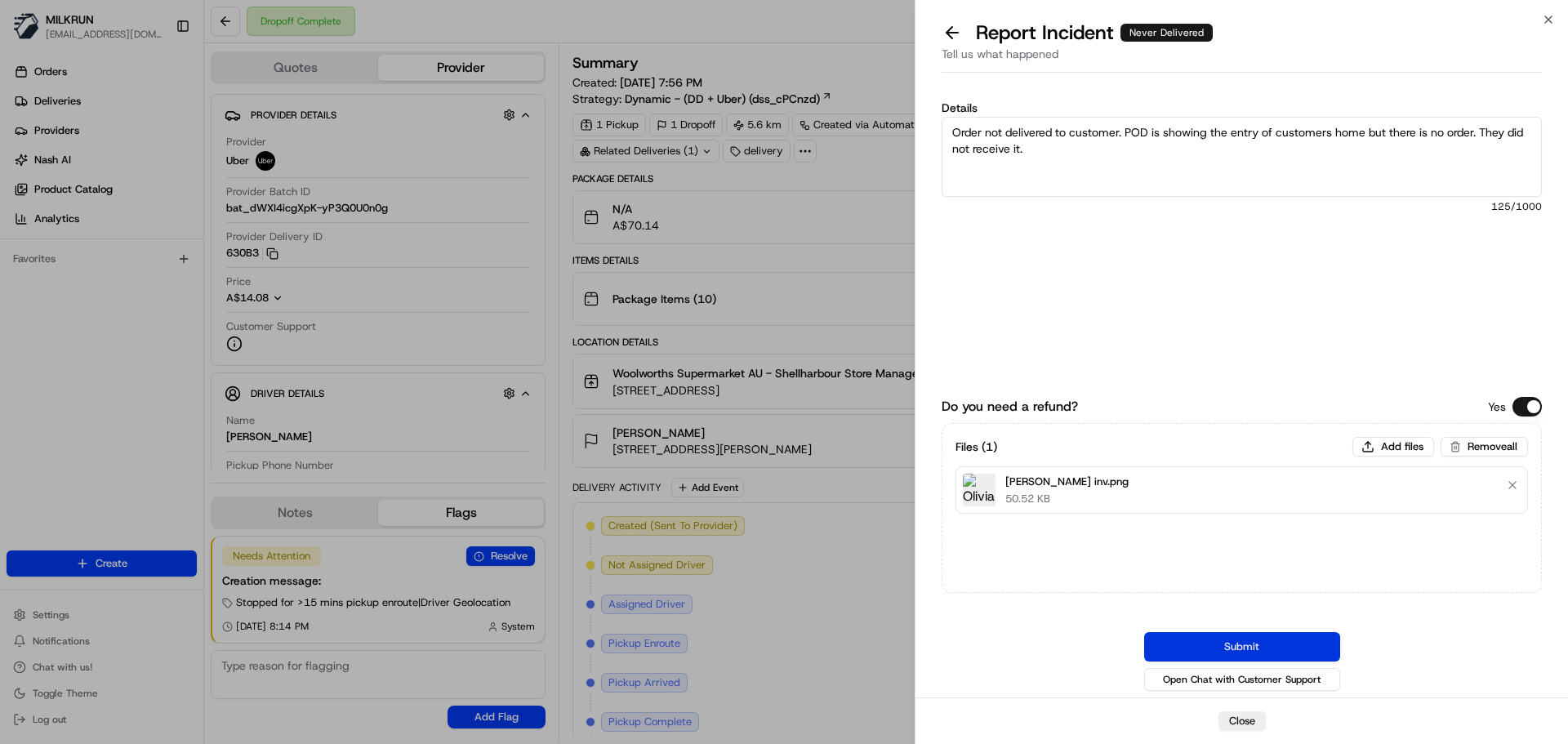
click at [1271, 644] on button "Submit" at bounding box center [1242, 646] width 196 height 29
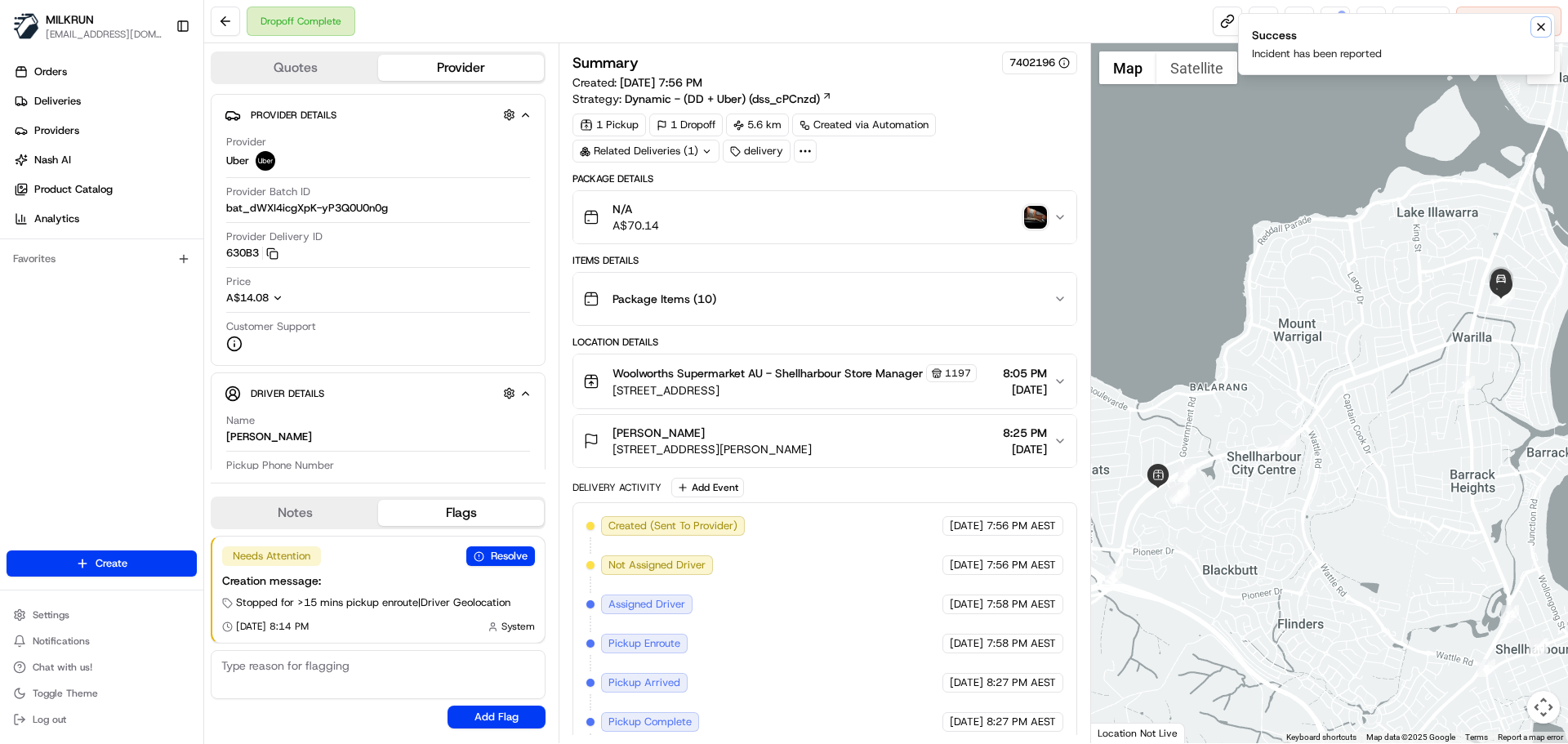
click at [1543, 20] on button "Notifications (F8)" at bounding box center [1541, 27] width 20 height 20
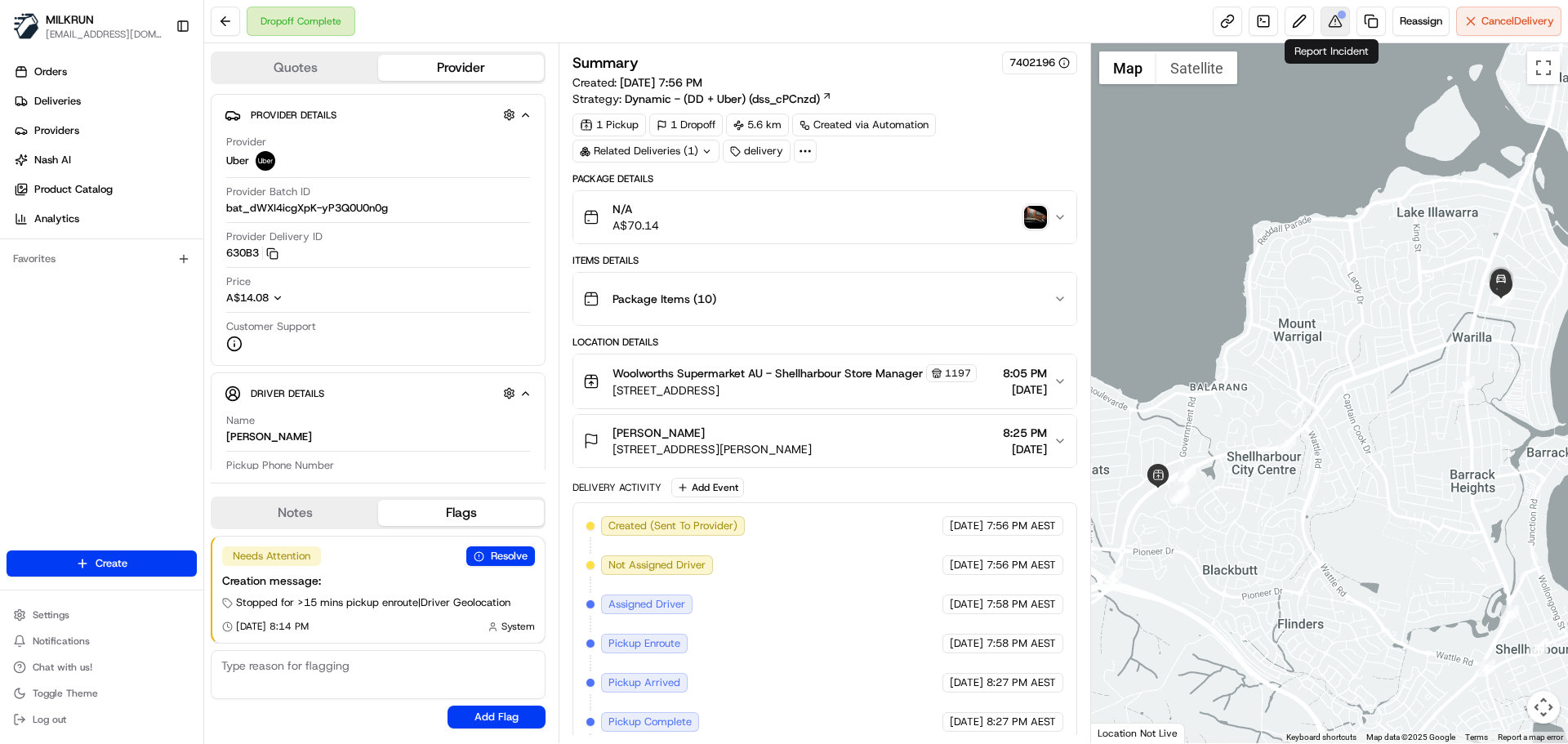
click at [1342, 22] on button at bounding box center [1335, 21] width 29 height 29
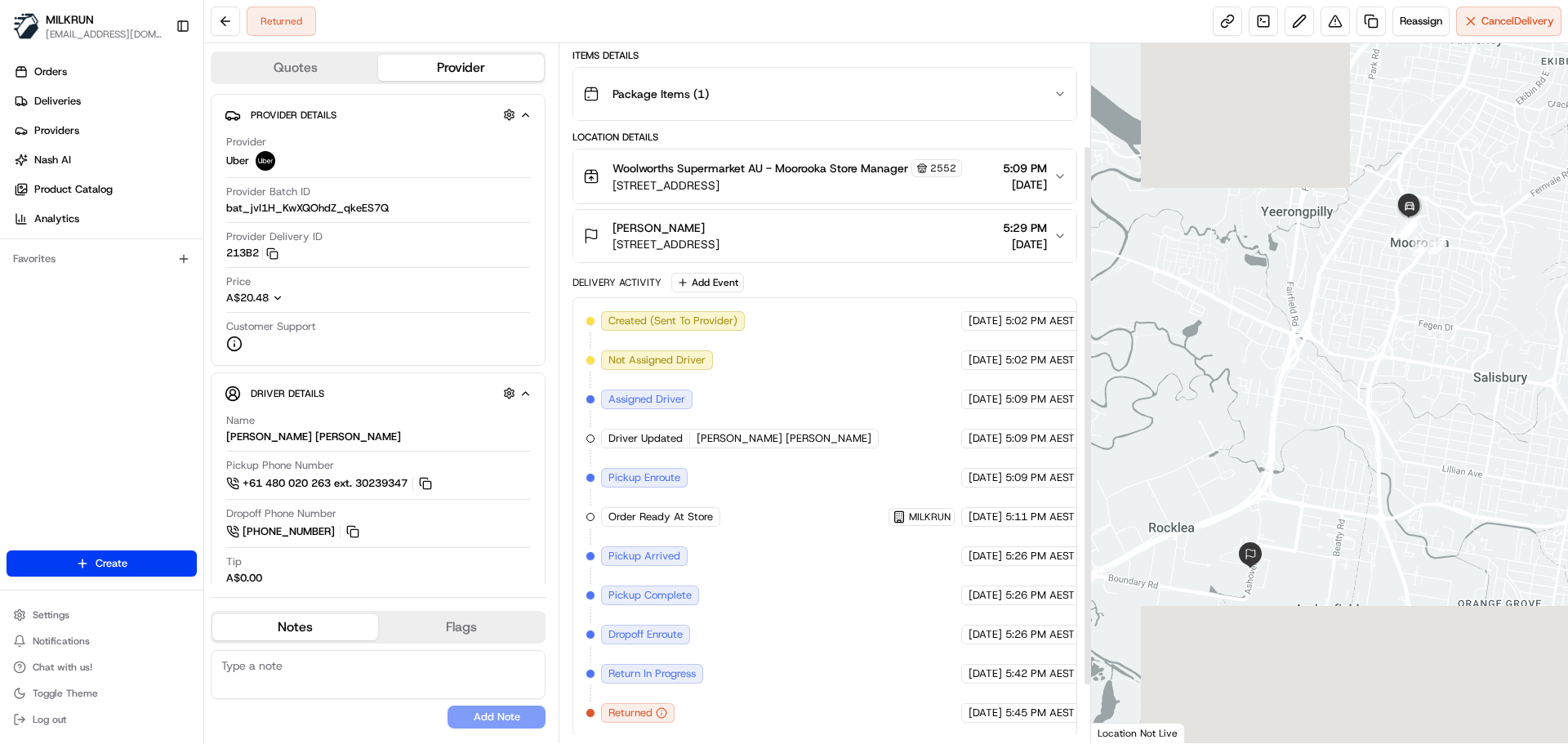
scroll to position [206, 0]
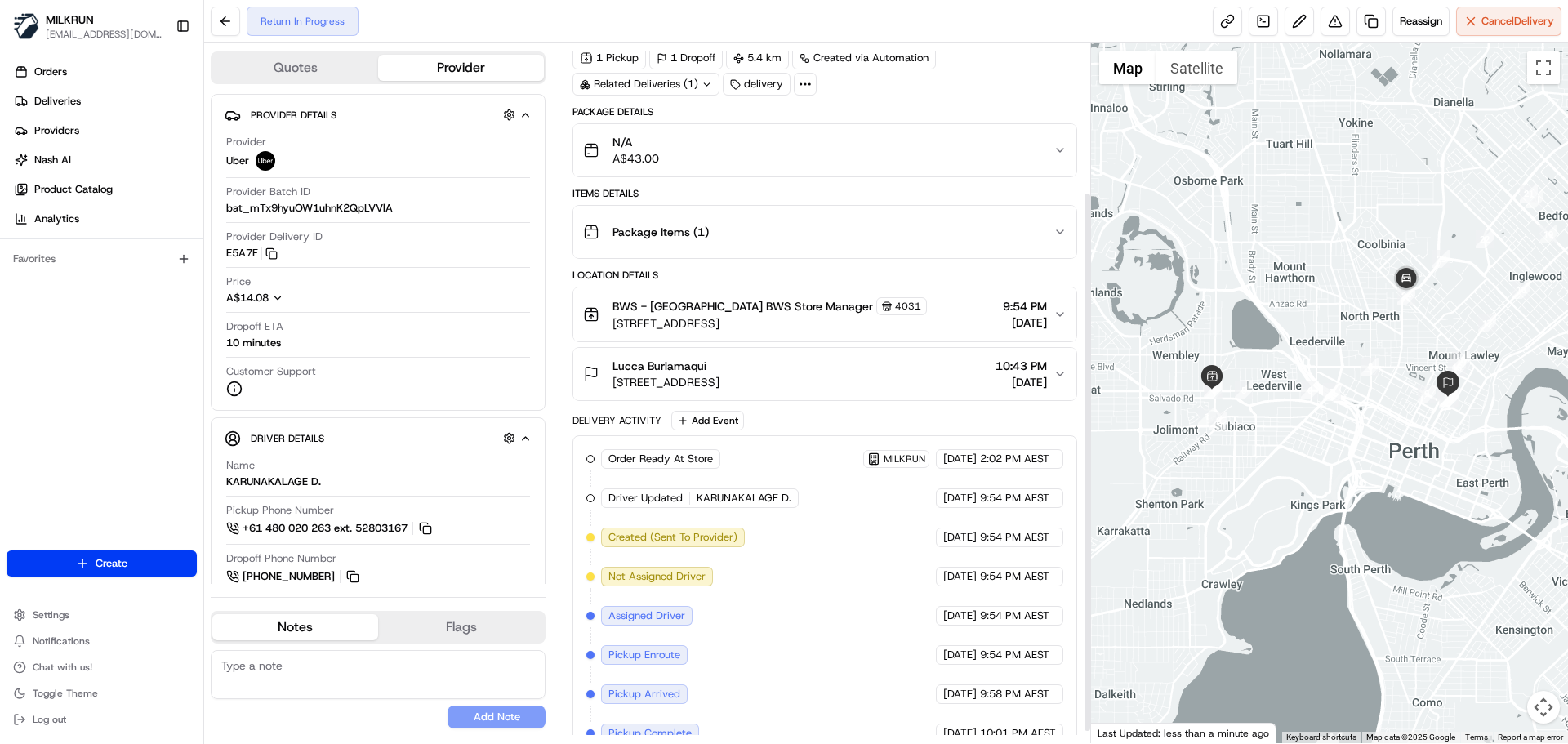
scroll to position [44, 0]
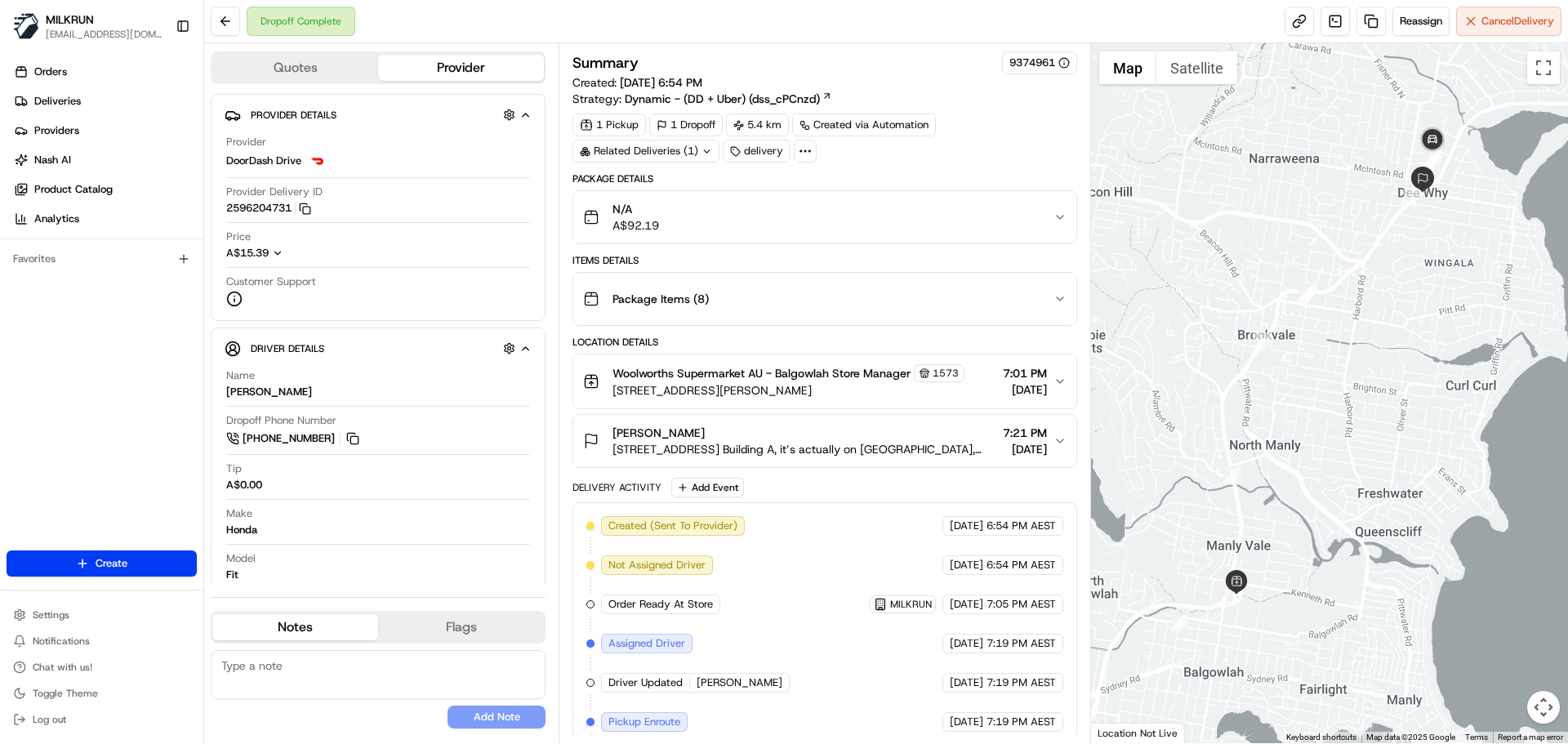
click at [1062, 384] on icon "button" at bounding box center [1059, 381] width 13 height 13
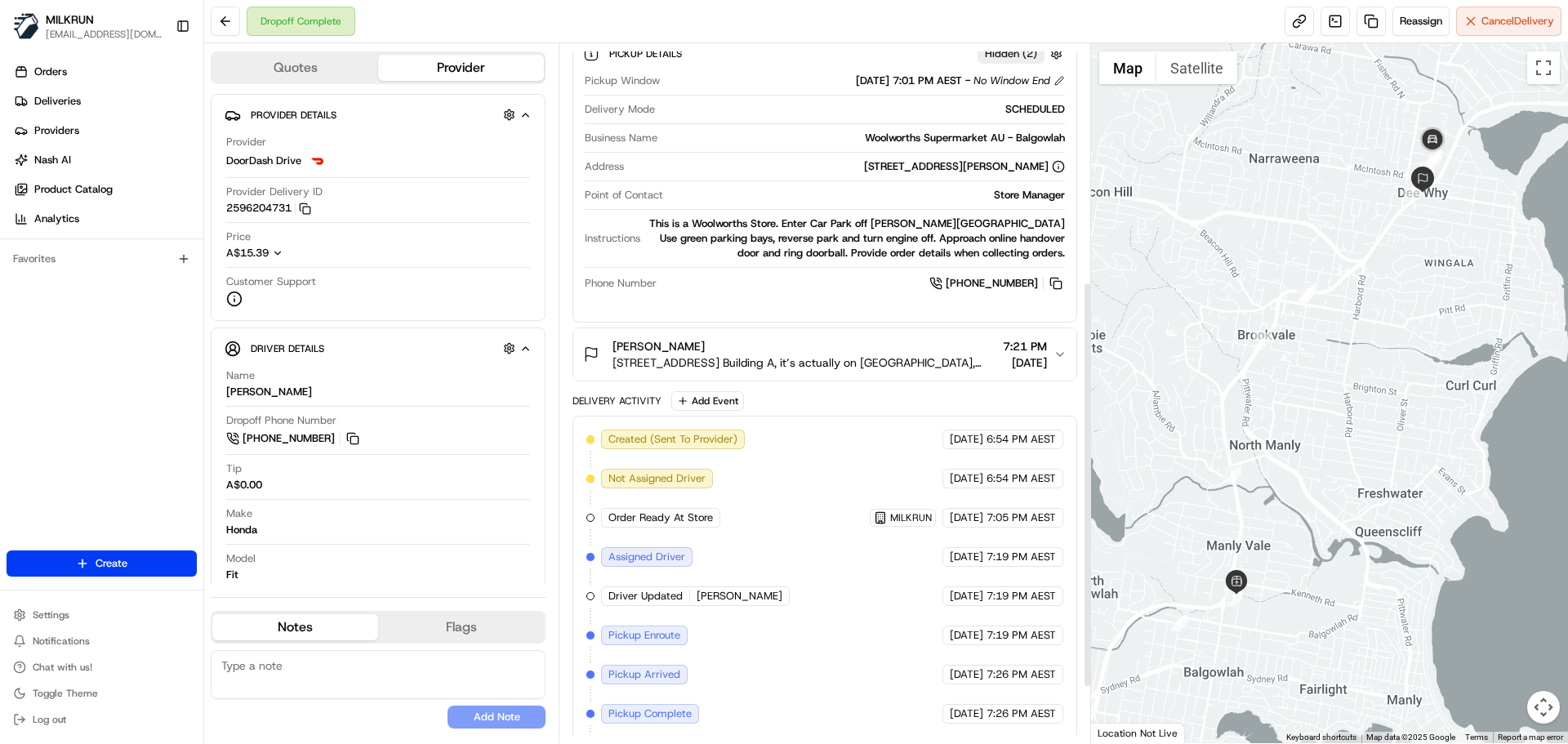
scroll to position [408, 0]
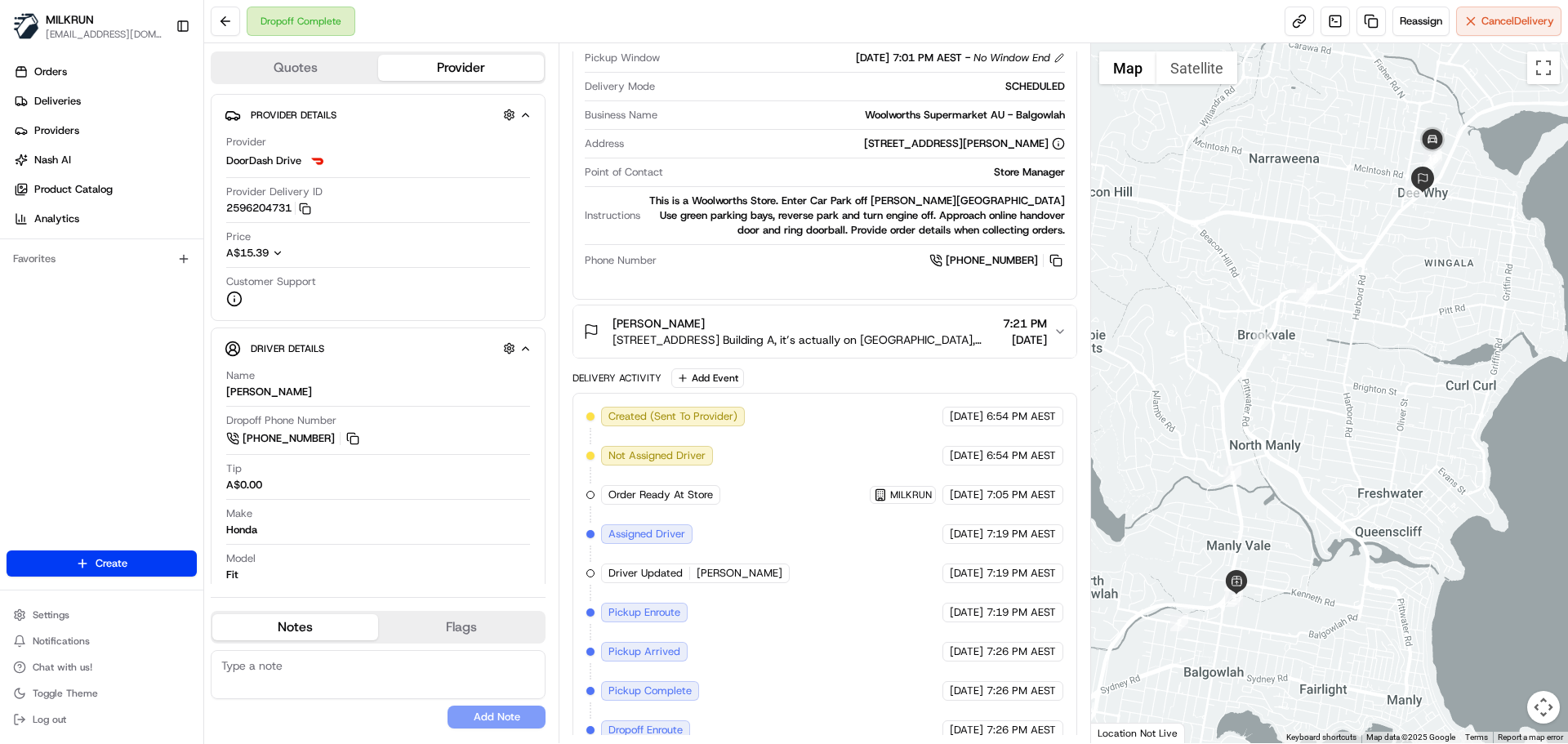
drag, startPoint x: 1052, startPoint y: 336, endPoint x: 1062, endPoint y: 342, distance: 11.7
click at [1058, 342] on button "Barbara-ann Pierce 2-10 Hawkesbury Ave. Building A, it’s actually on Westminste…" at bounding box center [824, 331] width 503 height 52
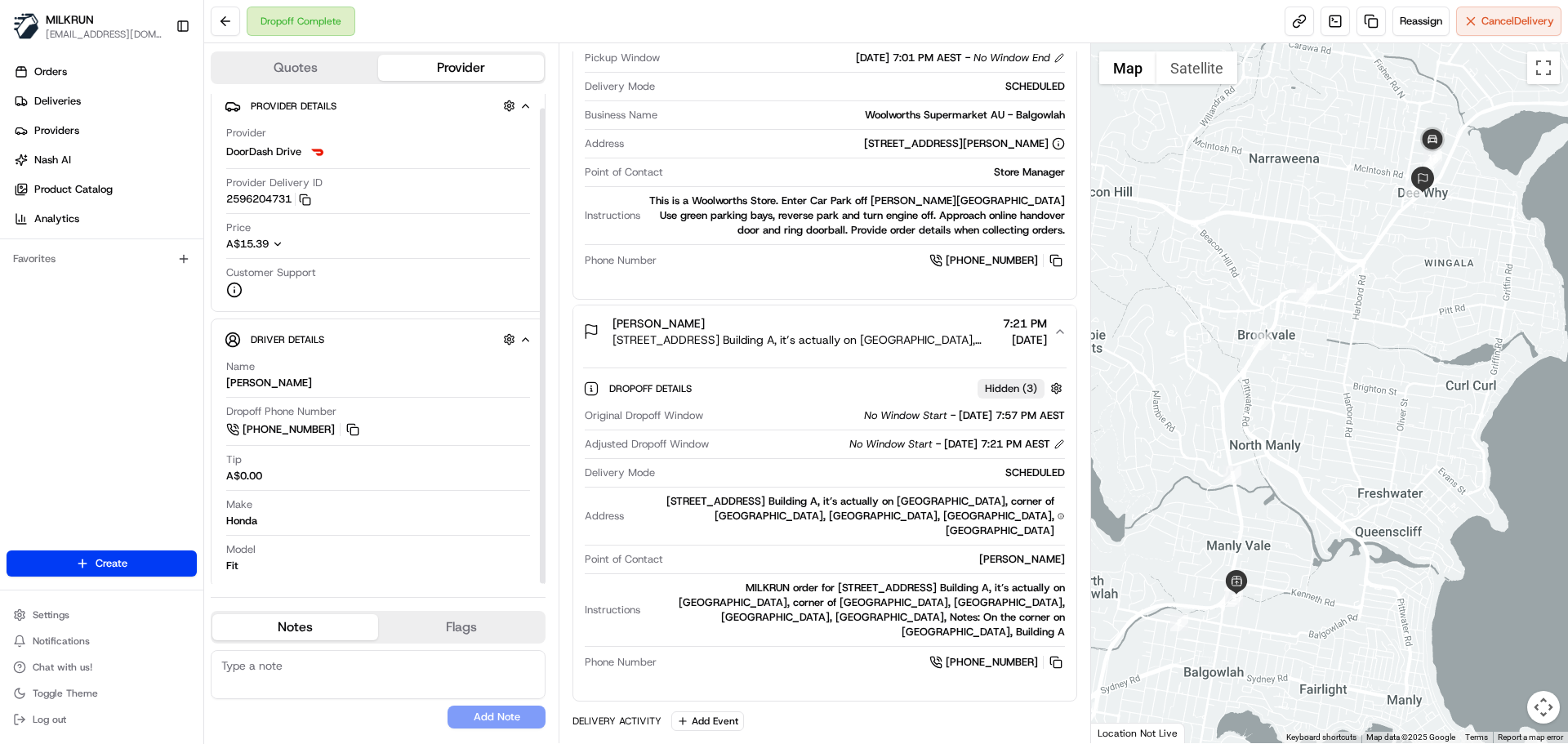
scroll to position [15, 0]
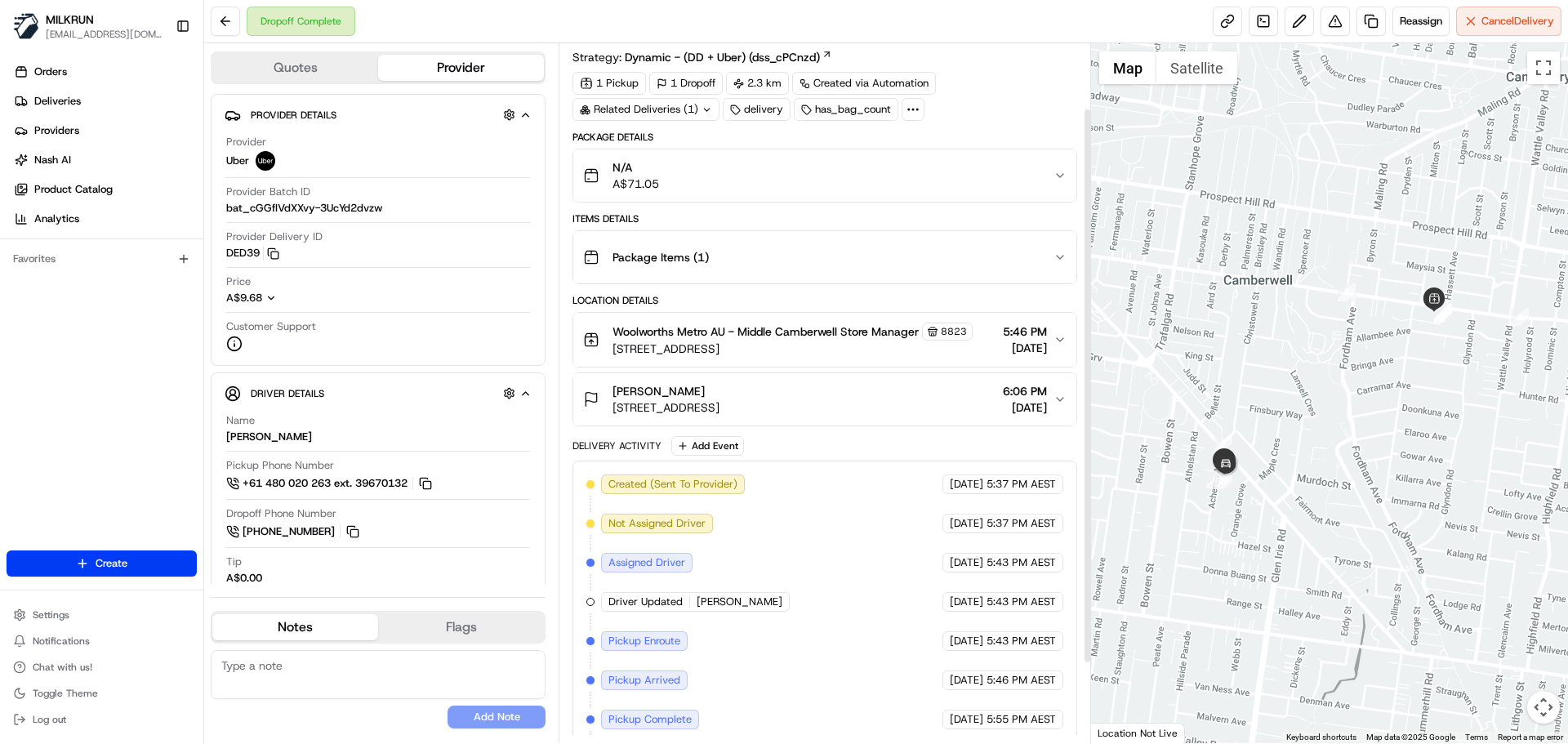
scroll to position [81, 0]
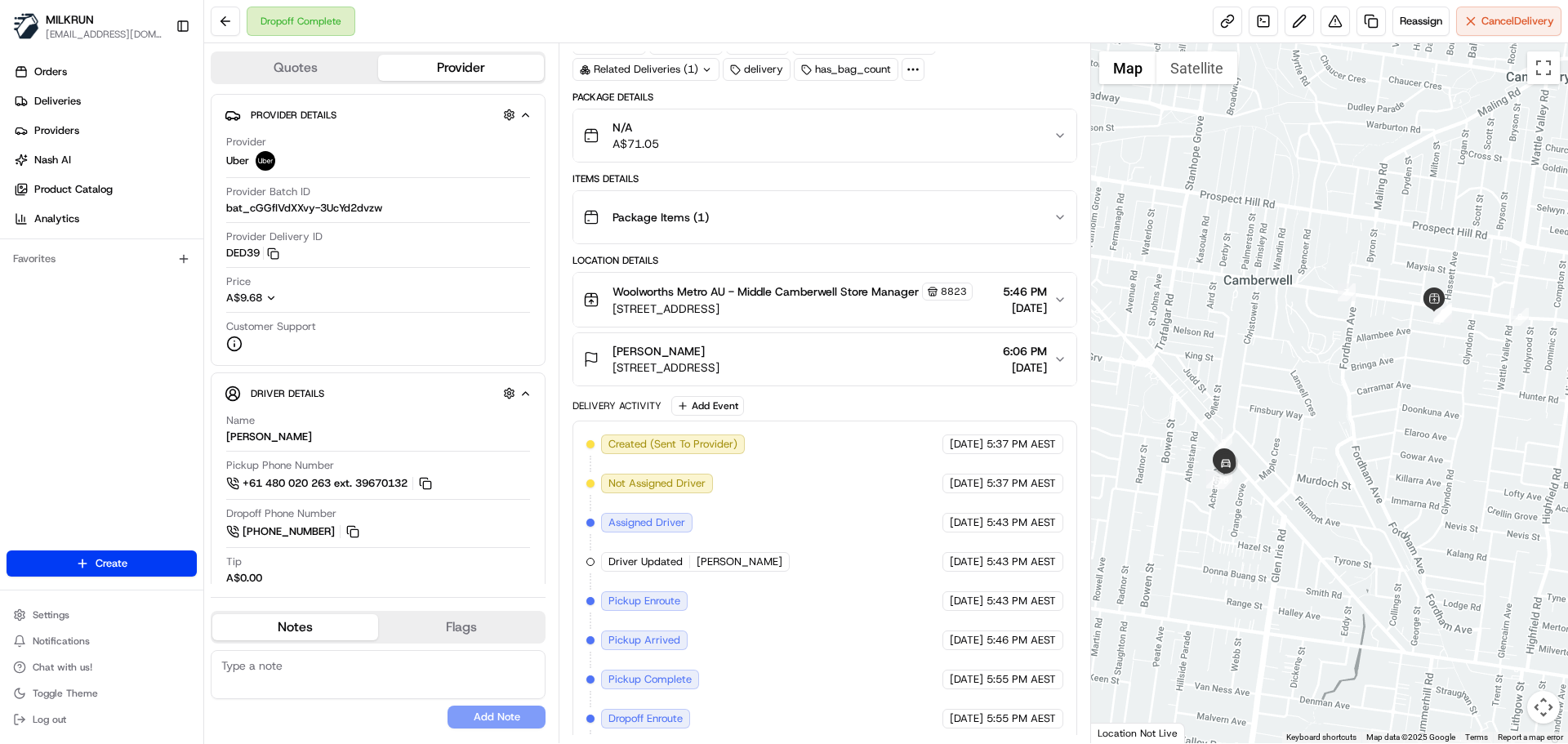
drag, startPoint x: 1267, startPoint y: 478, endPoint x: 1316, endPoint y: 425, distance: 72.2
click at [1316, 426] on div at bounding box center [1330, 393] width 478 height 699
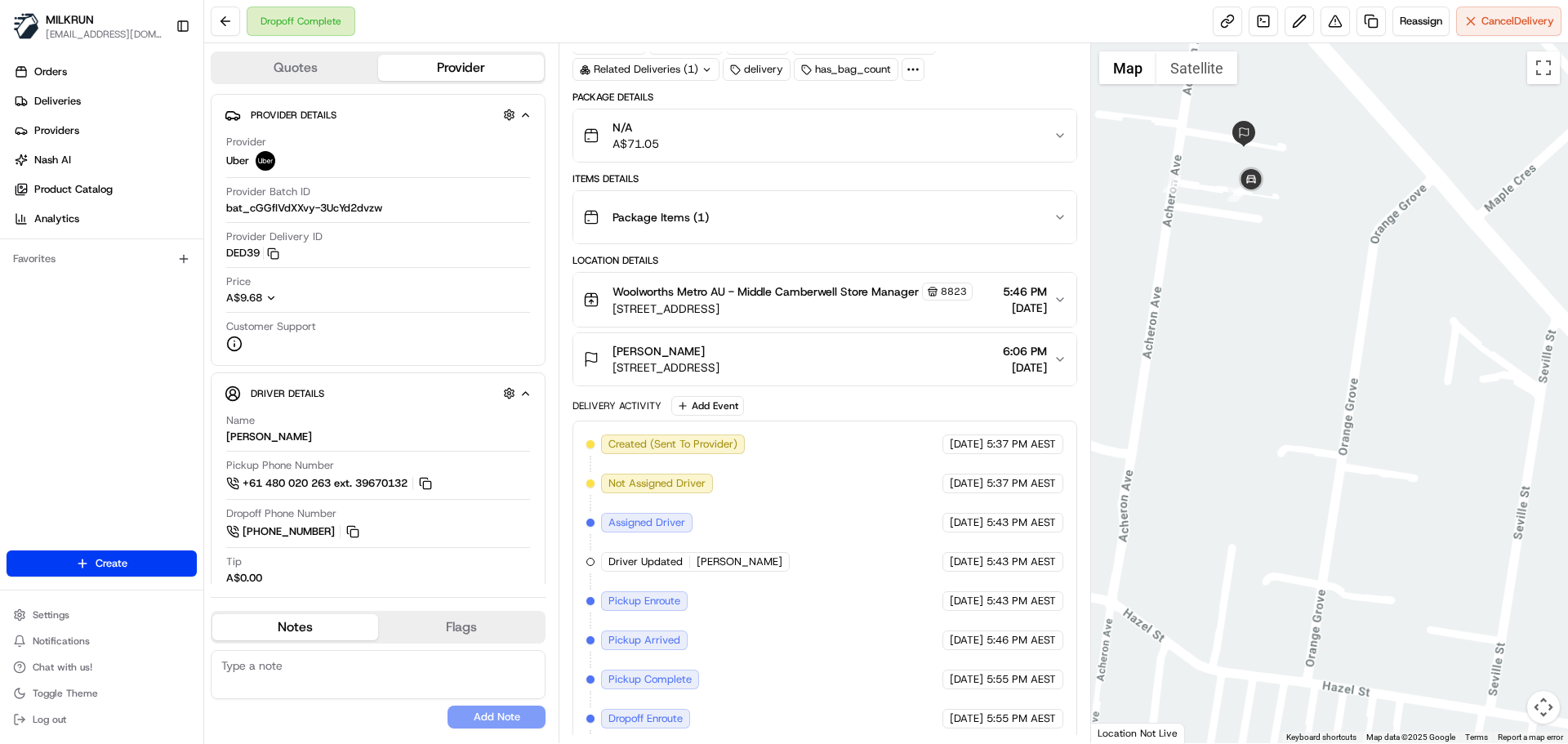
drag, startPoint x: 1355, startPoint y: 378, endPoint x: 1463, endPoint y: 555, distance: 207.3
click at [1463, 554] on div at bounding box center [1330, 393] width 478 height 699
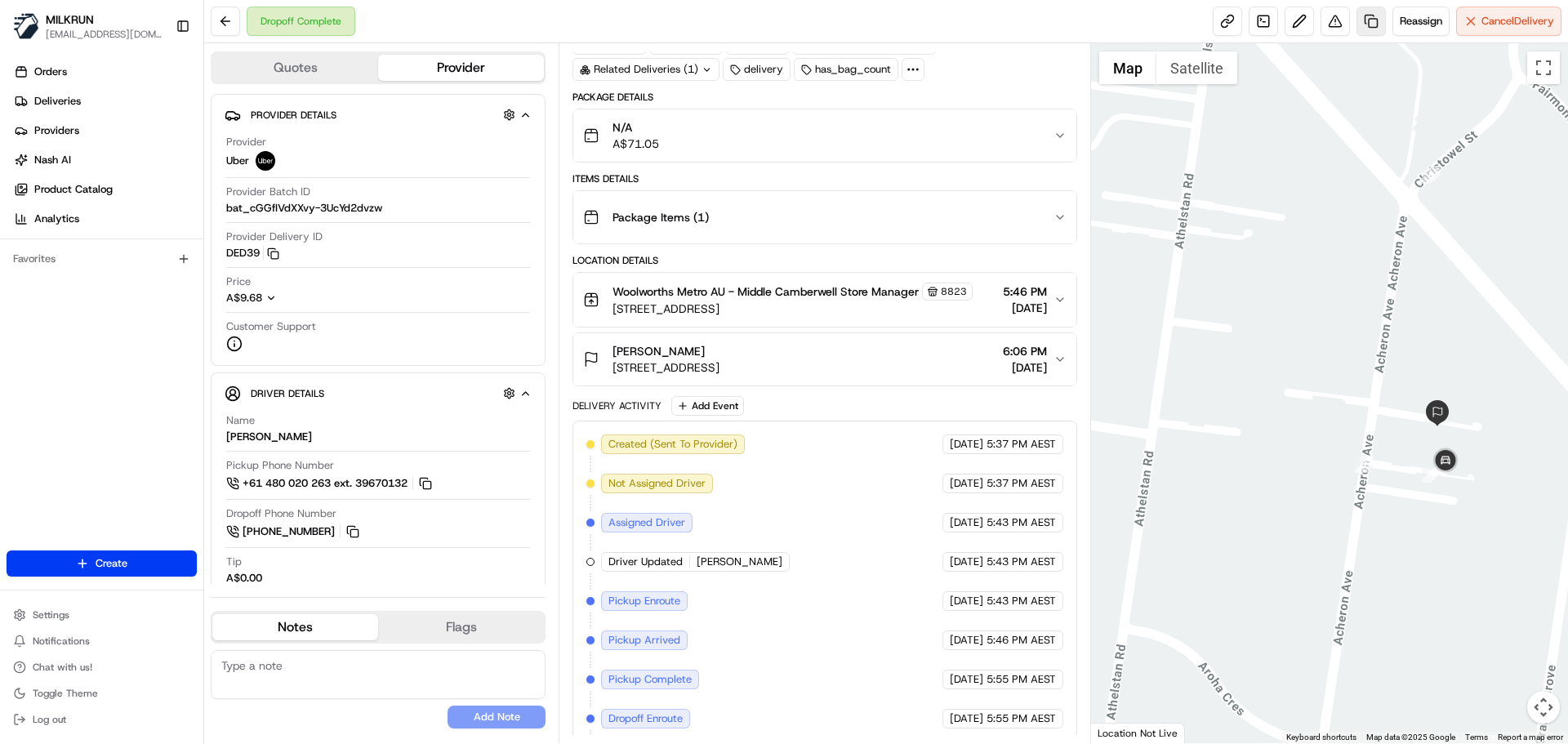
click at [1366, 14] on link at bounding box center [1371, 21] width 29 height 29
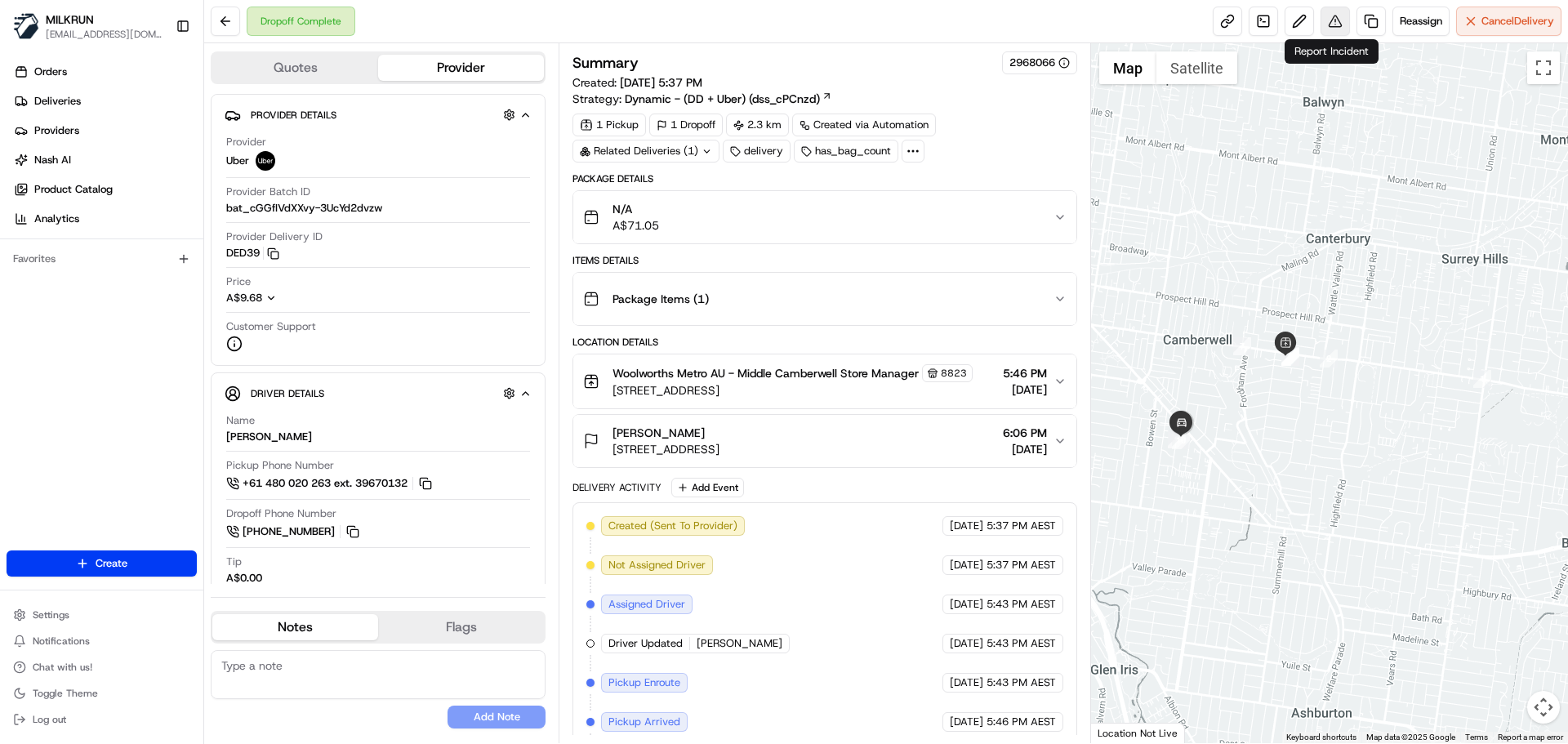
click at [1325, 31] on button at bounding box center [1335, 21] width 29 height 29
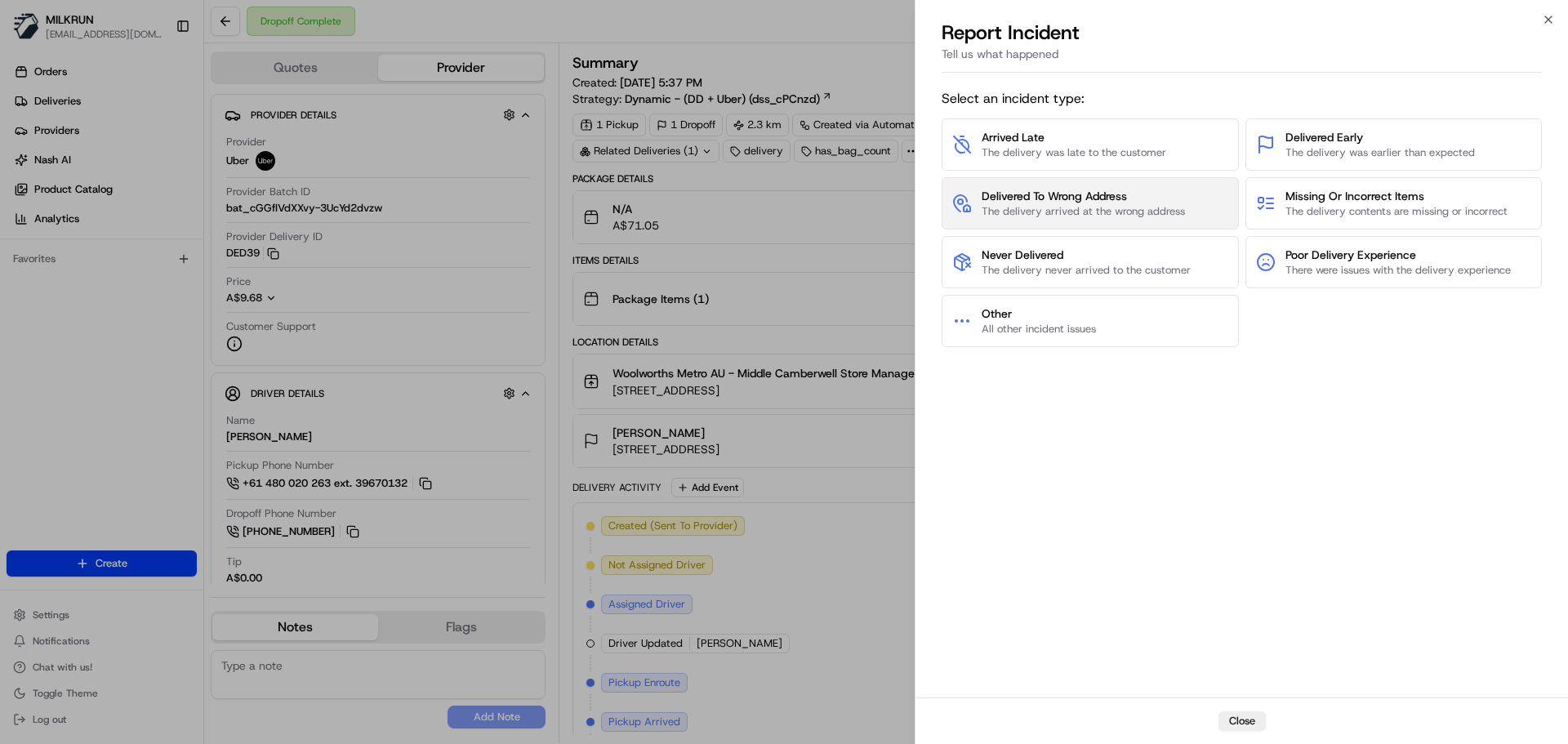
click at [1082, 196] on span "Delivered To Wrong Address" at bounding box center [1082, 195] width 203 height 16
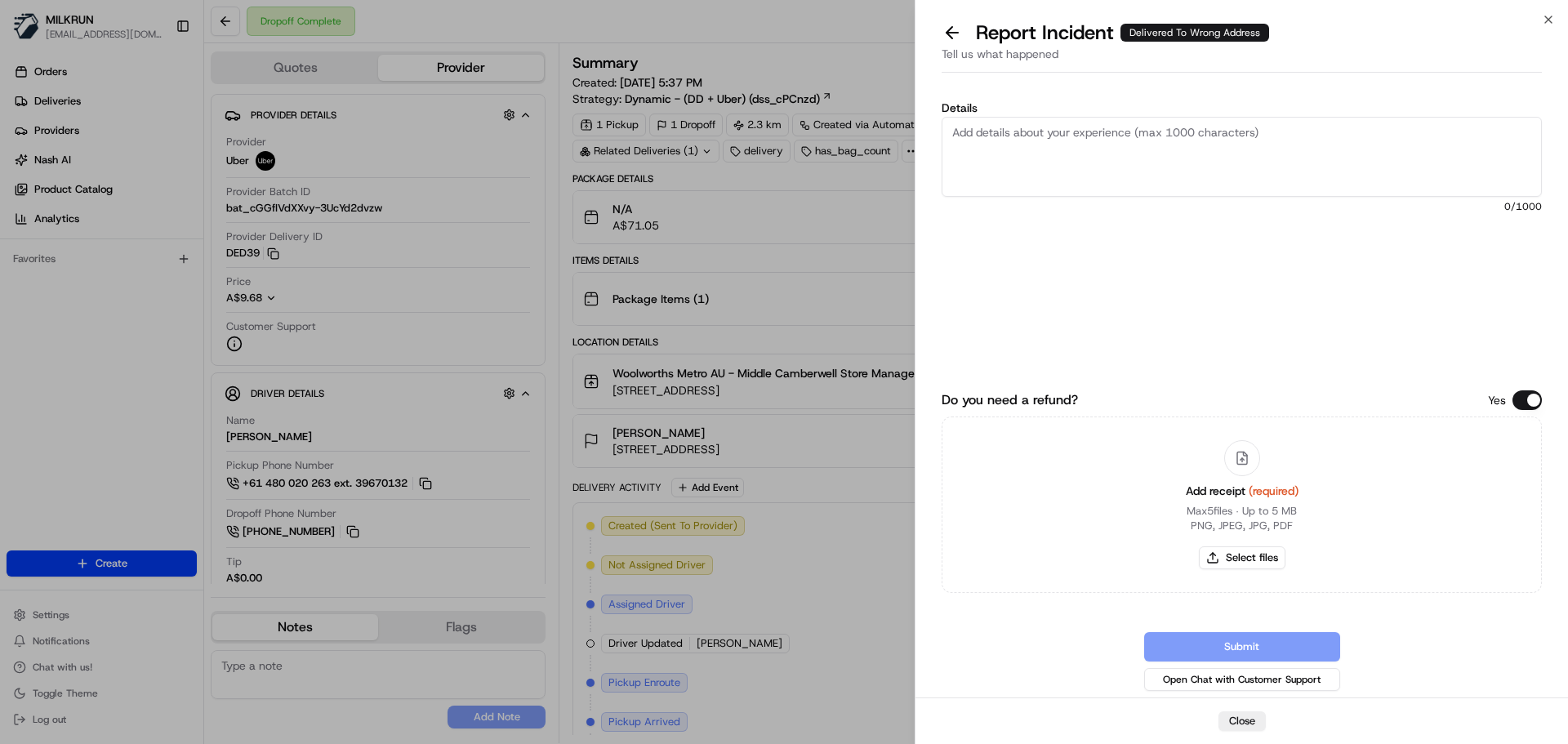
click at [957, 37] on button at bounding box center [952, 33] width 34 height 23
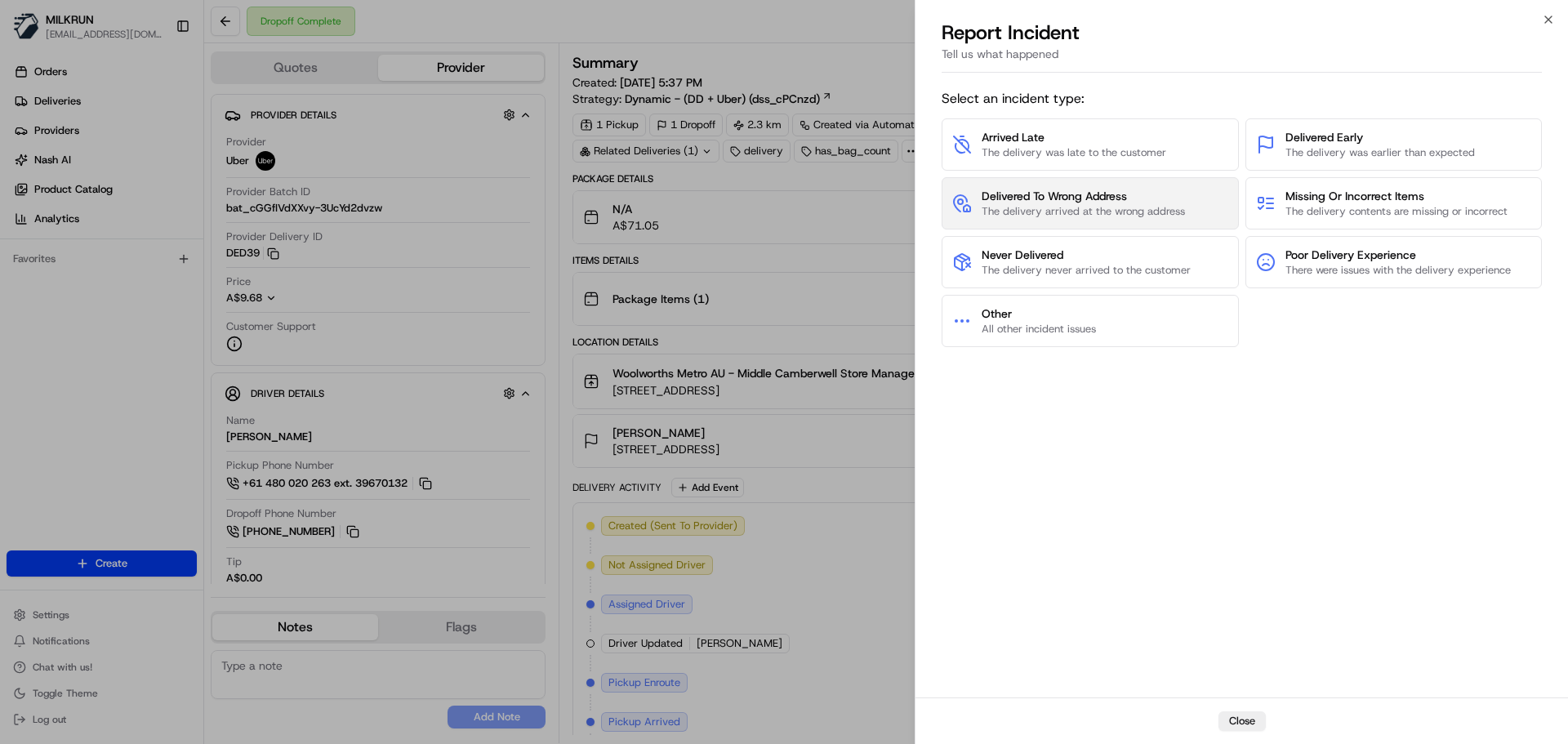
click at [1031, 189] on span "Delivered To Wrong Address" at bounding box center [1082, 195] width 203 height 16
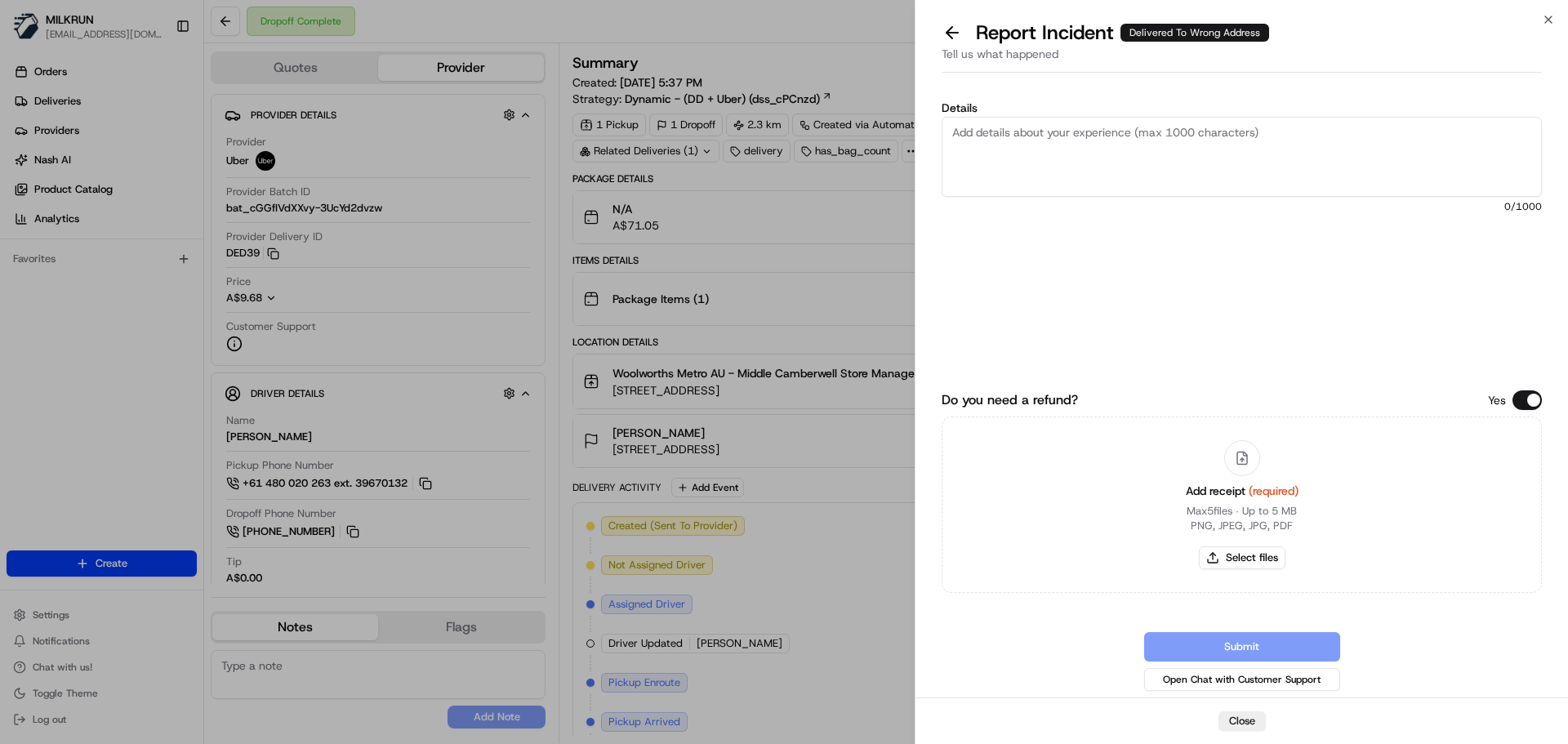
click at [980, 148] on textarea "Details" at bounding box center [1242, 156] width 600 height 80
type textarea "I"
type textarea "O"
type textarea "Customer did not receive their order and it looks like it was delivered to the …"
click at [1237, 556] on button "Select files" at bounding box center [1242, 557] width 86 height 23
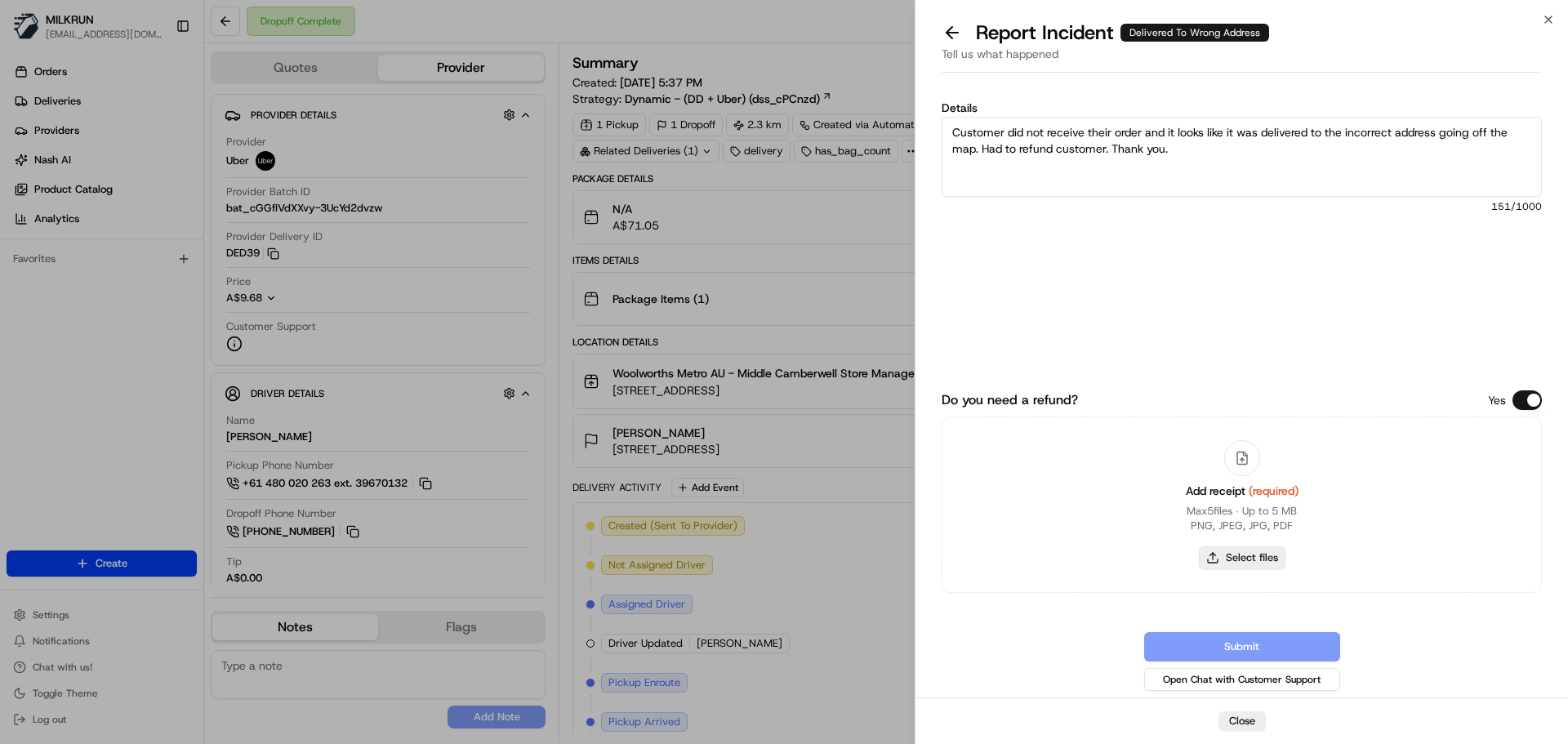
type input "C:\fakepath\Milo L invoice.png"
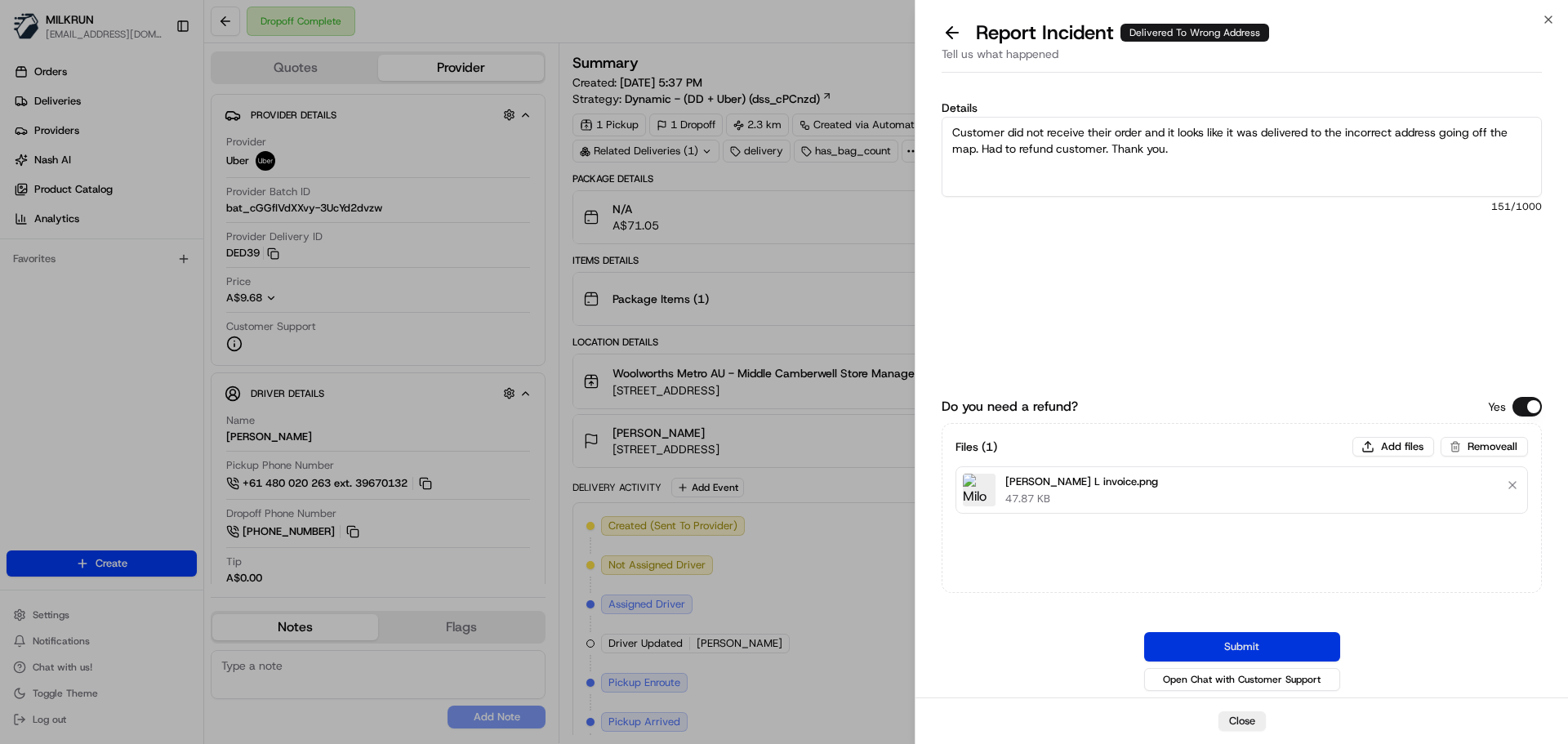
click at [1255, 648] on button "Submit" at bounding box center [1242, 646] width 196 height 29
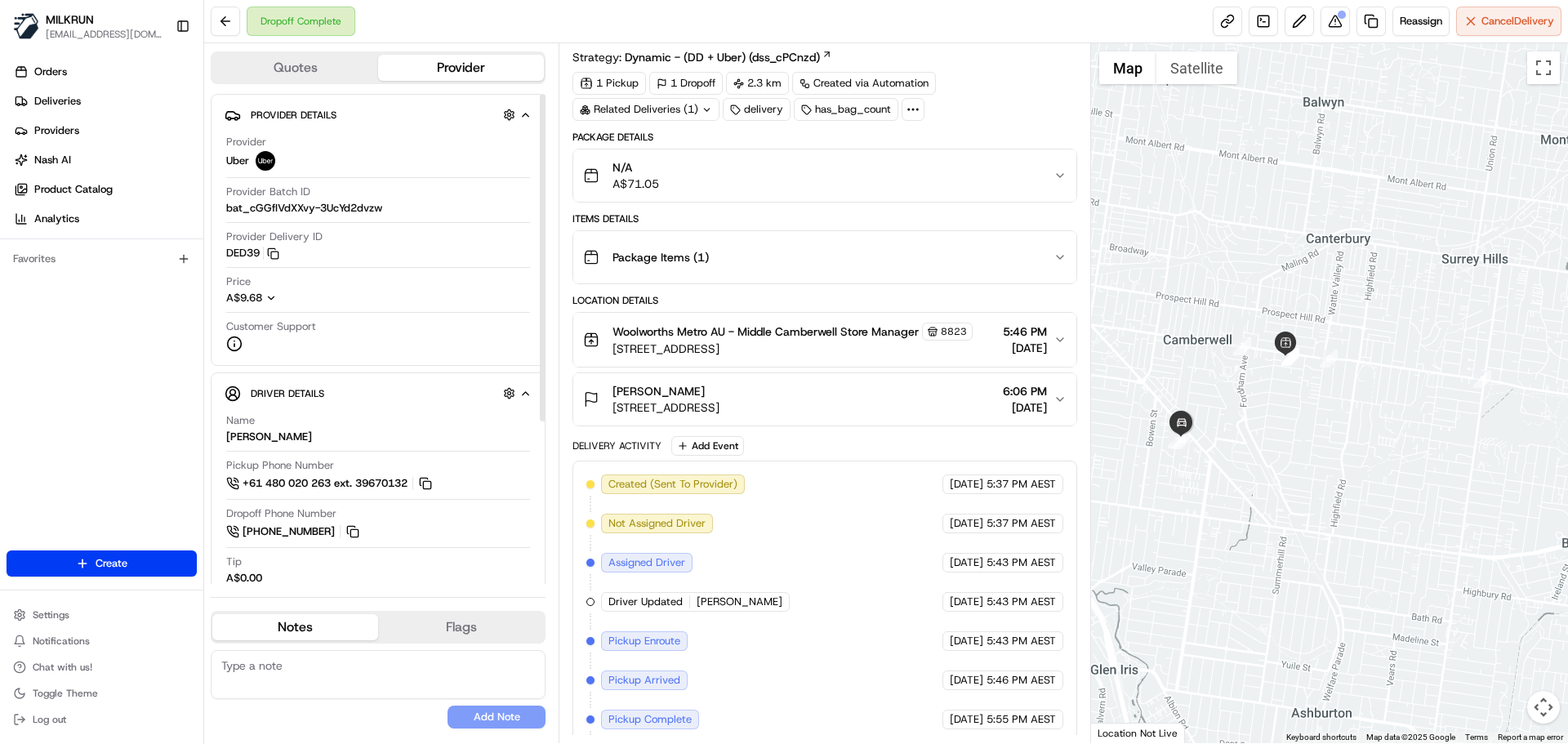
scroll to position [81, 0]
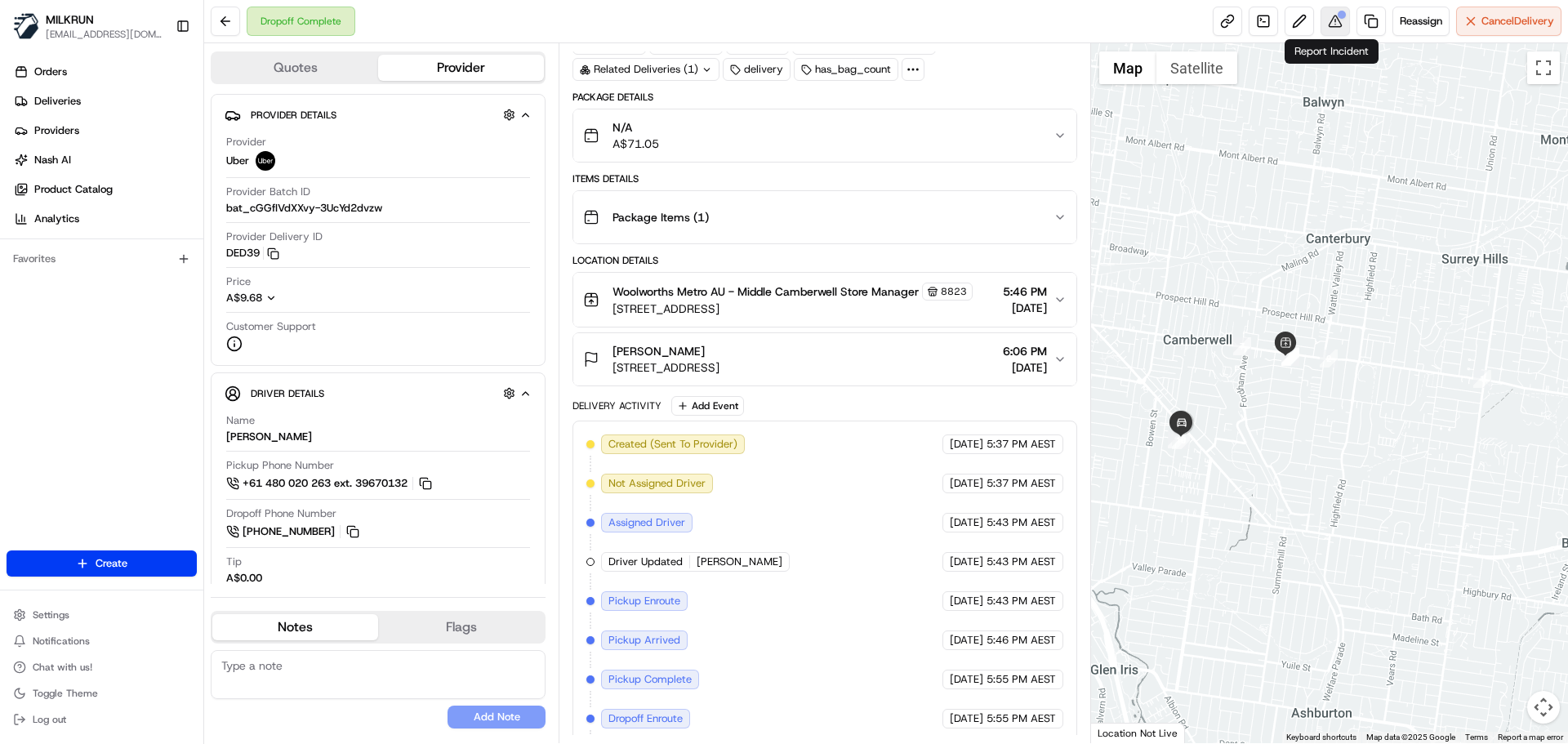
click at [1330, 13] on button at bounding box center [1335, 21] width 29 height 29
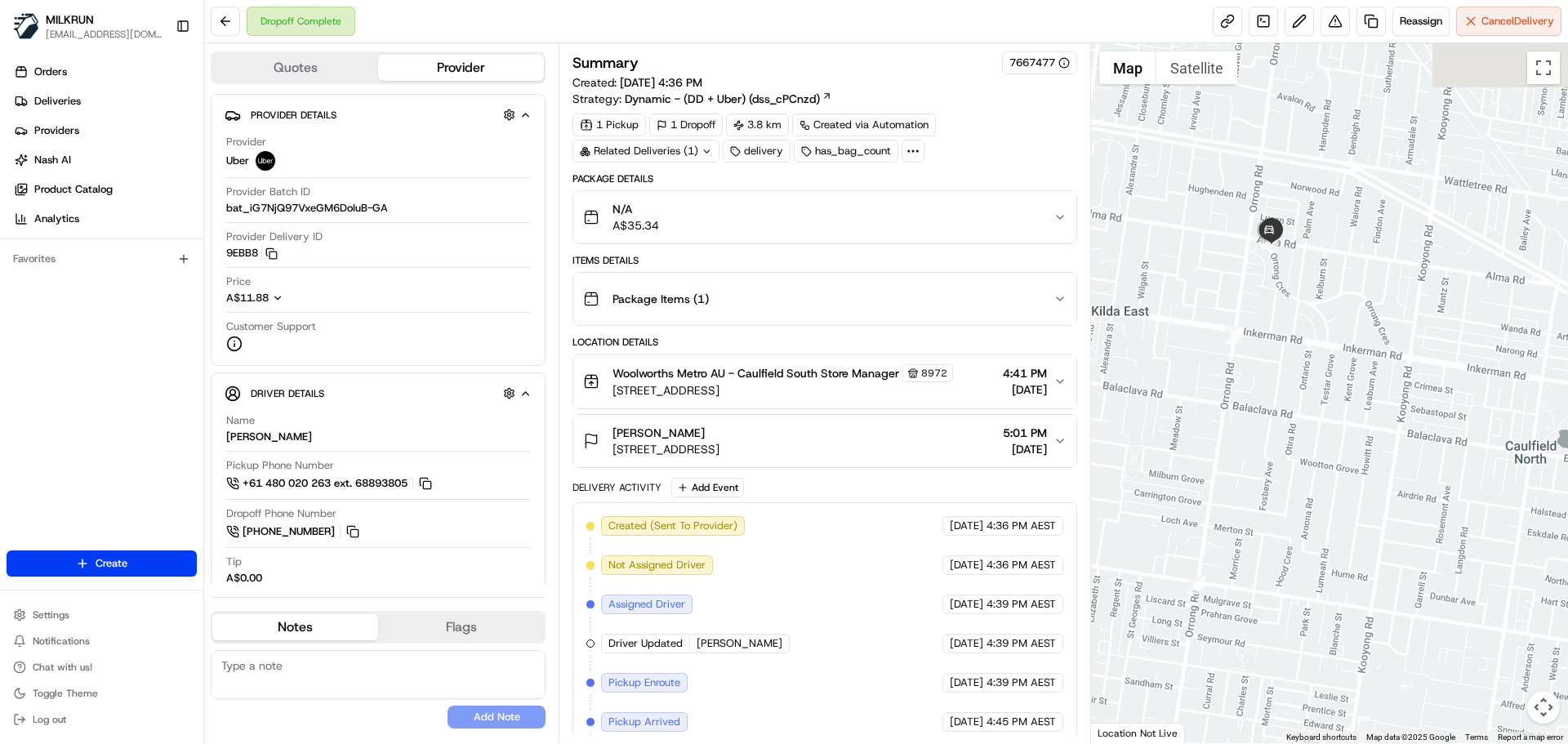
drag, startPoint x: 1291, startPoint y: 285, endPoint x: 1338, endPoint y: 399, distance: 123.3
click at [1338, 421] on div at bounding box center [1330, 393] width 478 height 699
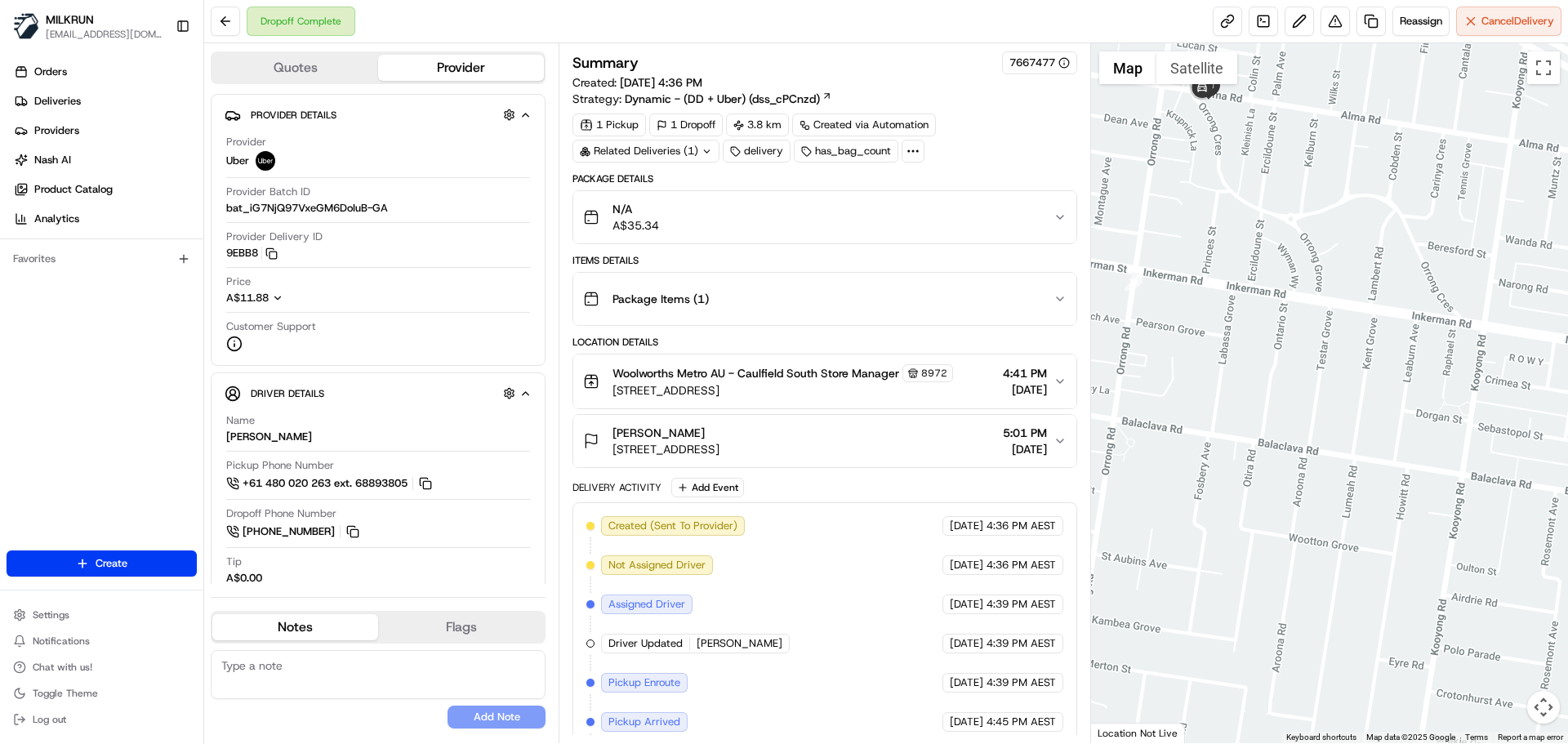
drag, startPoint x: 1278, startPoint y: 178, endPoint x: 1349, endPoint y: 345, distance: 181.5
click at [1349, 348] on div at bounding box center [1330, 393] width 478 height 699
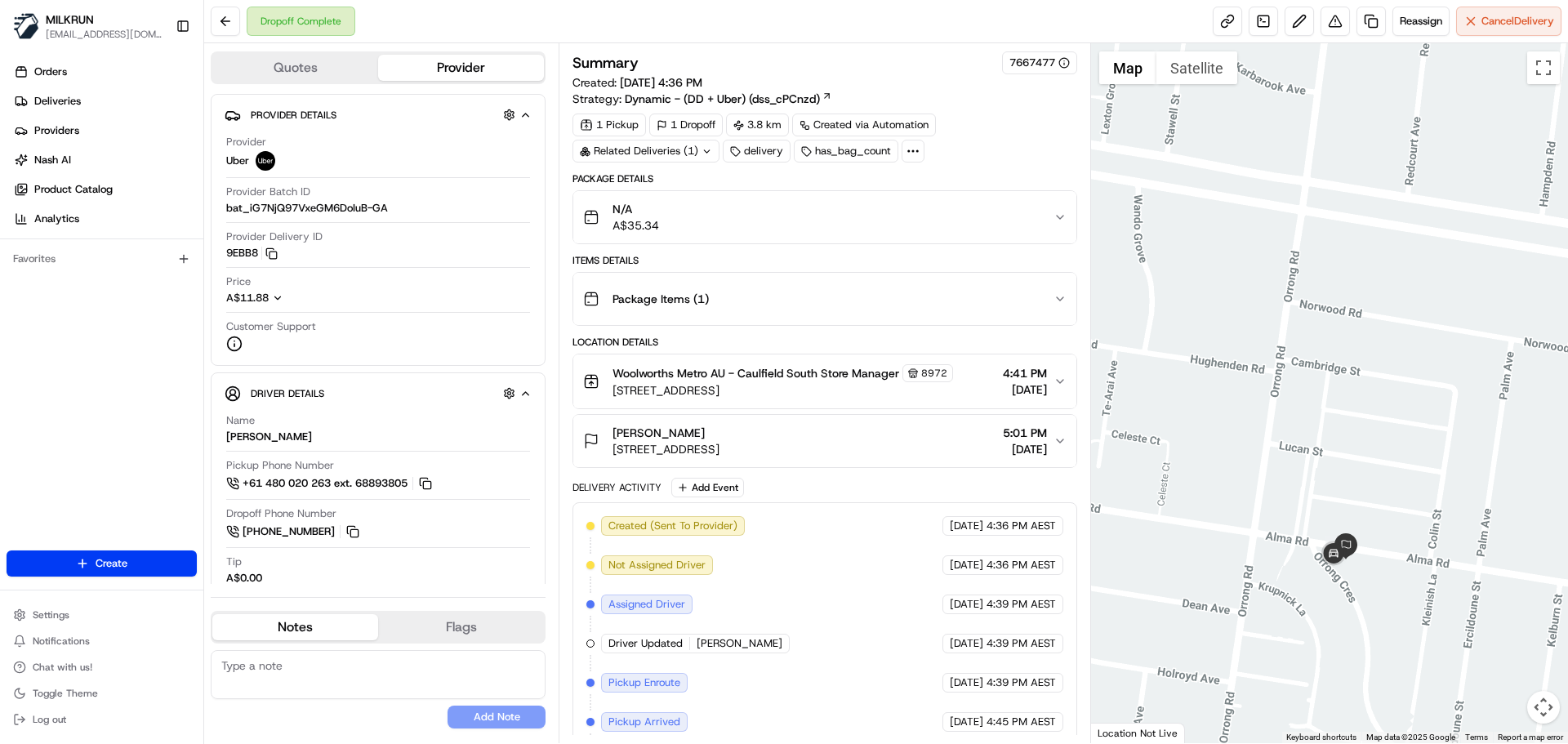
drag, startPoint x: 1327, startPoint y: 388, endPoint x: 1301, endPoint y: 188, distance: 201.7
click at [1301, 188] on div at bounding box center [1330, 393] width 478 height 699
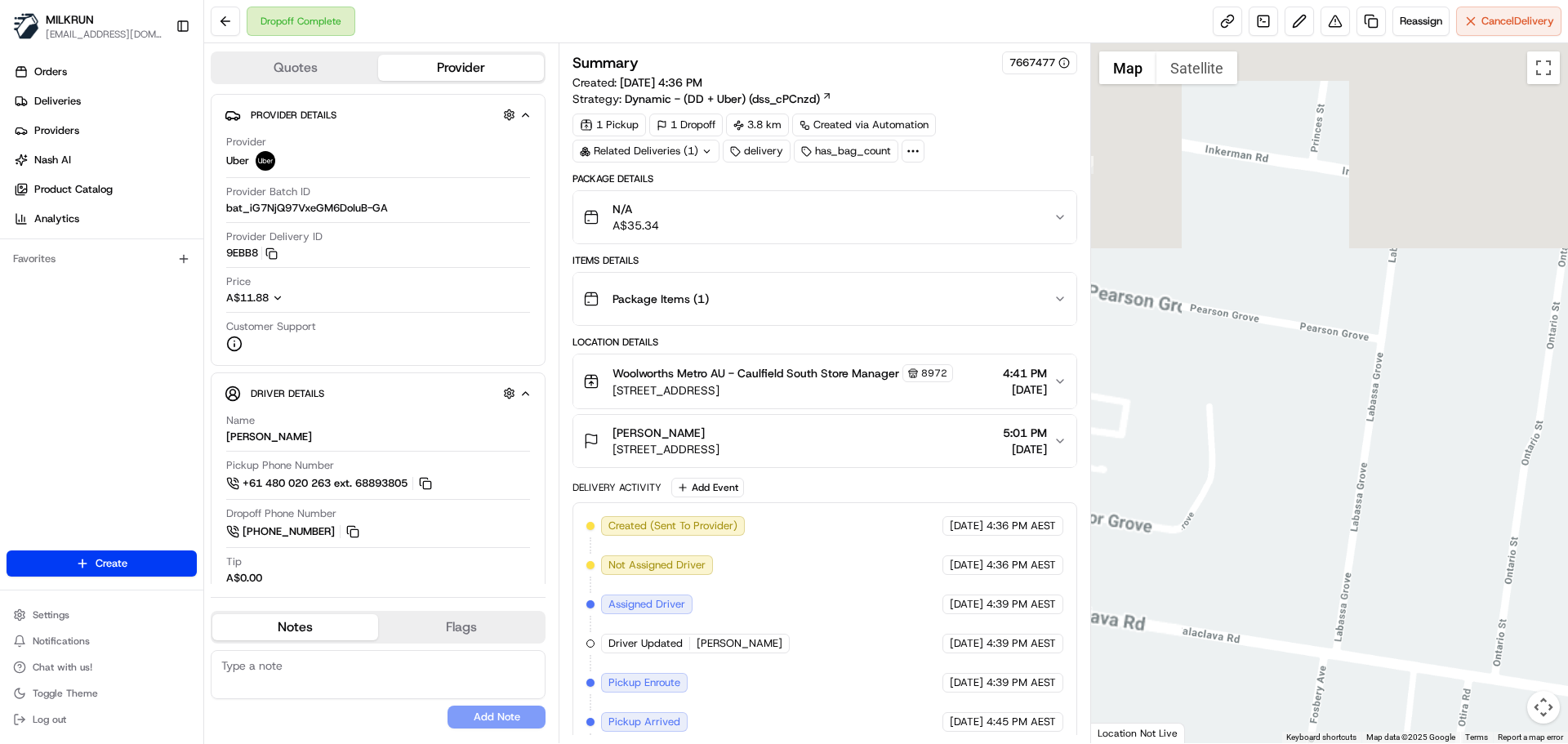
drag, startPoint x: 1307, startPoint y: 272, endPoint x: 1465, endPoint y: 384, distance: 193.7
click at [1486, 516] on div at bounding box center [1330, 393] width 478 height 699
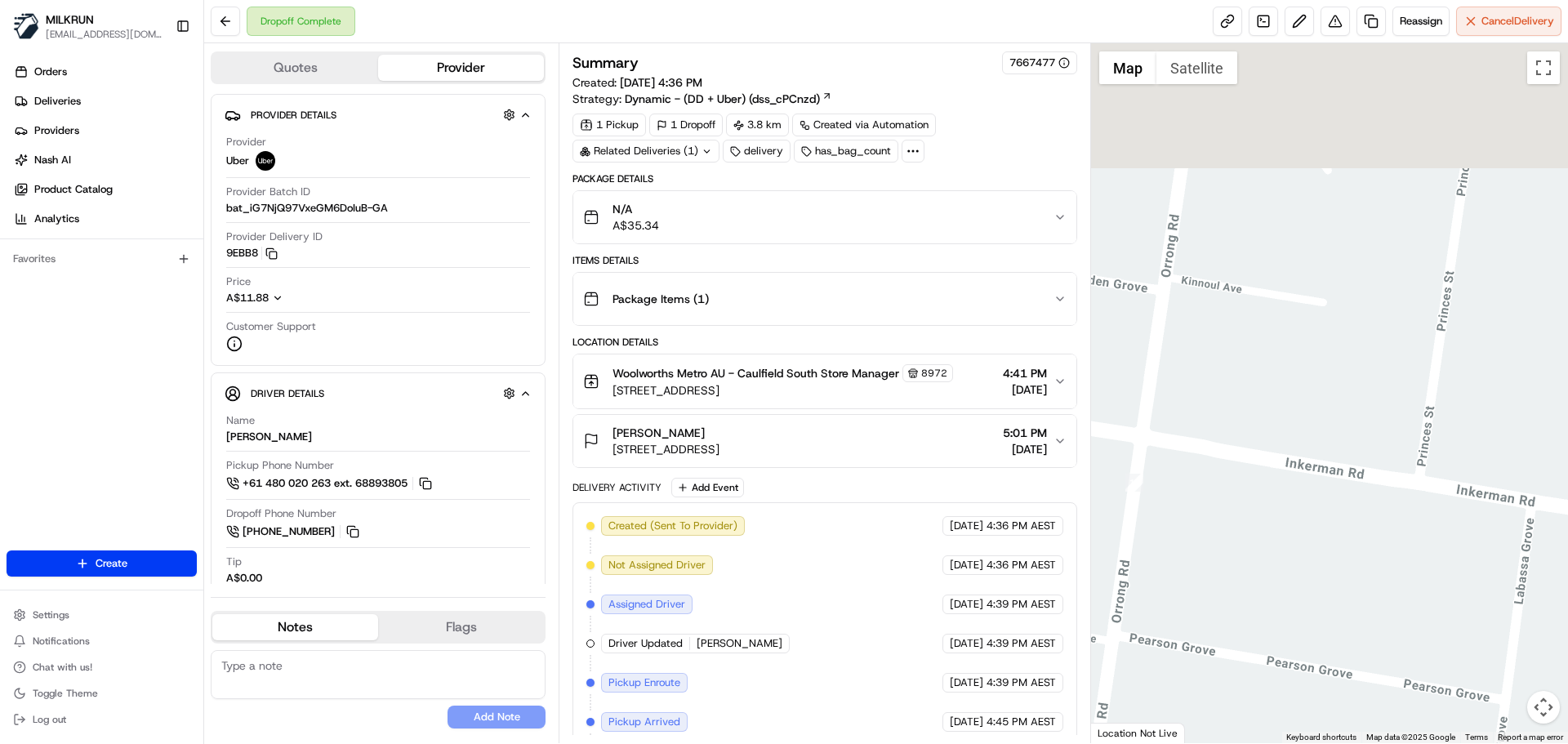
drag, startPoint x: 1448, startPoint y: 277, endPoint x: 1527, endPoint y: 558, distance: 291.9
click at [1527, 558] on div at bounding box center [1330, 393] width 478 height 699
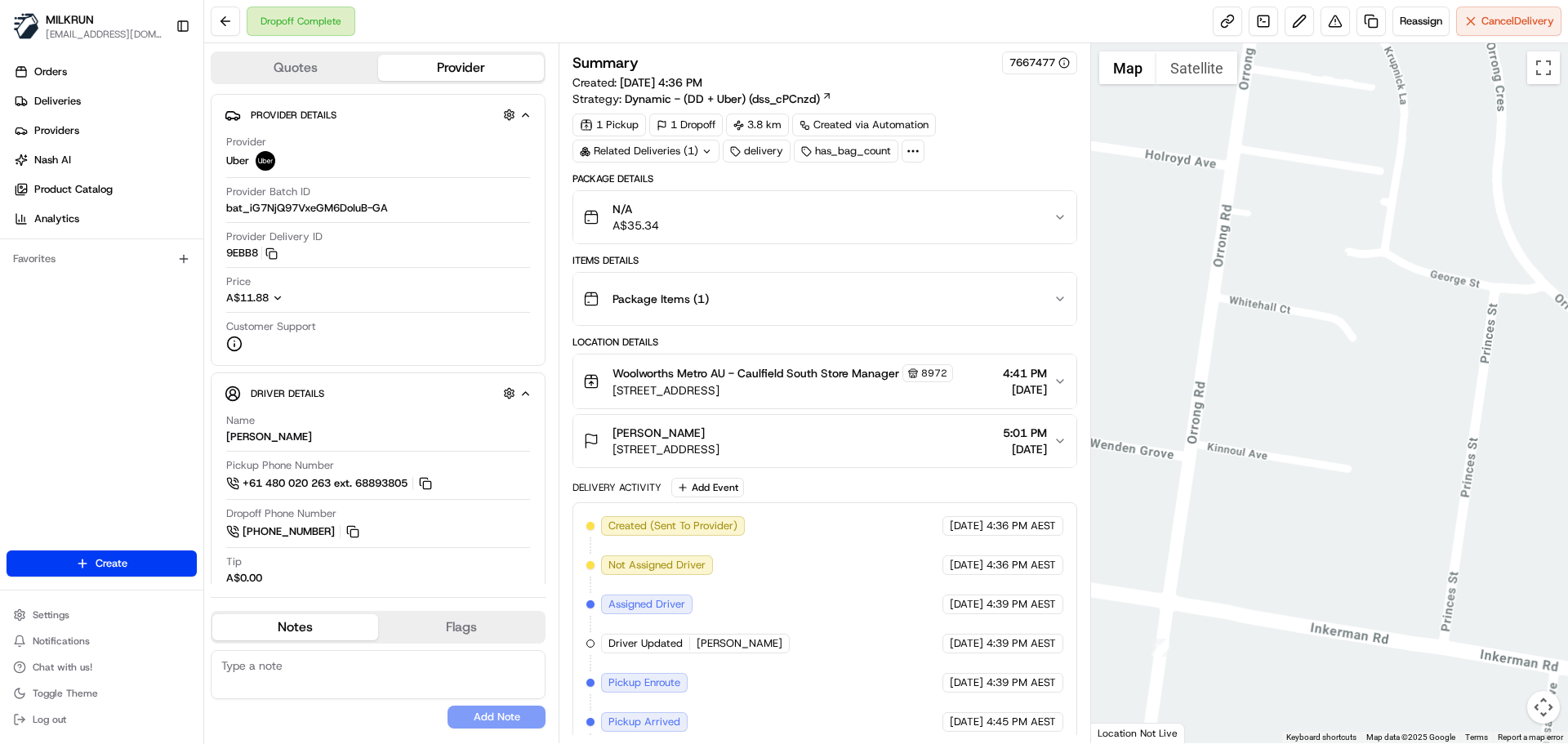
drag, startPoint x: 1379, startPoint y: 313, endPoint x: 1333, endPoint y: 521, distance: 213.0
click at [1338, 487] on div at bounding box center [1330, 393] width 478 height 699
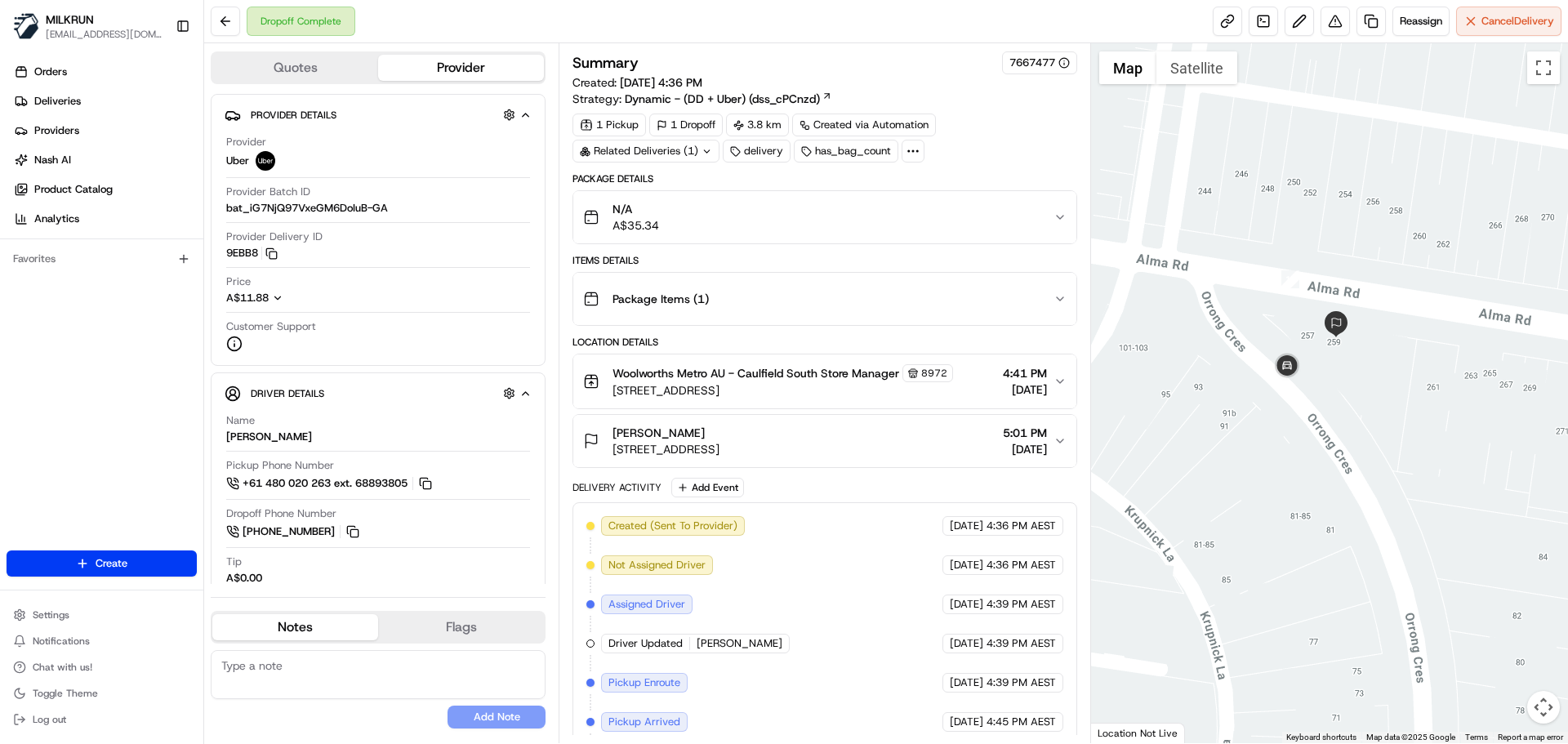
drag, startPoint x: 1401, startPoint y: 392, endPoint x: 1382, endPoint y: 412, distance: 27.6
click at [1436, 371] on div at bounding box center [1330, 393] width 478 height 699
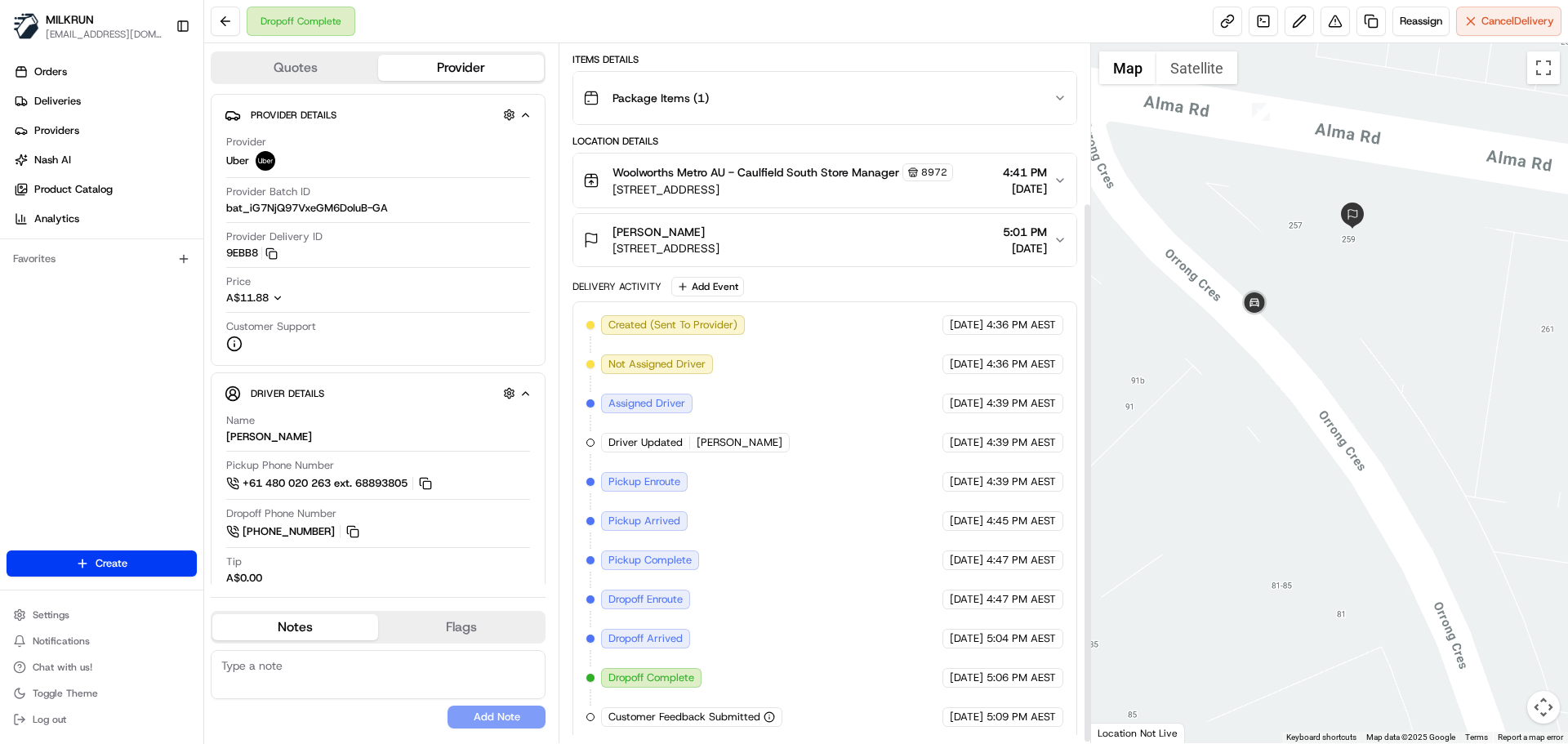
scroll to position [206, 0]
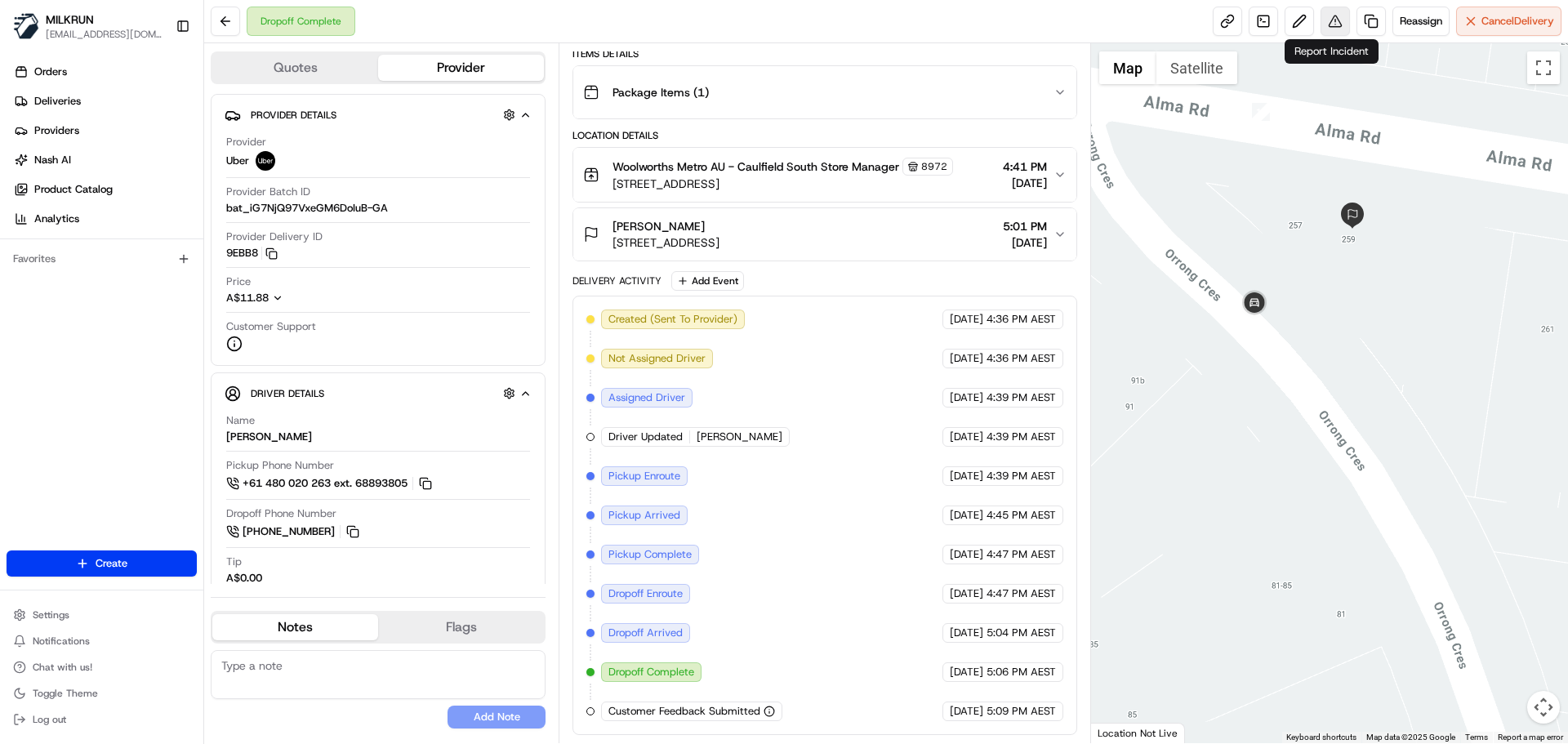
click at [1334, 21] on button at bounding box center [1335, 21] width 29 height 29
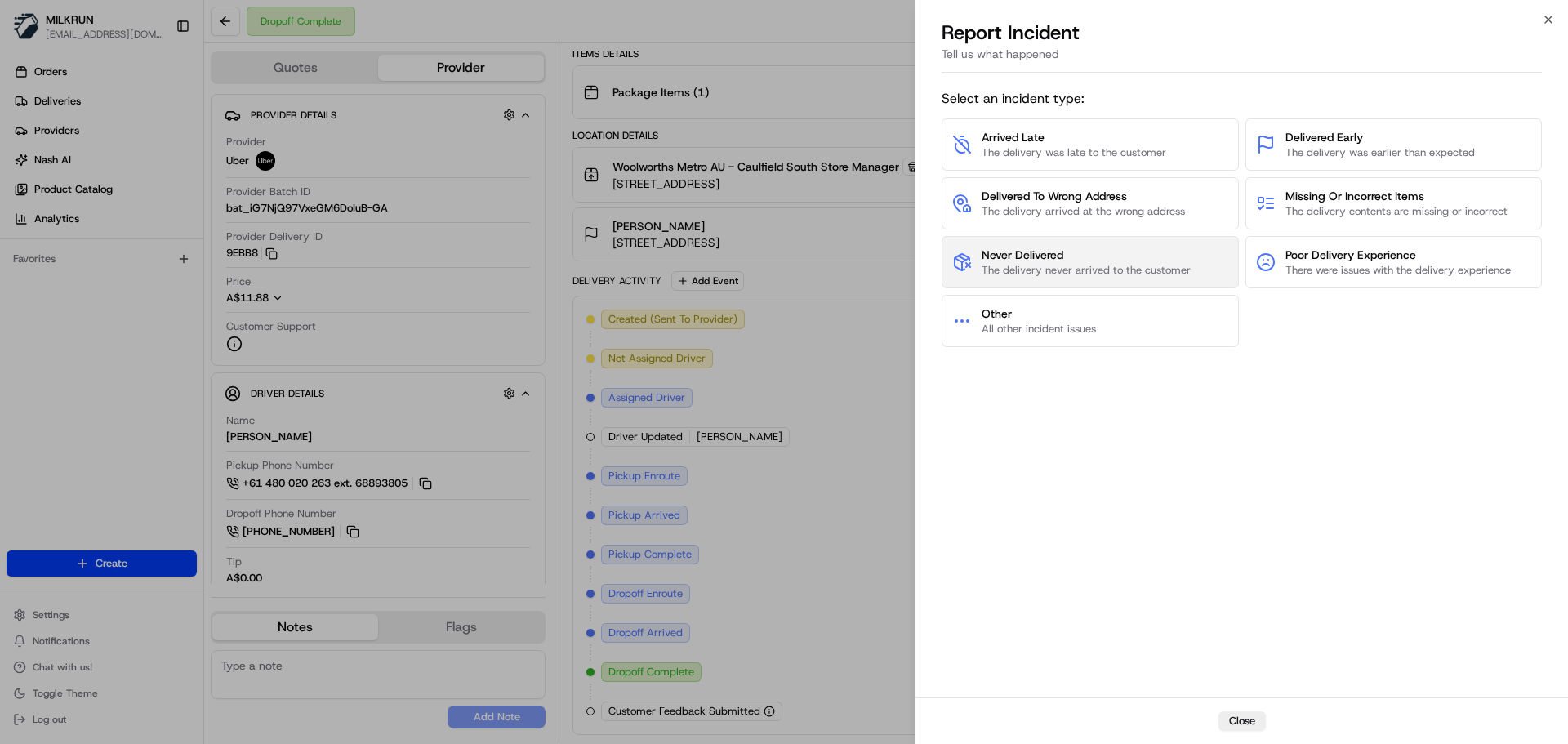
click at [1074, 255] on span "Never Delivered" at bounding box center [1086, 254] width 209 height 16
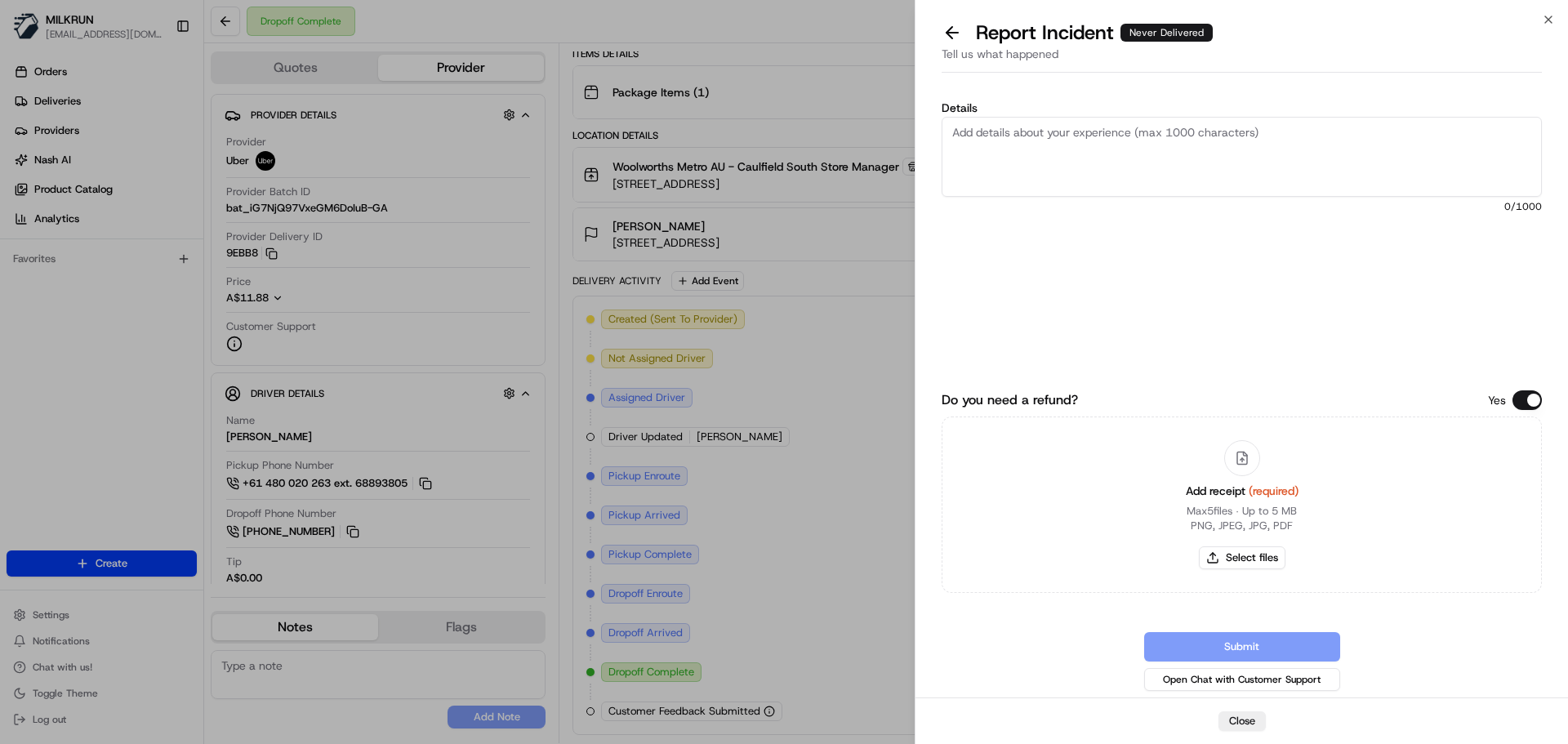
drag, startPoint x: 1020, startPoint y: 152, endPoint x: 1097, endPoint y: 238, distance: 115.4
click at [1021, 157] on textarea "Details" at bounding box center [1242, 156] width 600 height 80
click at [1248, 133] on textarea "Cx could not locate their order and did not receive it. Had to refund customer.…" at bounding box center [1242, 156] width 600 height 80
type textarea "Cx could not locate their order and did not receive it. Had to refund customer.…"
click at [1264, 558] on button "Select files" at bounding box center [1242, 557] width 86 height 23
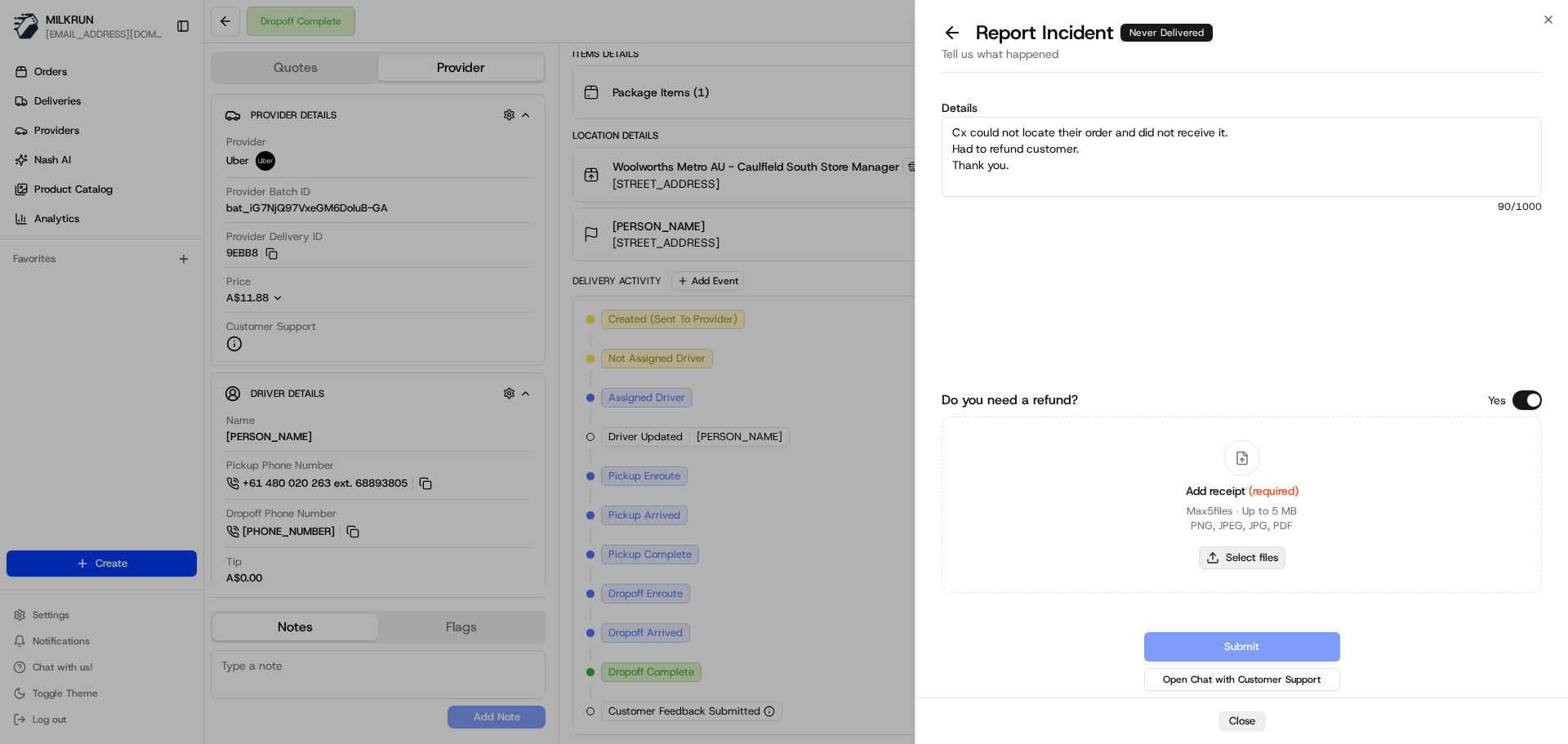
type input "C:\fakepath\Hannah C inv.png"
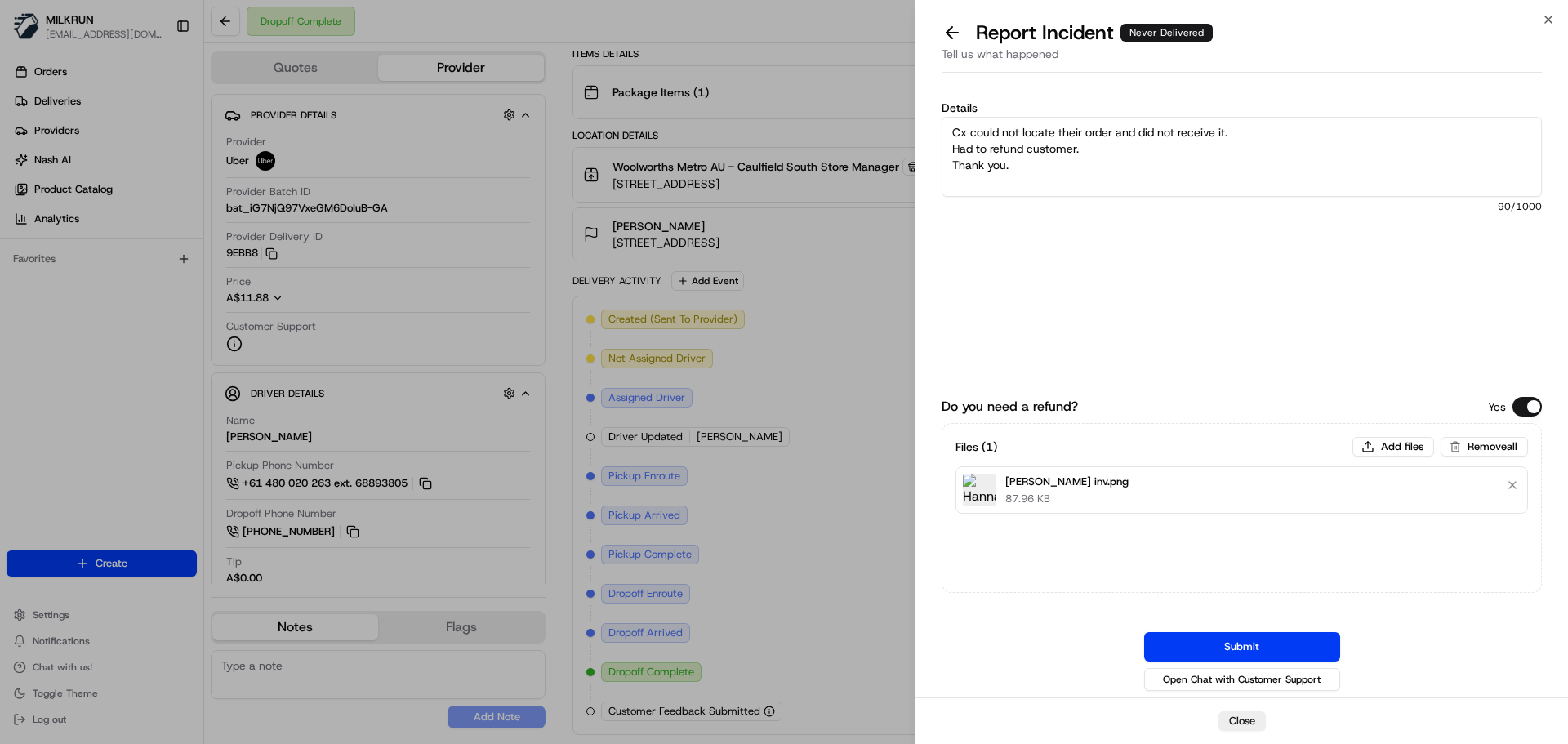
click at [1257, 644] on button "Submit" at bounding box center [1242, 646] width 196 height 29
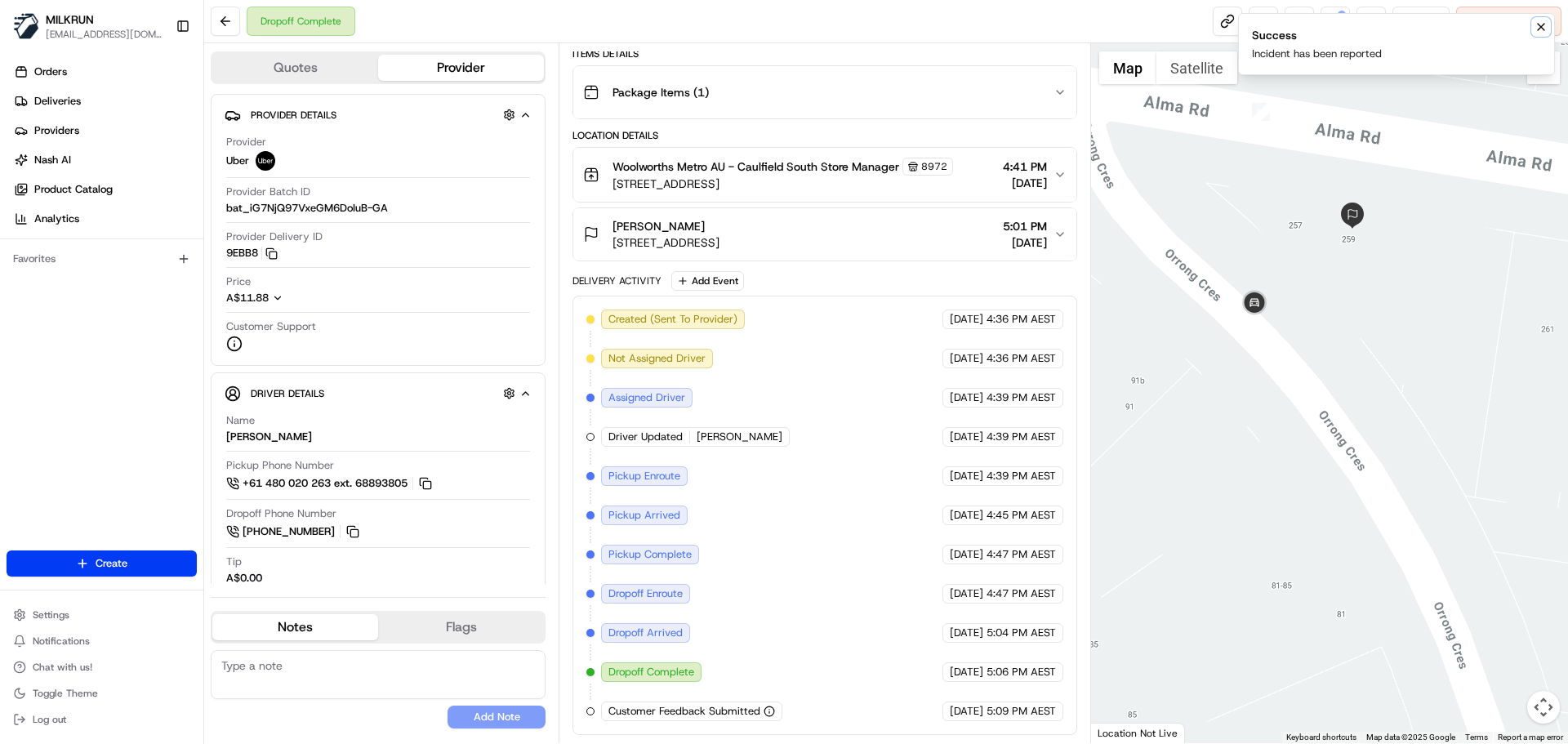
click at [1545, 24] on icon "Notifications (F8)" at bounding box center [1541, 27] width 13 height 13
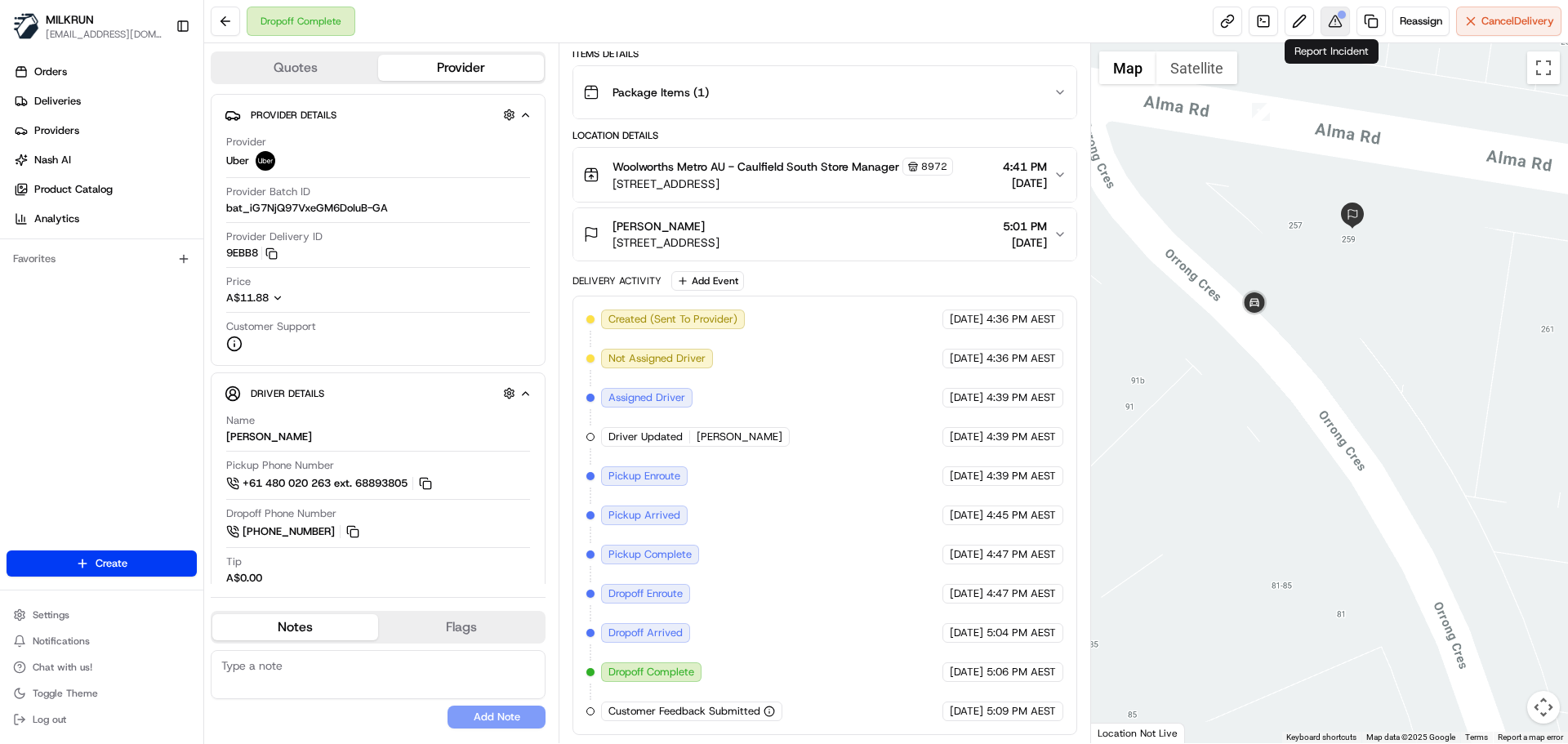
click at [1327, 11] on button at bounding box center [1335, 21] width 29 height 29
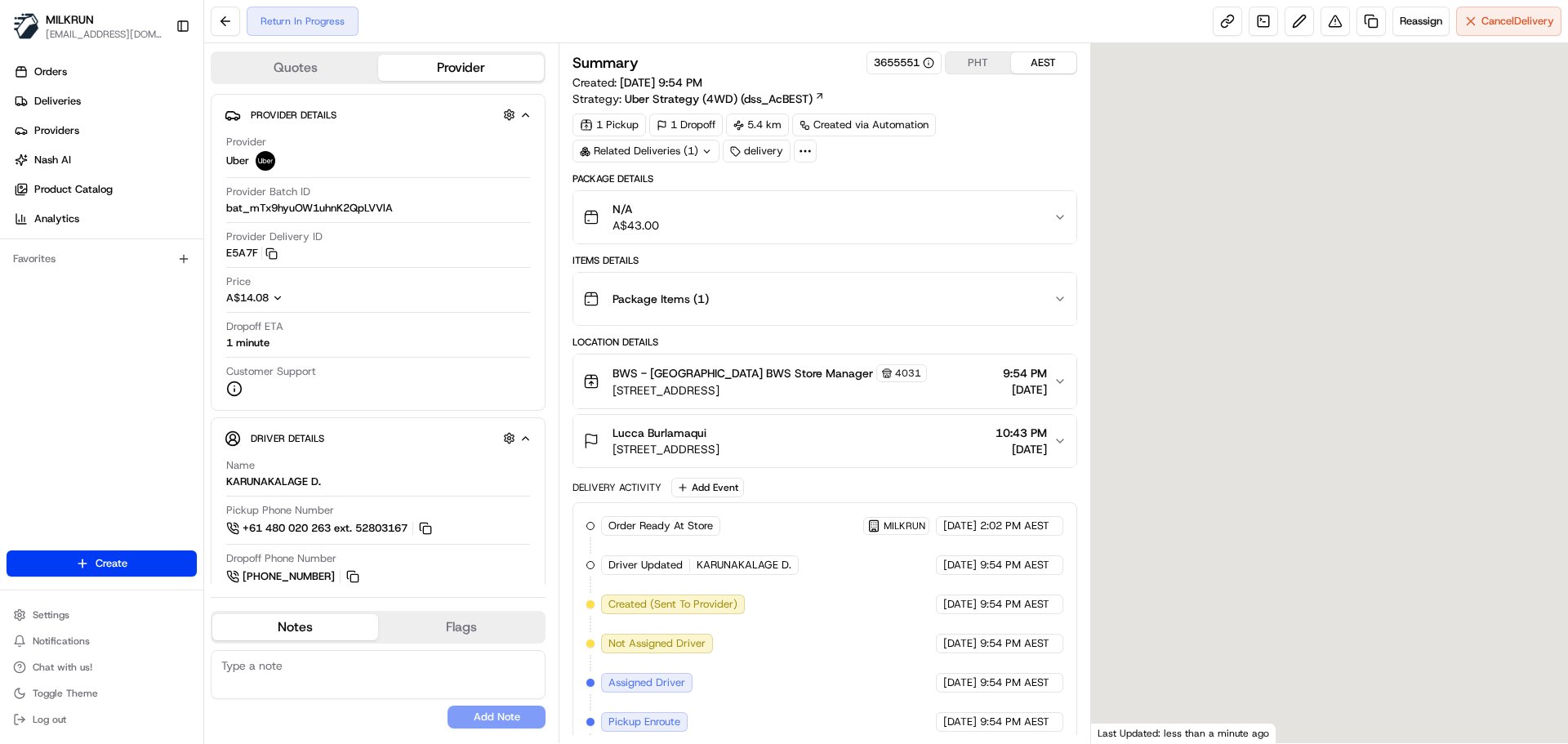
scroll to position [206, 0]
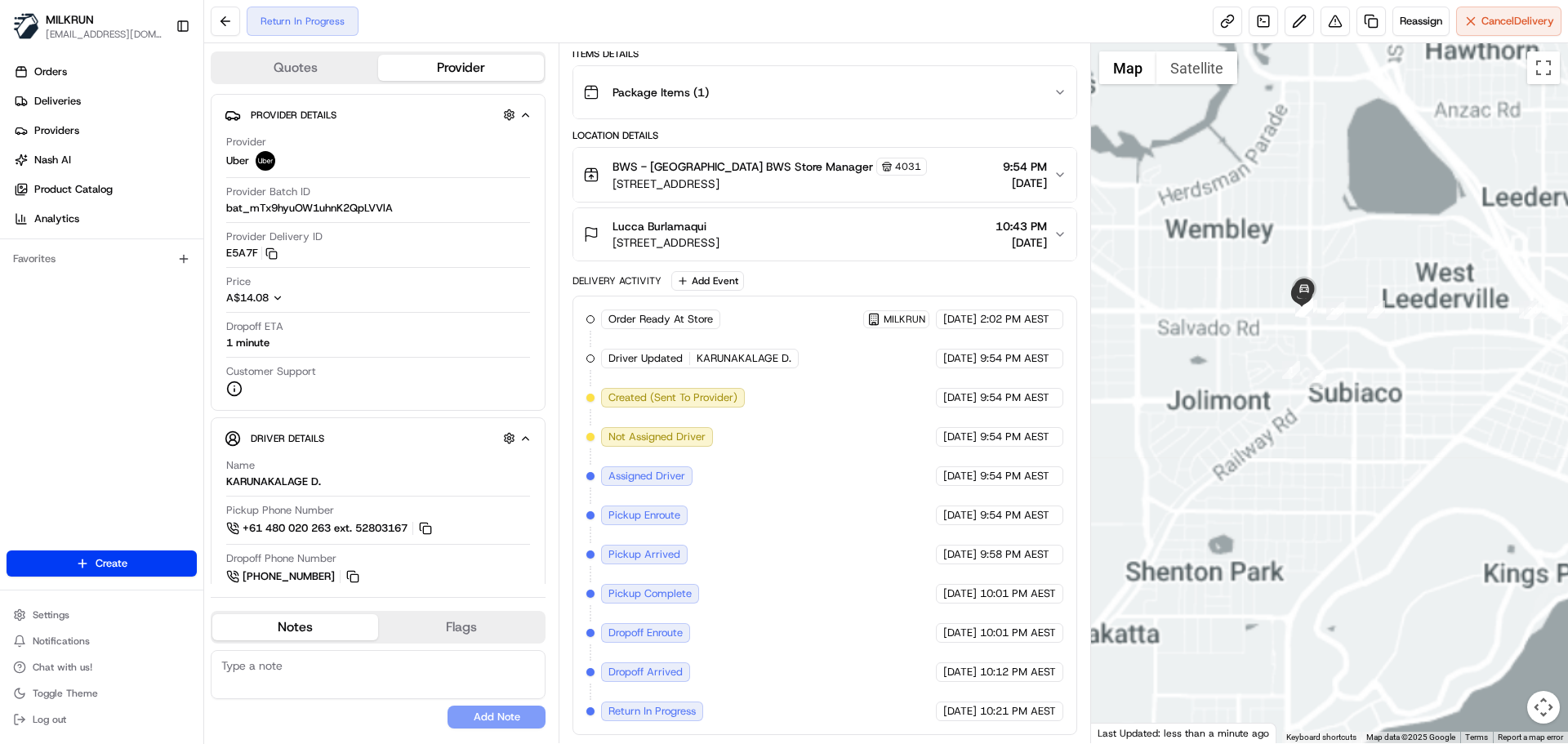
drag, startPoint x: 1200, startPoint y: 422, endPoint x: 1261, endPoint y: 417, distance: 61.2
click at [1261, 417] on div at bounding box center [1330, 393] width 478 height 699
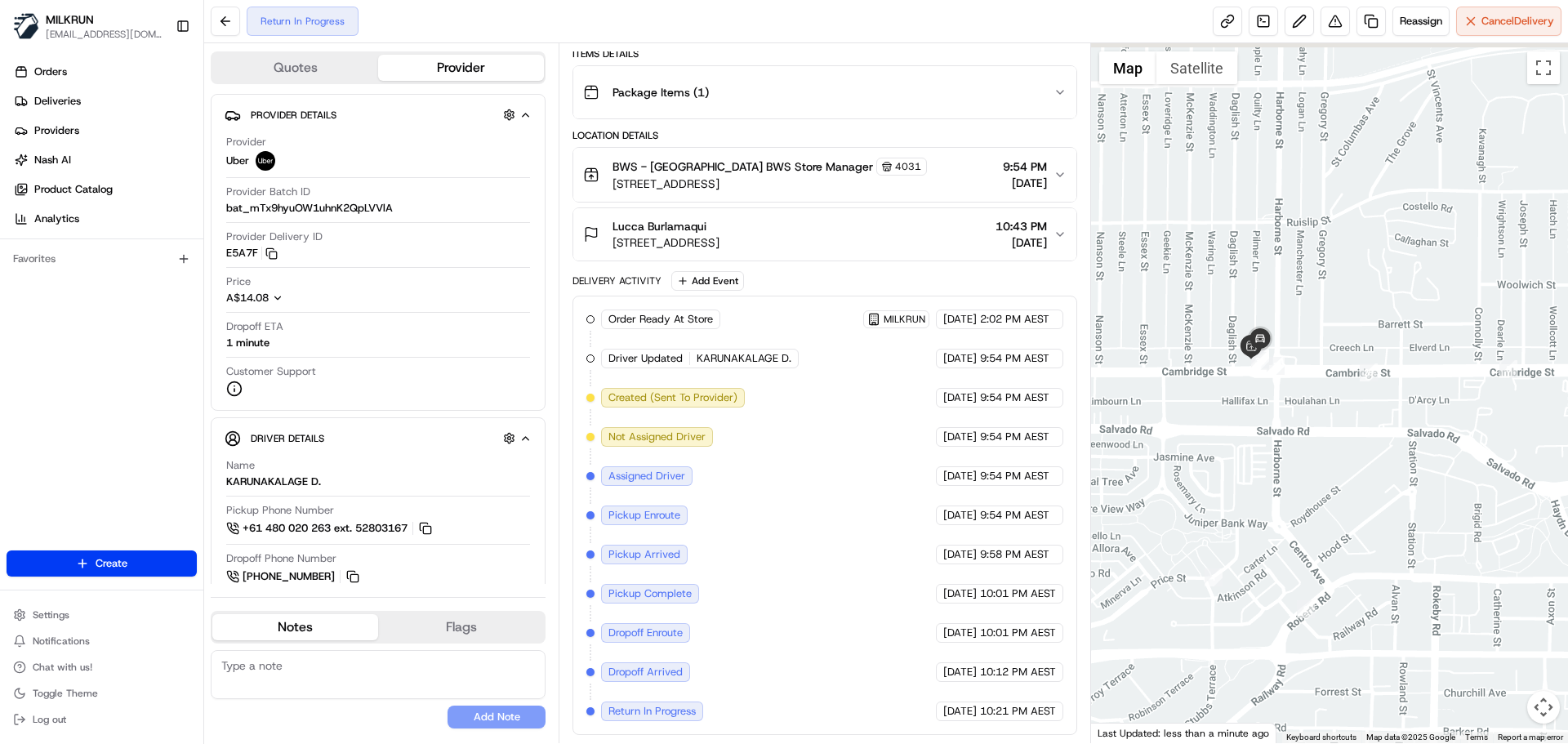
drag, startPoint x: 1263, startPoint y: 347, endPoint x: 1315, endPoint y: 391, distance: 68.1
click at [1351, 395] on div at bounding box center [1330, 393] width 478 height 699
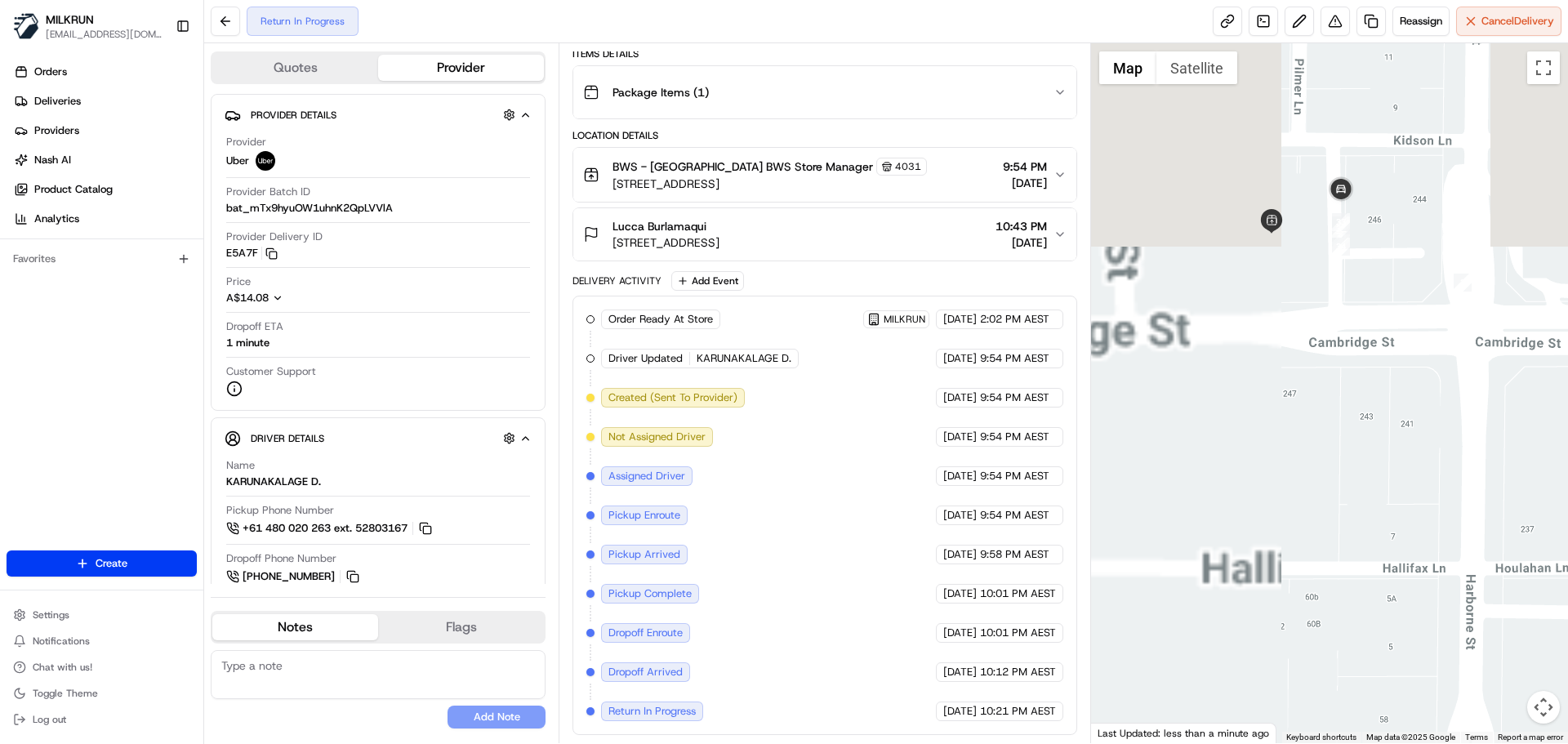
drag, startPoint x: 1168, startPoint y: 268, endPoint x: 1444, endPoint y: 330, distance: 282.9
click at [1500, 487] on div at bounding box center [1330, 393] width 478 height 699
